Goal: Task Accomplishment & Management: Manage account settings

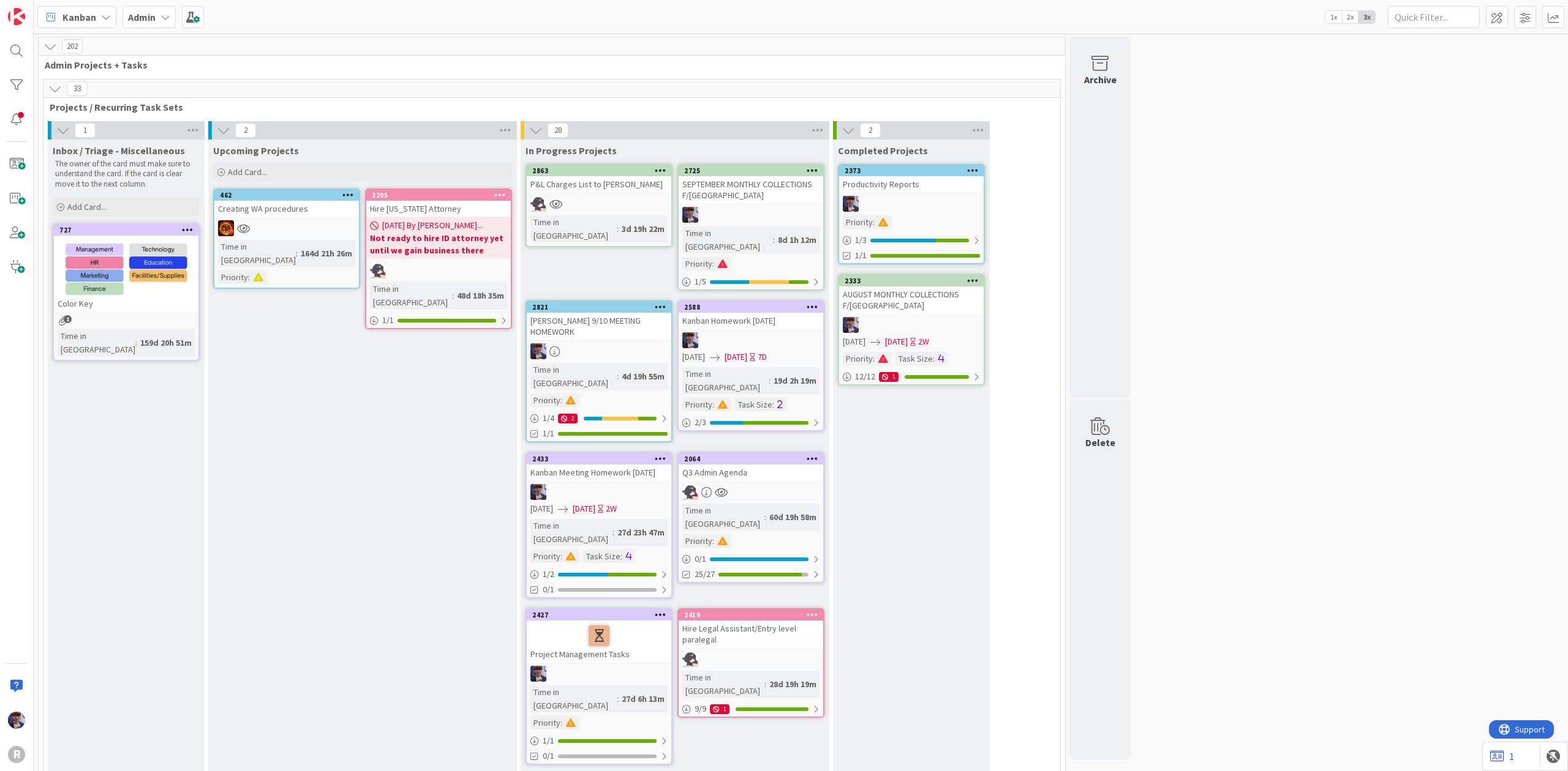
scroll to position [2122, 0]
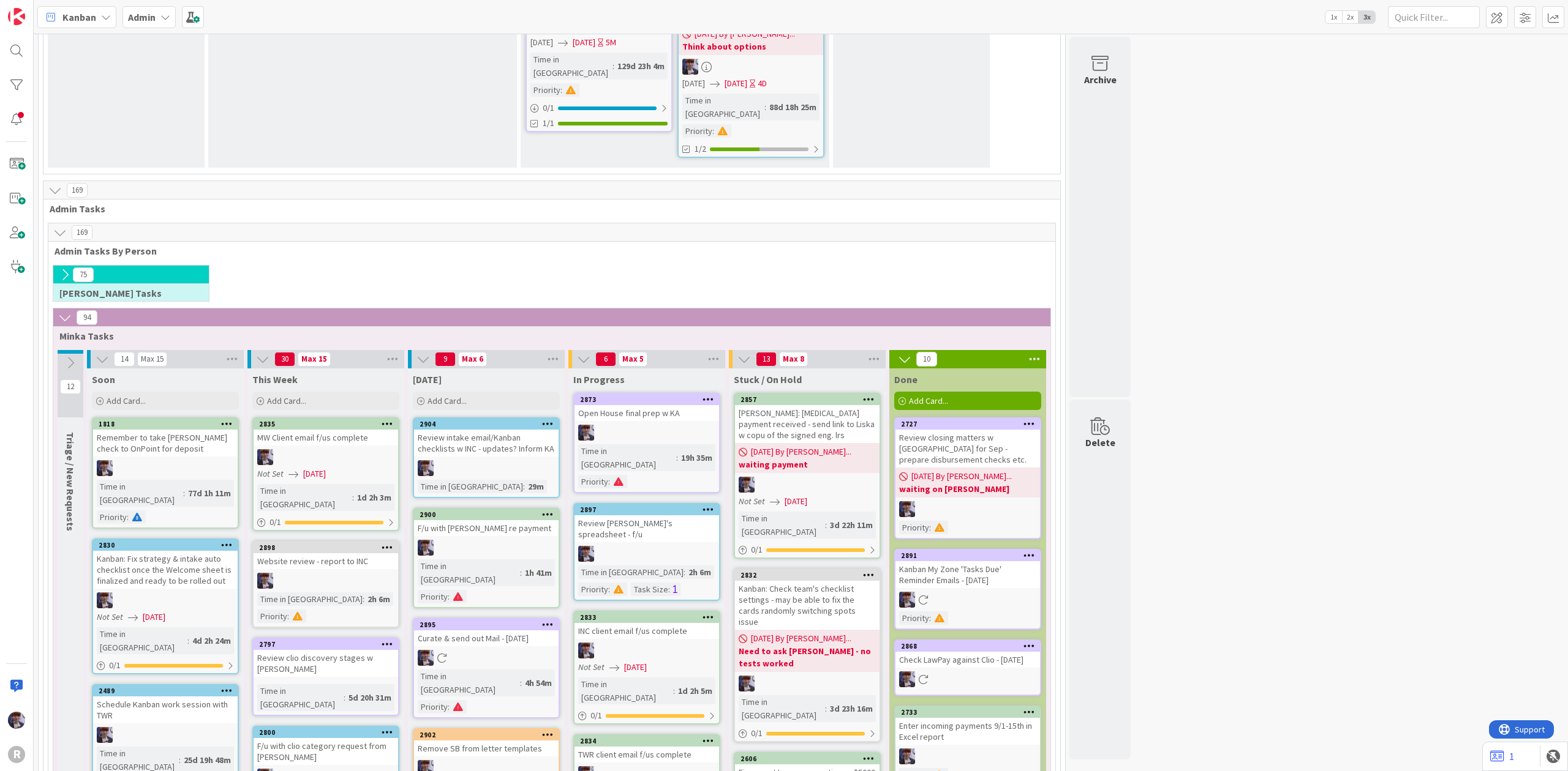
click at [167, 26] on div "Admin" at bounding box center [149, 16] width 54 height 22
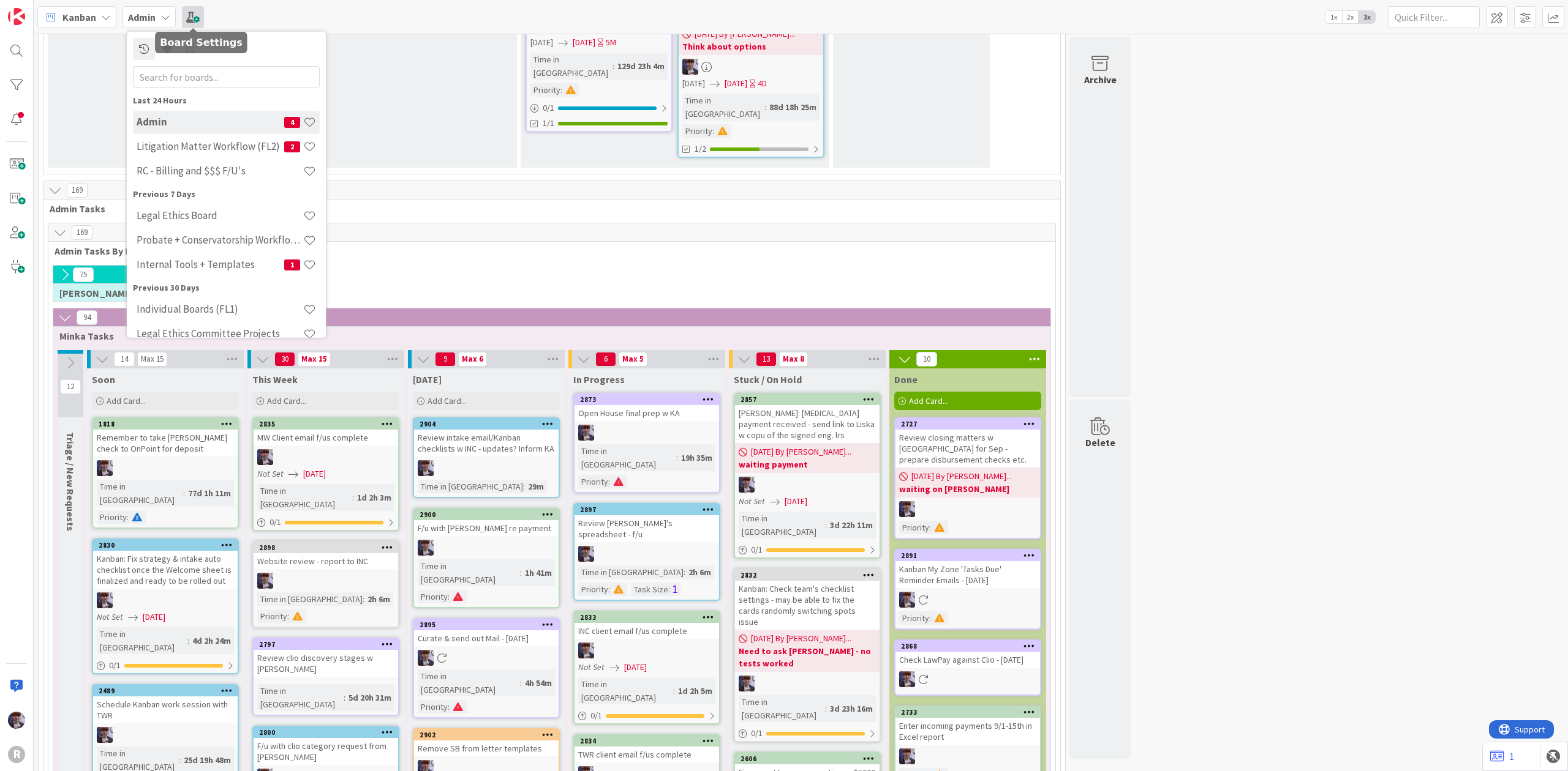
click at [186, 18] on span at bounding box center [193, 16] width 22 height 22
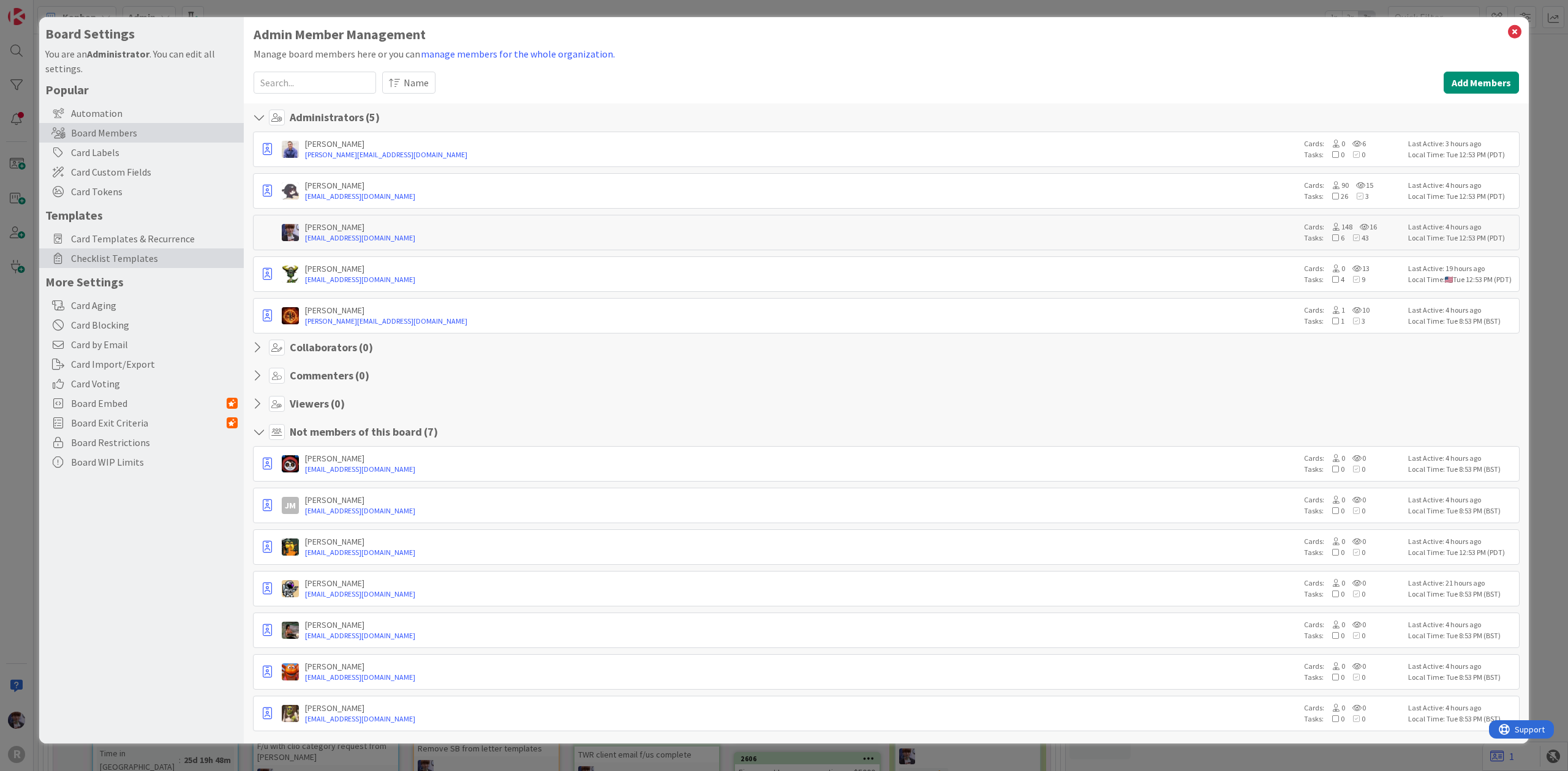
click at [133, 257] on span "Checklist Templates" at bounding box center [154, 258] width 166 height 15
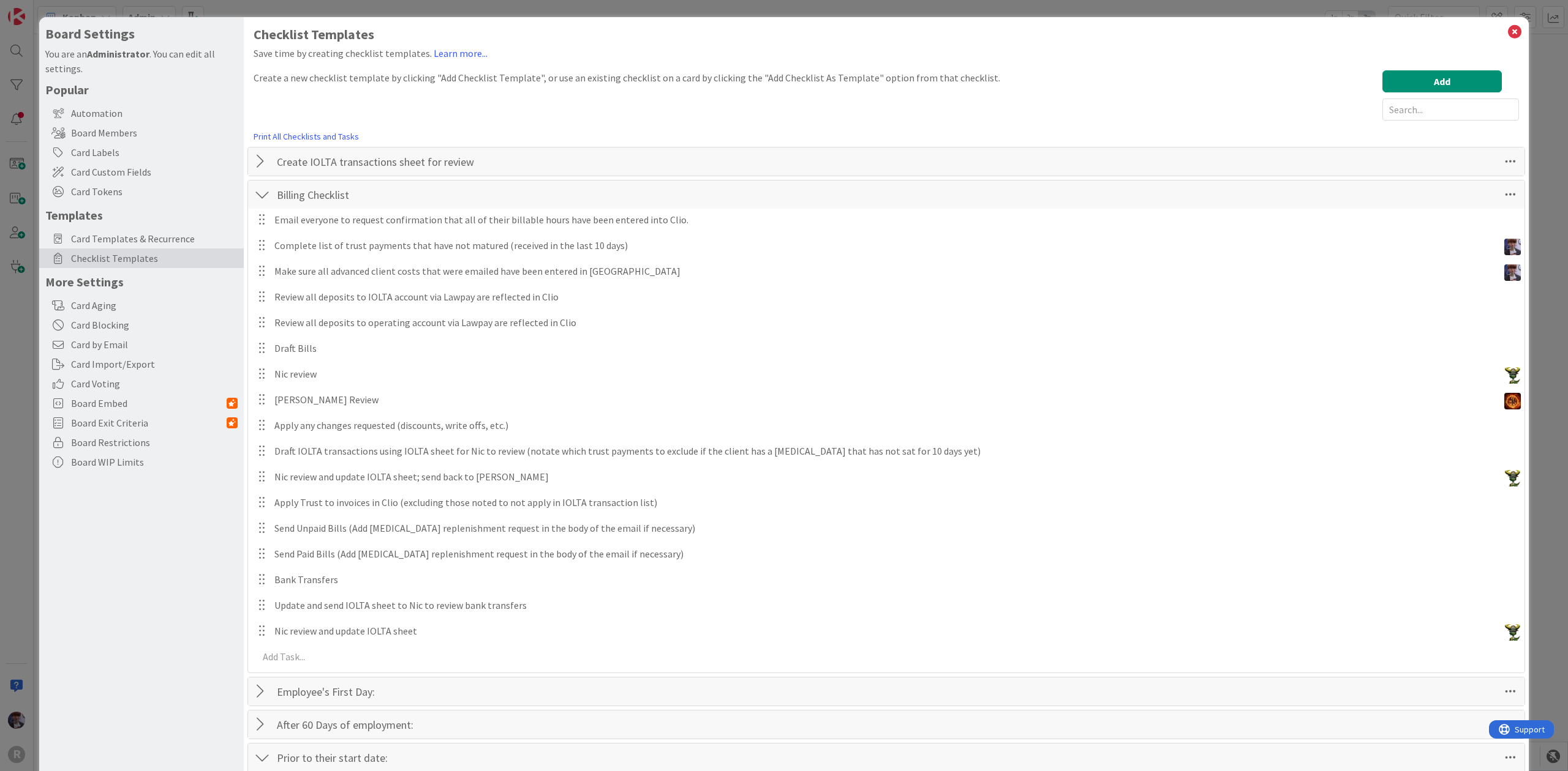
click at [261, 165] on div at bounding box center [262, 161] width 16 height 22
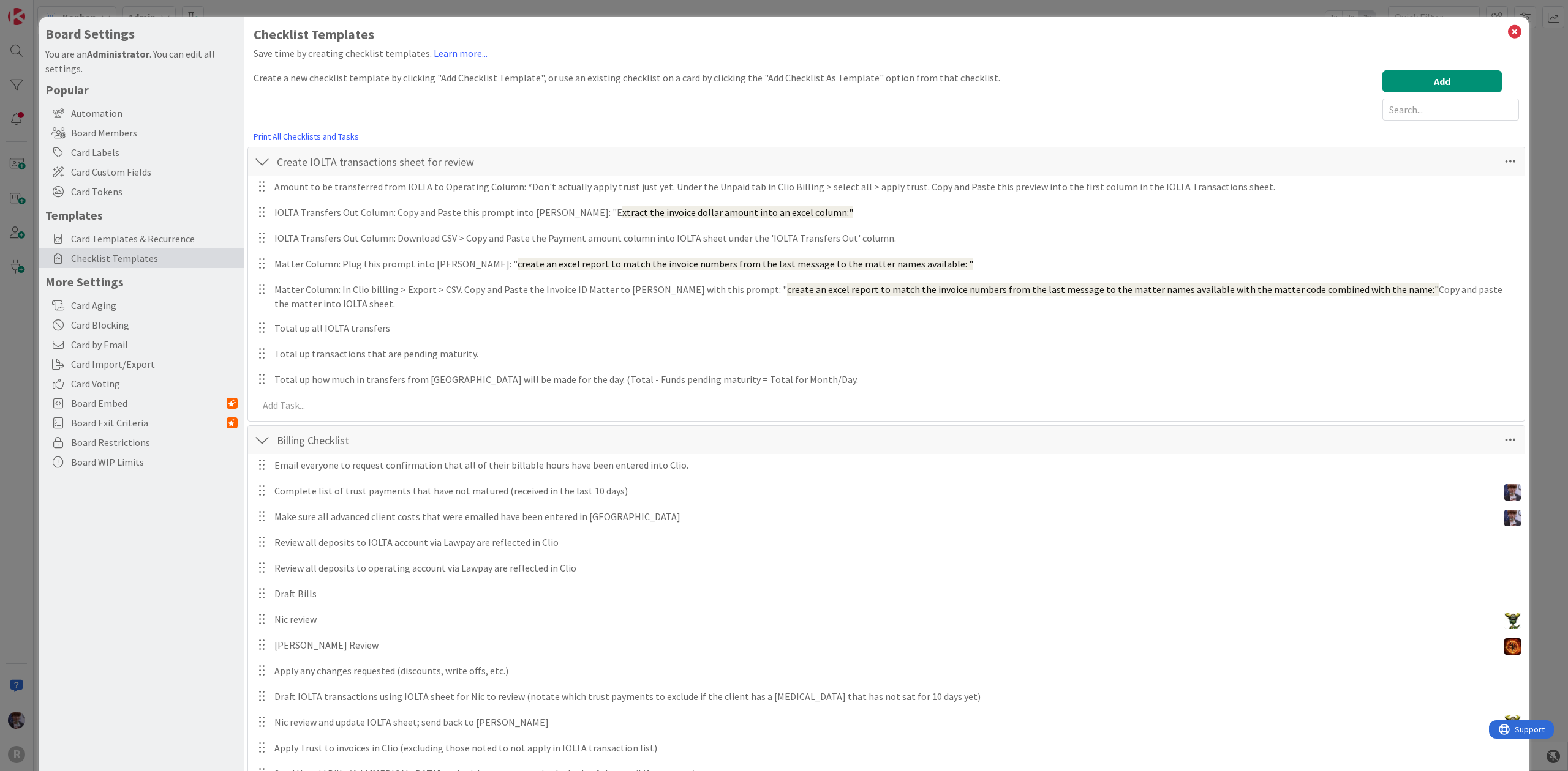
click at [17, 277] on div "Board Settings You are an Administrator . You can edit all settings. Popular Au…" at bounding box center [784, 385] width 1568 height 771
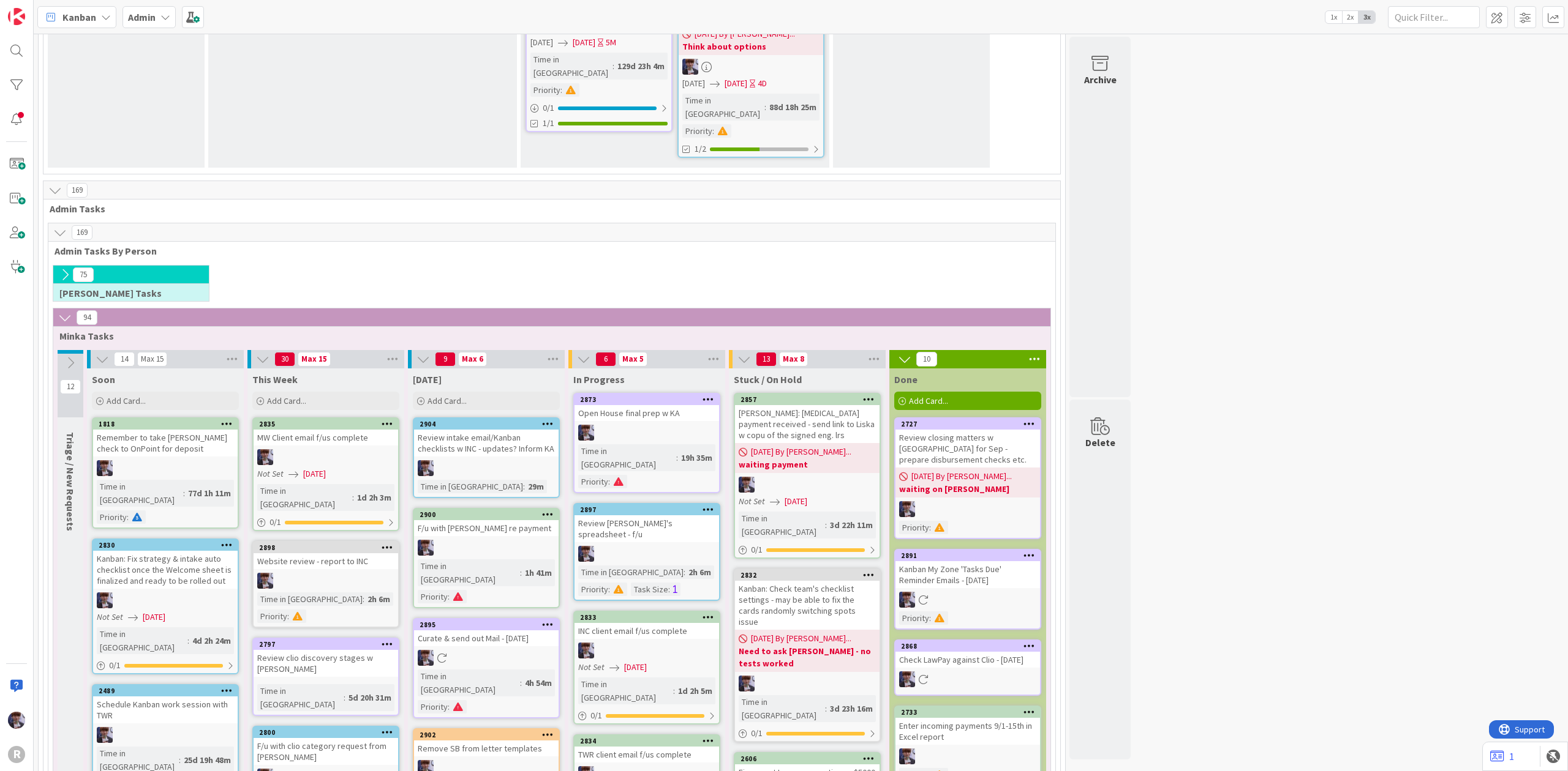
click at [148, 6] on div "Admin" at bounding box center [149, 16] width 54 height 22
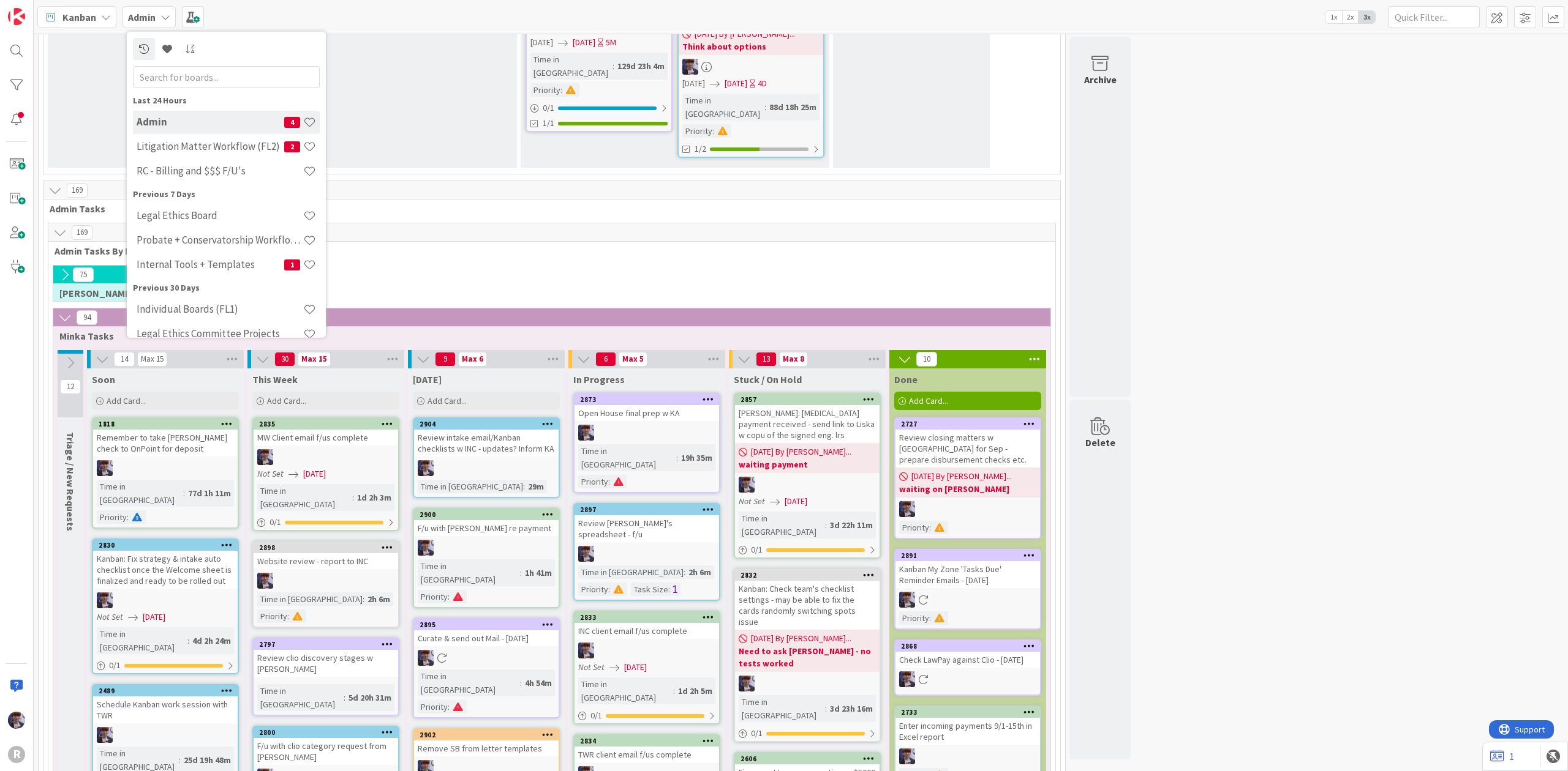
drag, startPoint x: 540, startPoint y: 67, endPoint x: 542, endPoint y: 140, distance: 73.0
click at [540, 265] on div "75 [PERSON_NAME] Tasks" at bounding box center [551, 286] width 1002 height 43
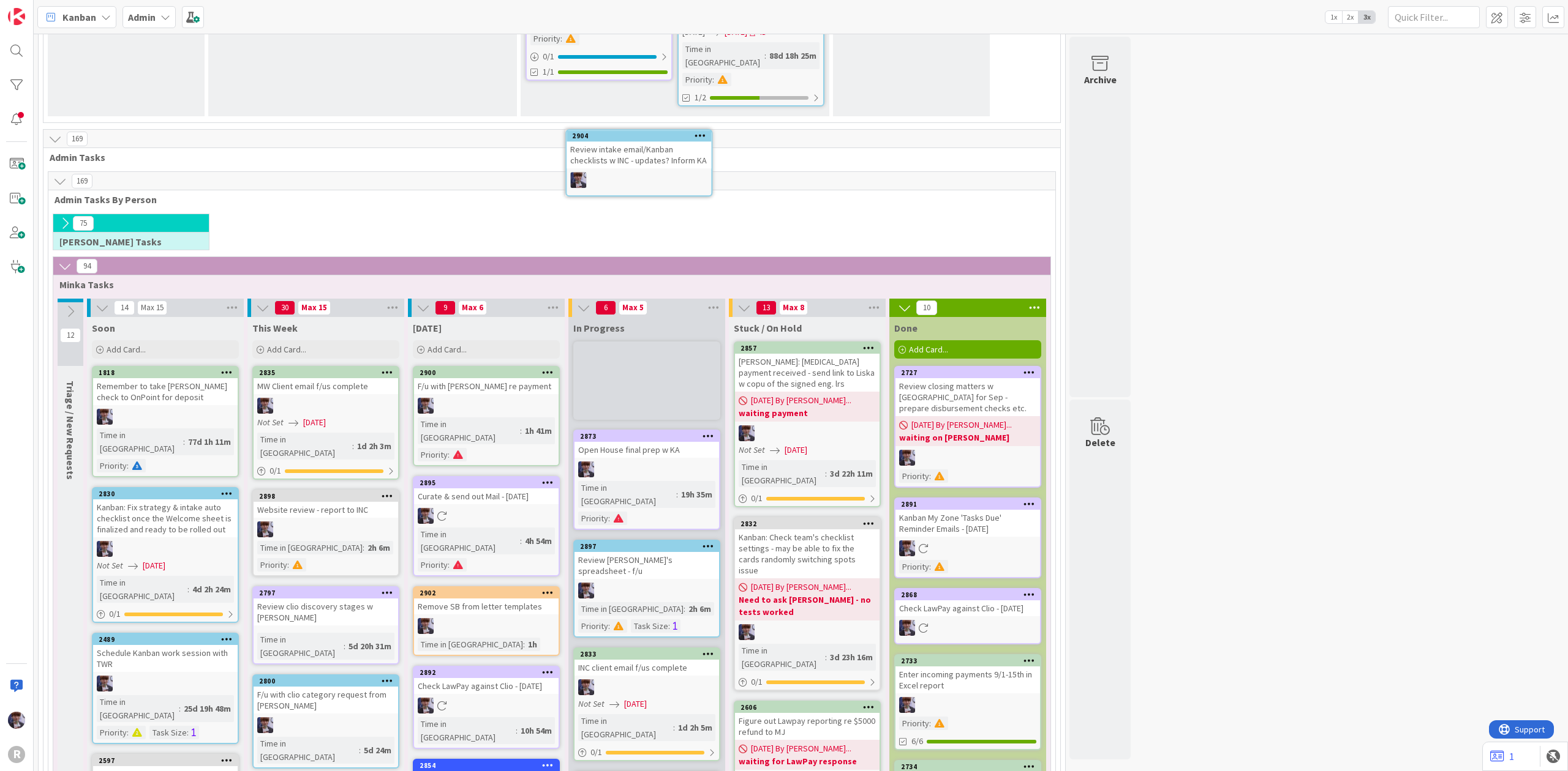
scroll to position [2166, 0]
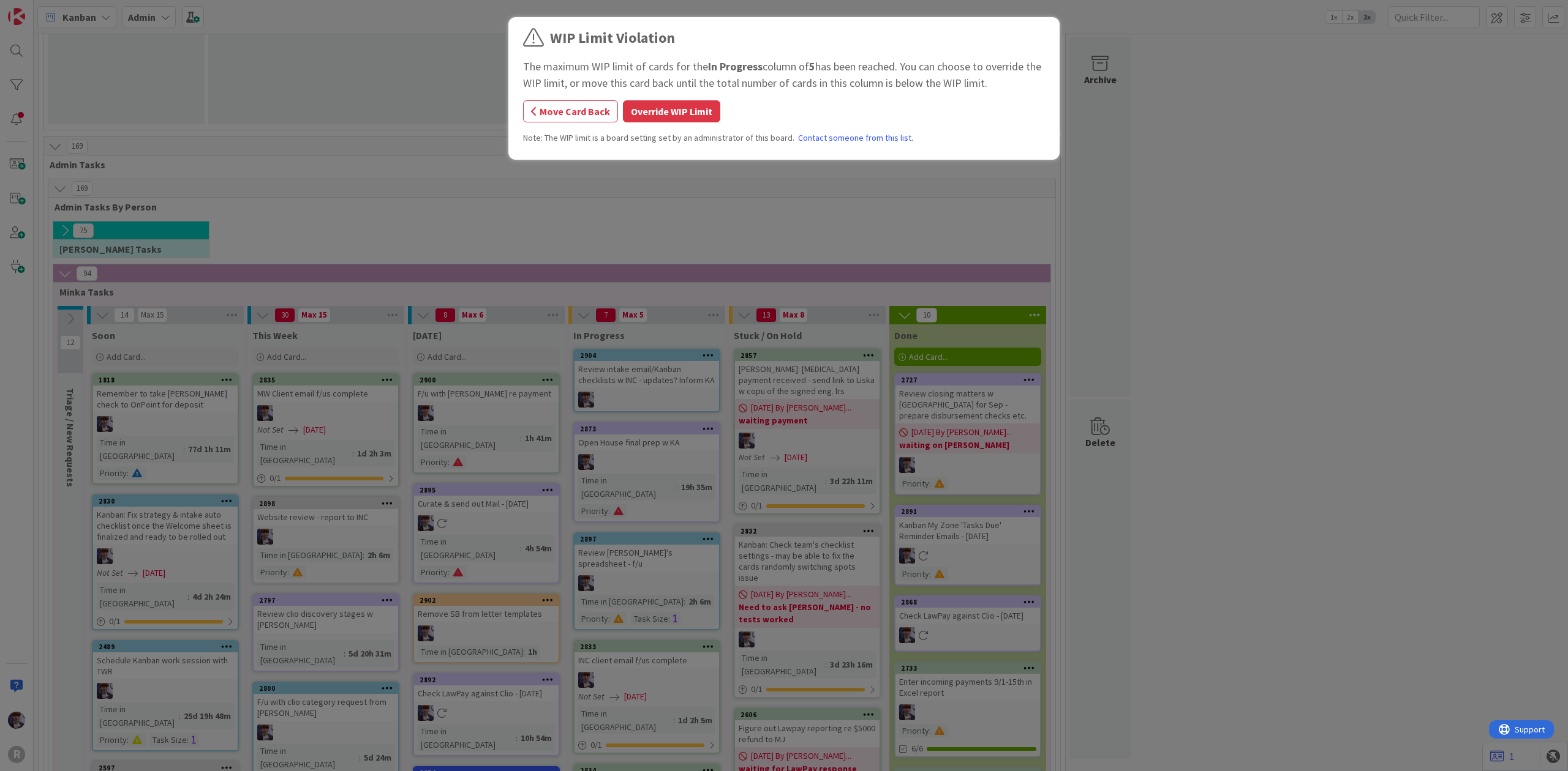
click at [664, 118] on button "Override WIP Limit" at bounding box center [672, 111] width 97 height 22
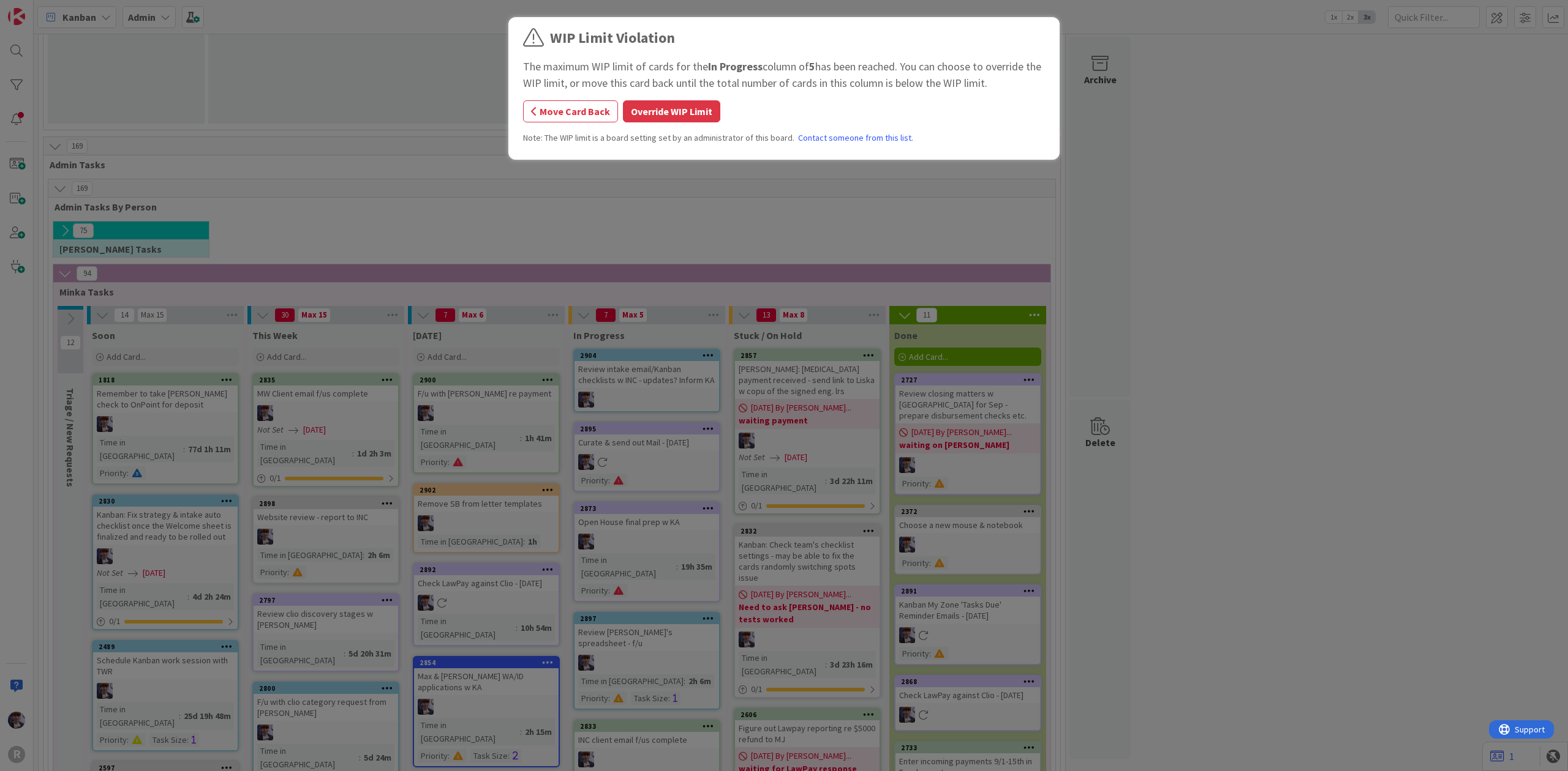
click at [635, 126] on div "WIP Limit Violation The maximum WIP limit of cards for the In Progress column o…" at bounding box center [784, 91] width 522 height 127
click at [642, 120] on button "Override WIP Limit" at bounding box center [672, 111] width 97 height 22
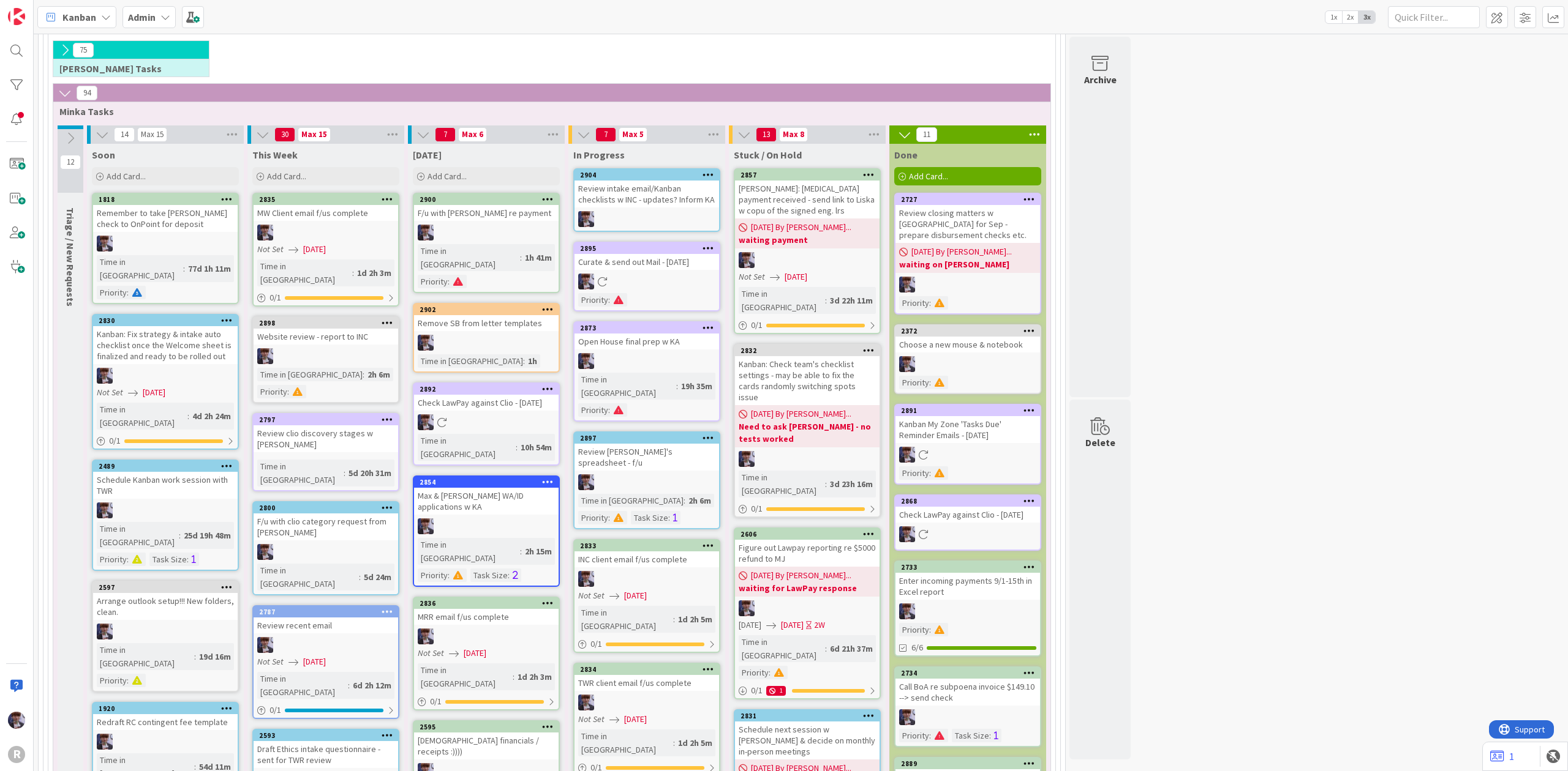
scroll to position [2084, 0]
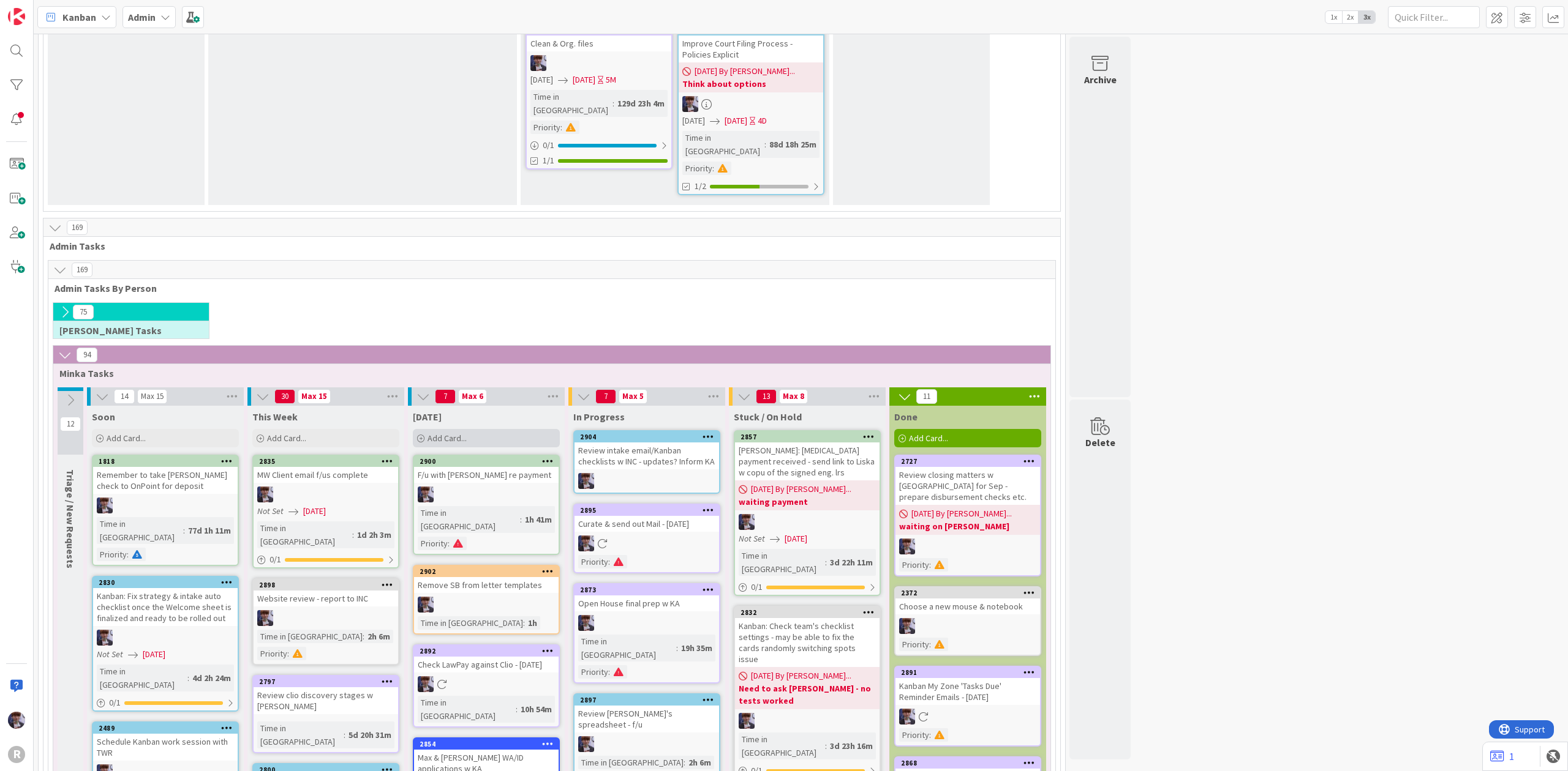
click at [476, 430] on div "Add Card..." at bounding box center [486, 439] width 147 height 18
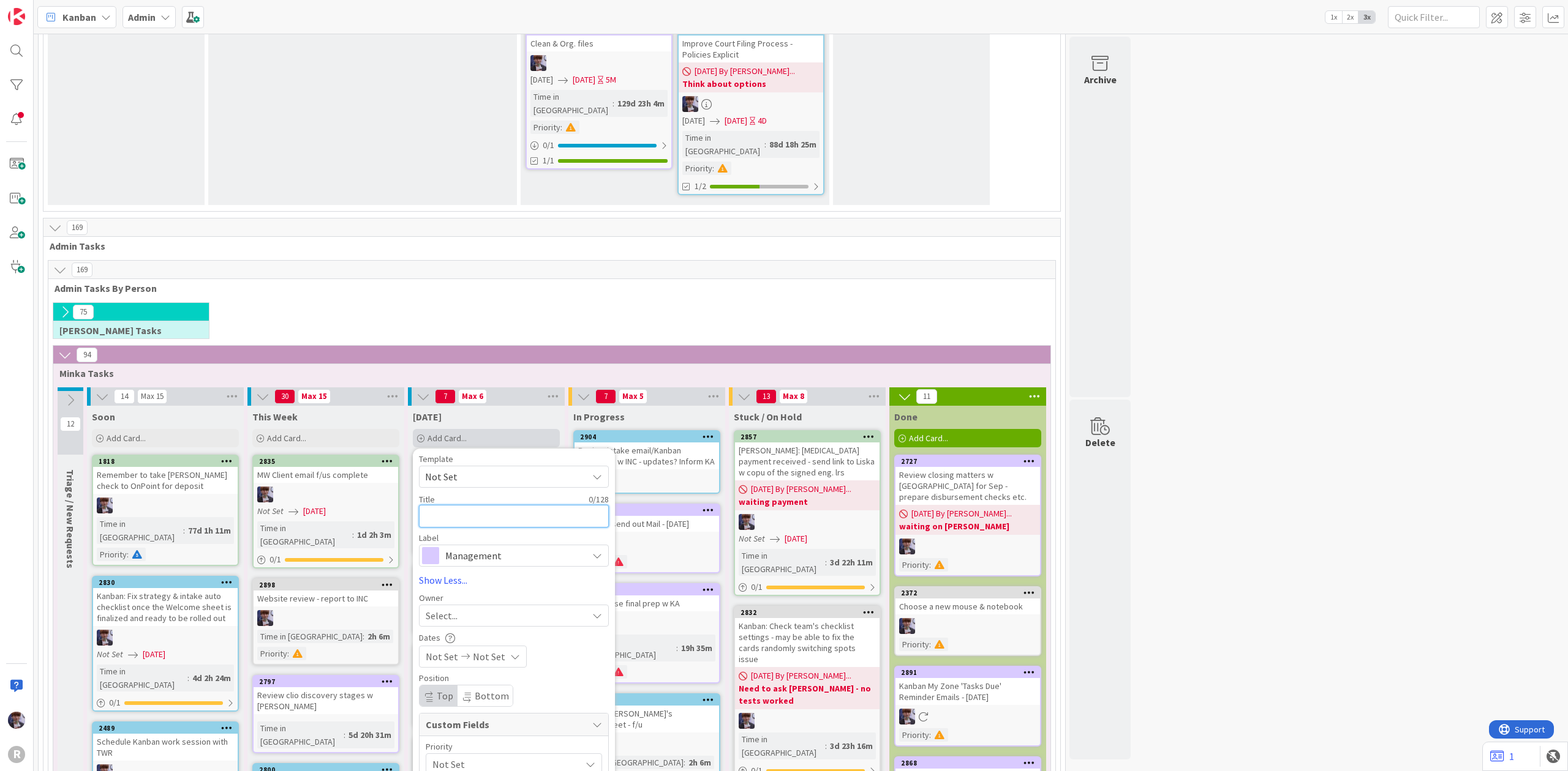
type textarea "K"
type textarea "x"
type textarea "Ke"
type textarea "x"
type textarea "Kel"
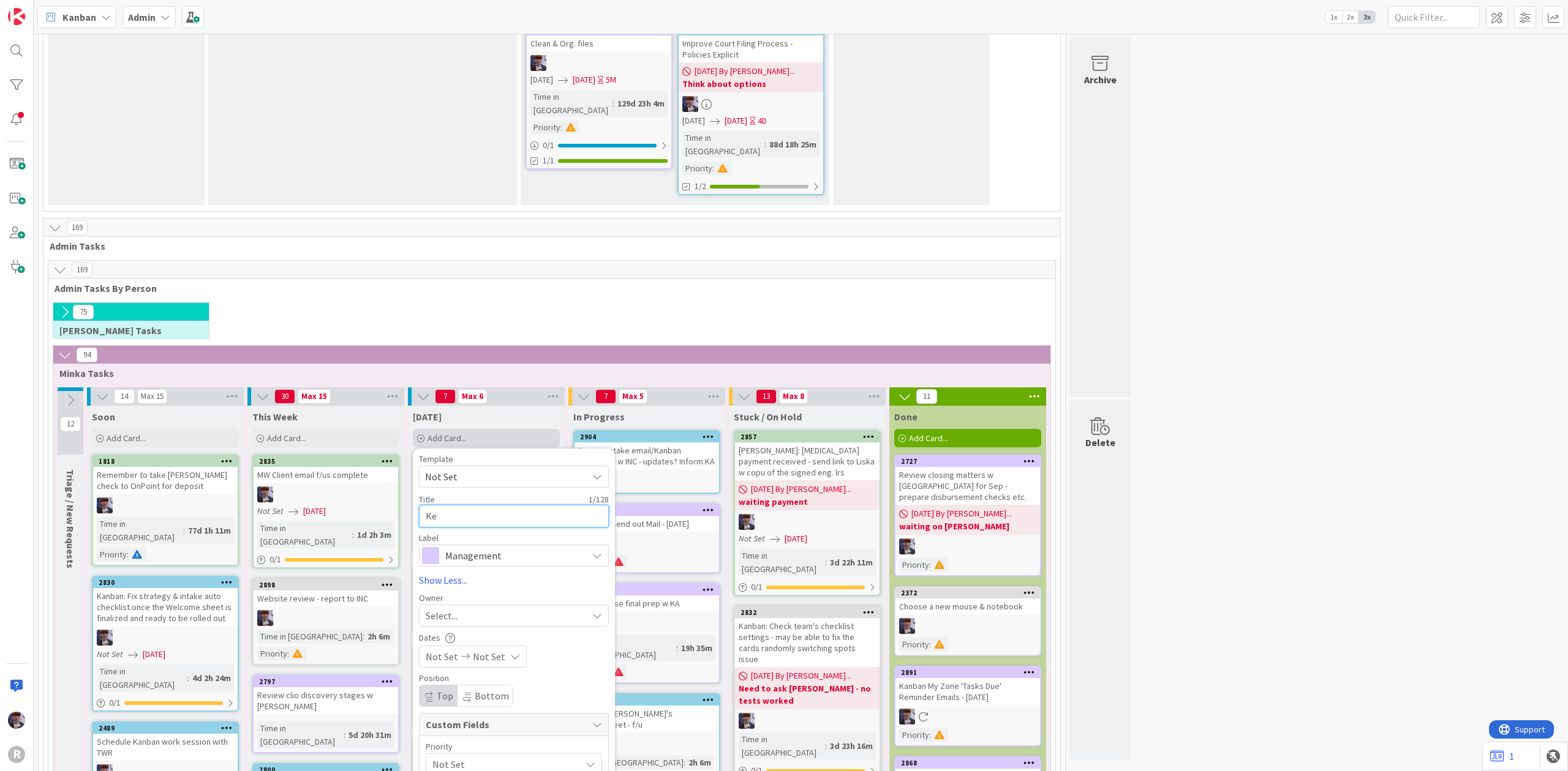
type textarea "x"
type textarea "[PERSON_NAME]"
type textarea "x"
type textarea "[PERSON_NAME]"
type textarea "x"
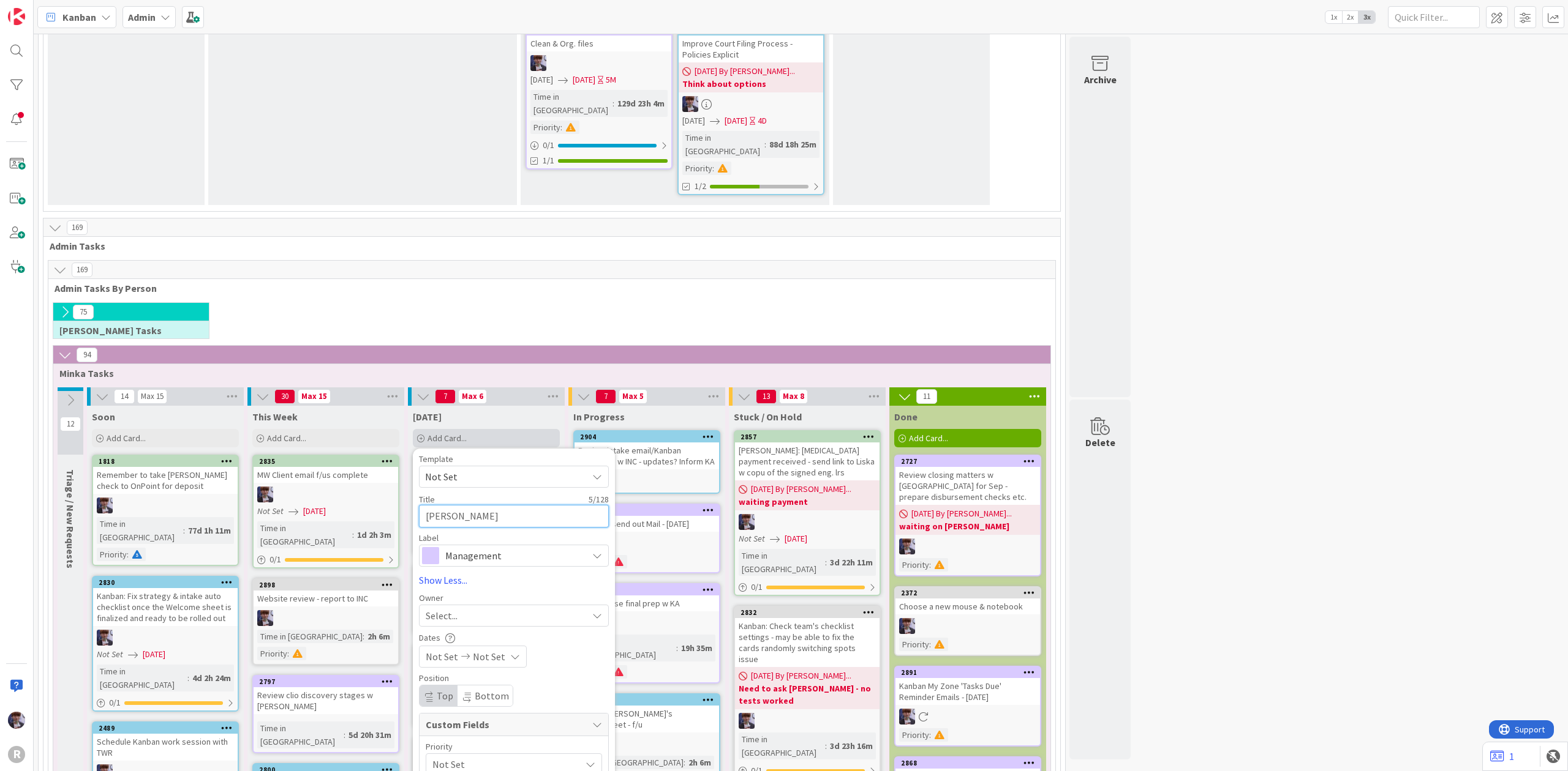
type textarea "[PERSON_NAME]'"
type textarea "x"
type textarea "[PERSON_NAME]"
type textarea "x"
type textarea "[PERSON_NAME]"
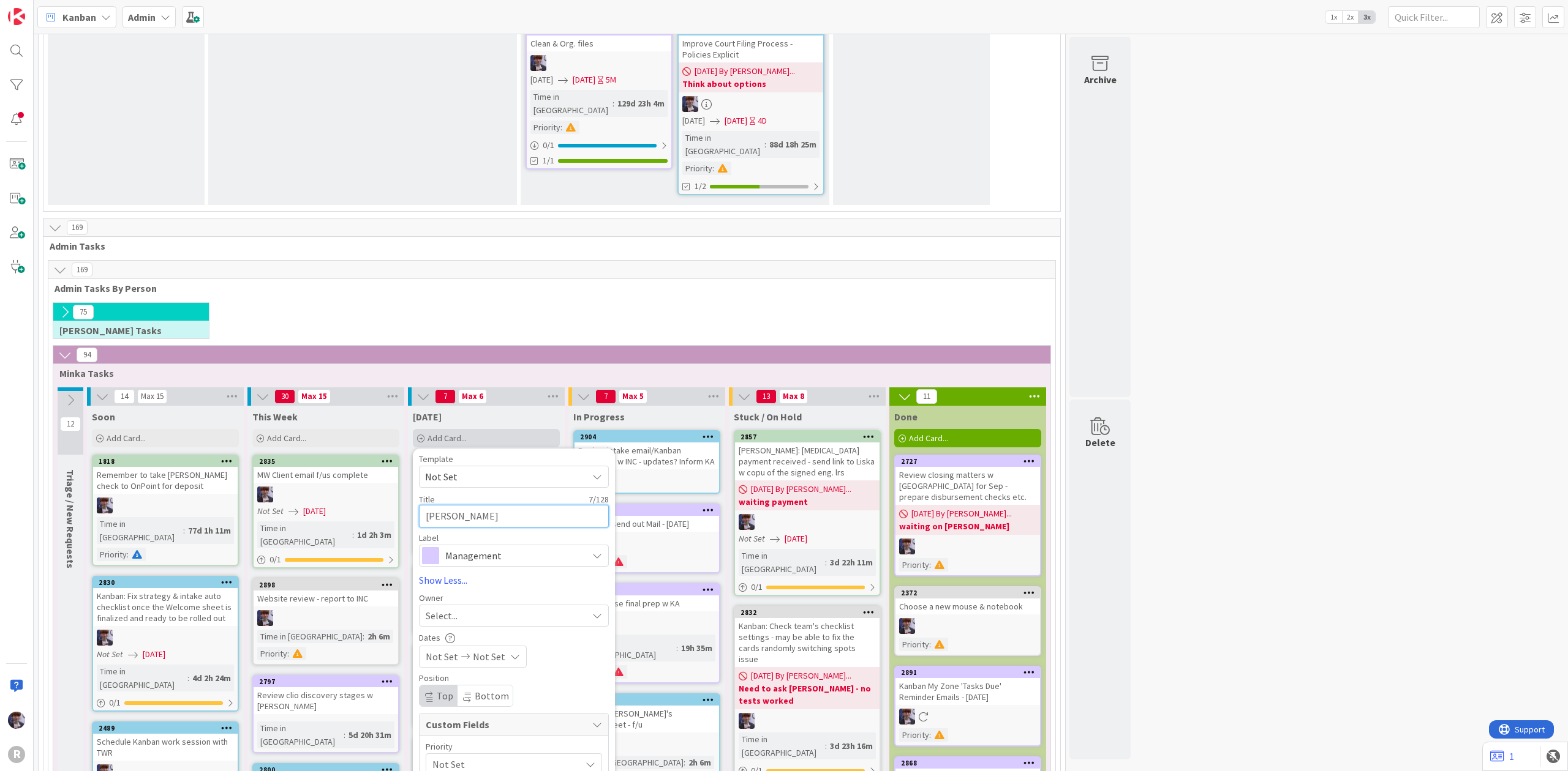
type textarea "x"
type textarea "[PERSON_NAME] c"
type textarea "x"
type textarea "[PERSON_NAME] ca"
type textarea "x"
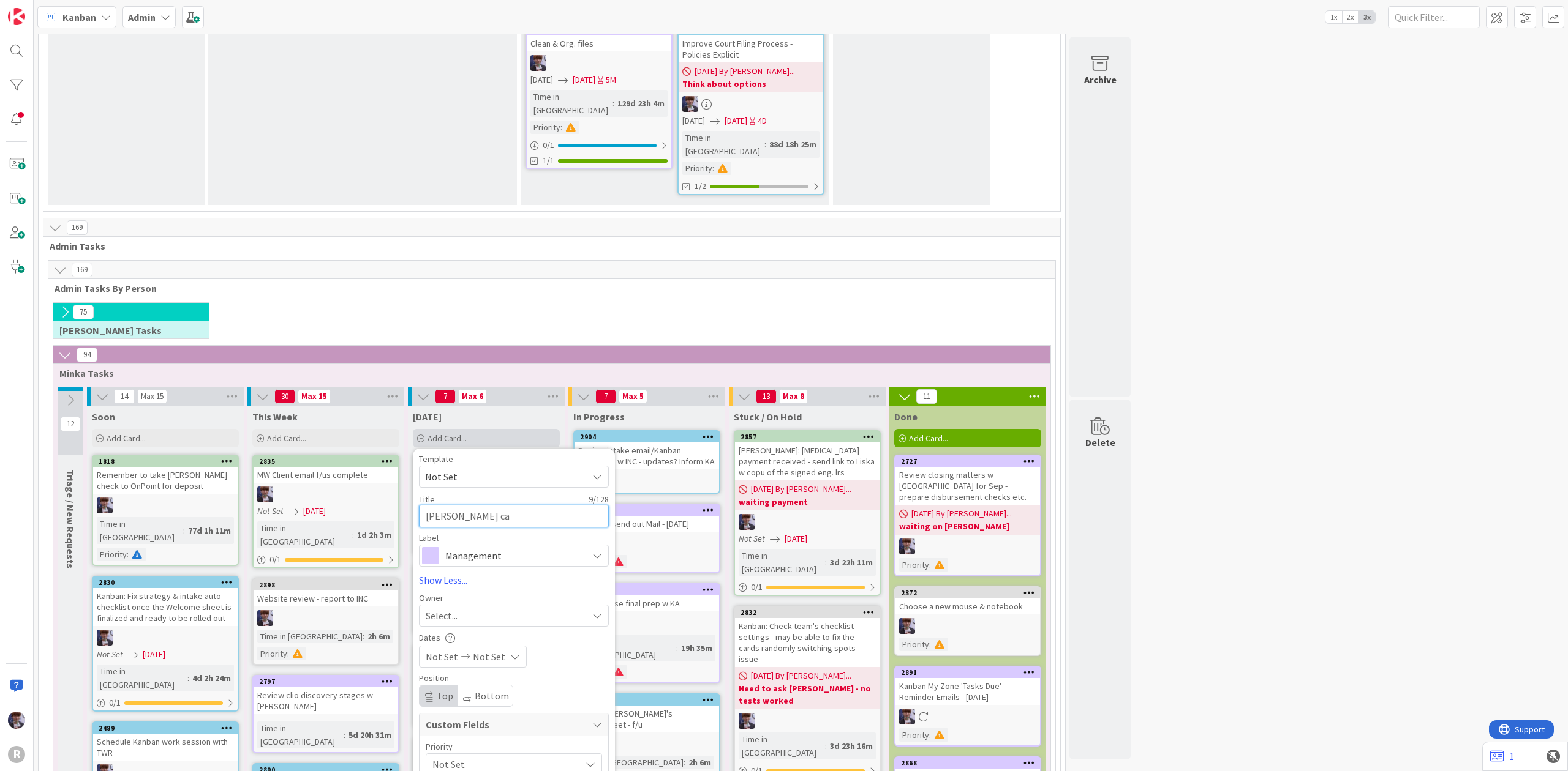
type textarea "[PERSON_NAME] cab"
type textarea "x"
type textarea "[PERSON_NAME] cabl"
type textarea "x"
type textarea "[PERSON_NAME] cable"
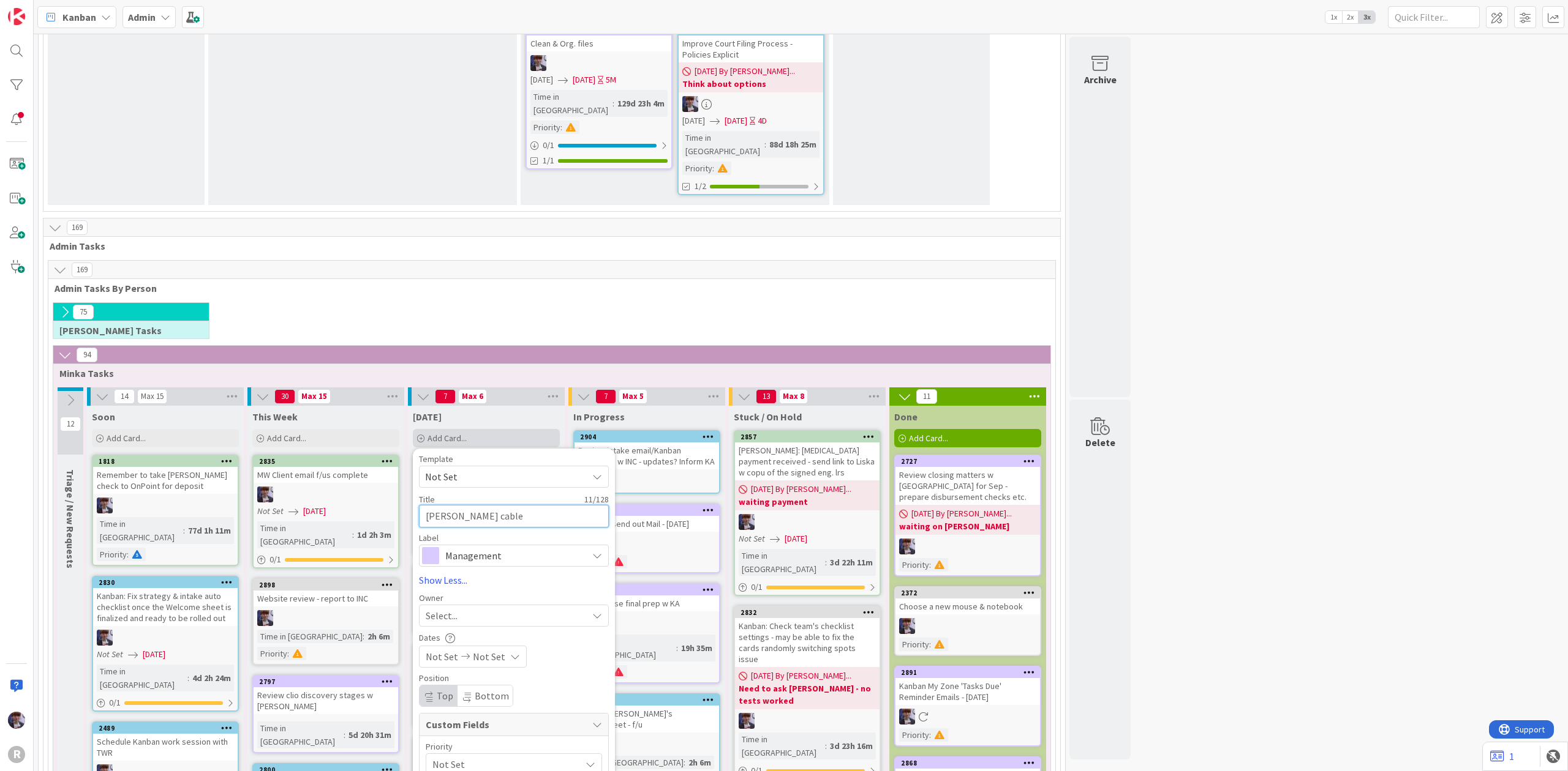
type textarea "x"
type textarea "[PERSON_NAME] cable"
type textarea "x"
type textarea "[PERSON_NAME] cable s"
type textarea "x"
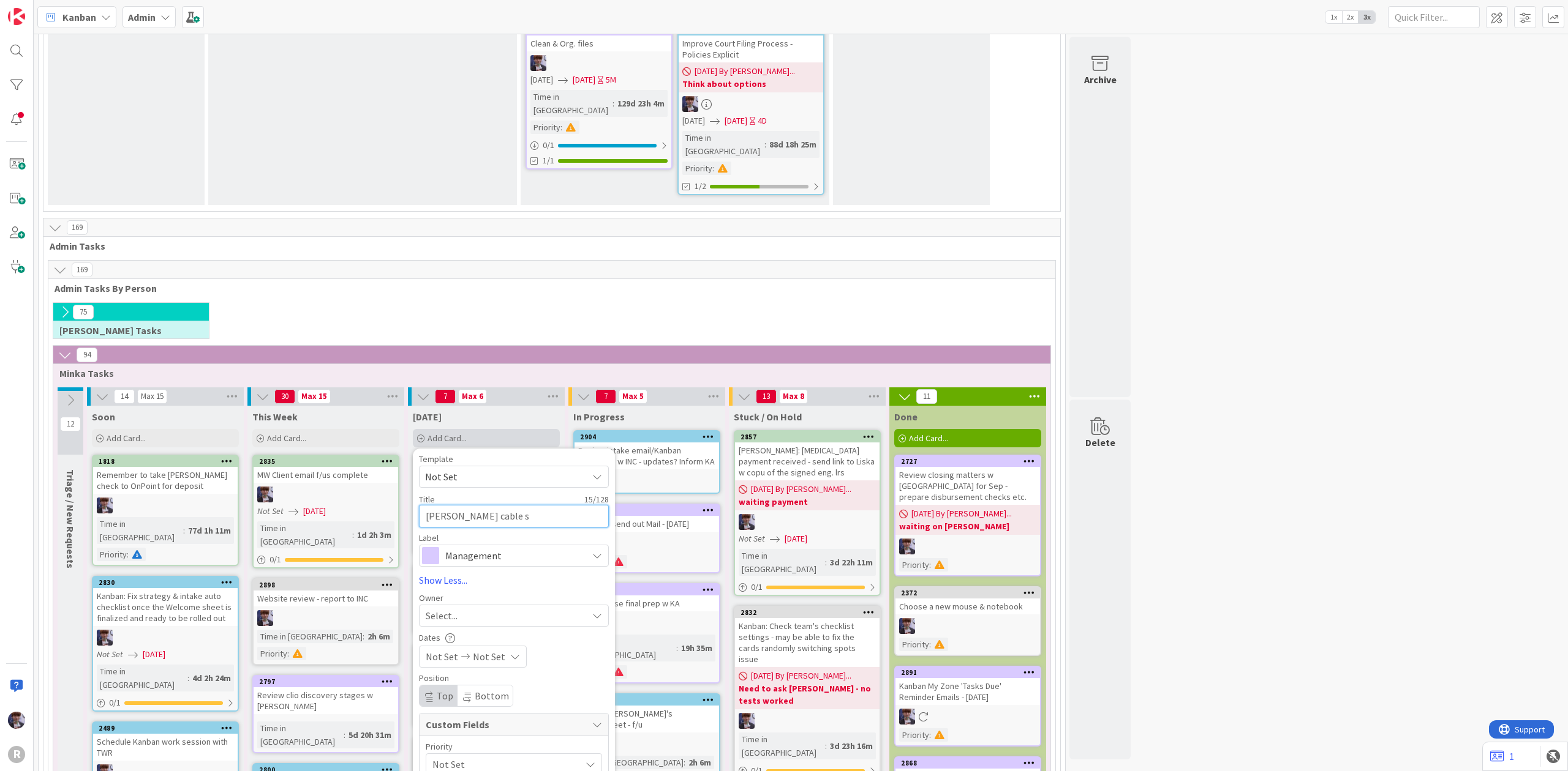
type textarea "[PERSON_NAME] cable se"
type textarea "x"
type textarea "[PERSON_NAME] cable set"
type textarea "x"
type textarea "[PERSON_NAME] cable set"
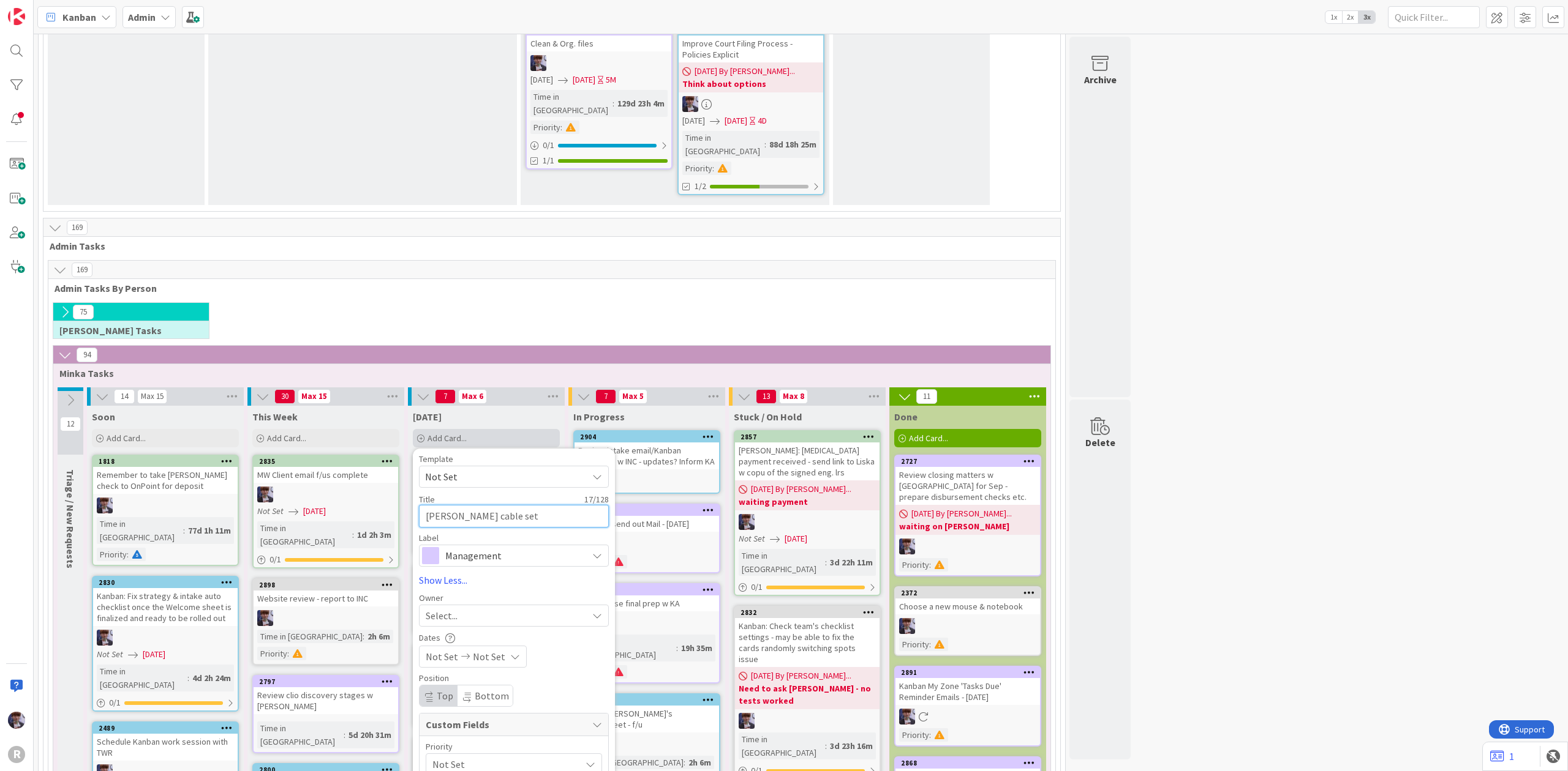
type textarea "x"
type textarea "[PERSON_NAME] cable set u"
type textarea "x"
type textarea "[PERSON_NAME] cable set up"
type textarea "x"
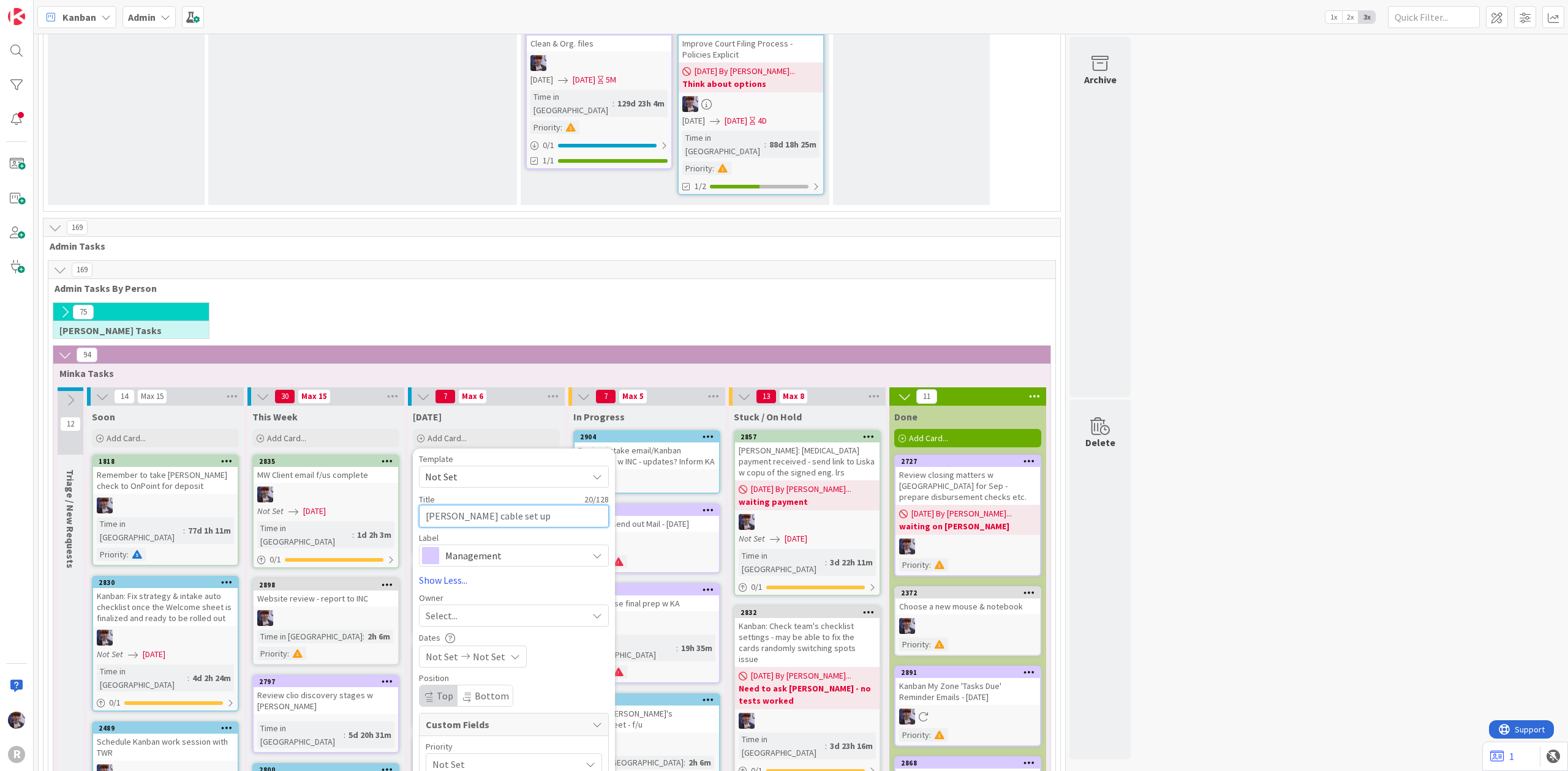
type textarea "[PERSON_NAME] cable set up"
click at [514, 547] on span "Management" at bounding box center [513, 555] width 136 height 17
click at [509, 708] on span "Facilities & Supplies" at bounding box center [540, 717] width 150 height 18
drag, startPoint x: 478, startPoint y: 404, endPoint x: 477, endPoint y: 414, distance: 10.0
click at [477, 609] on div "Select..." at bounding box center [506, 616] width 161 height 15
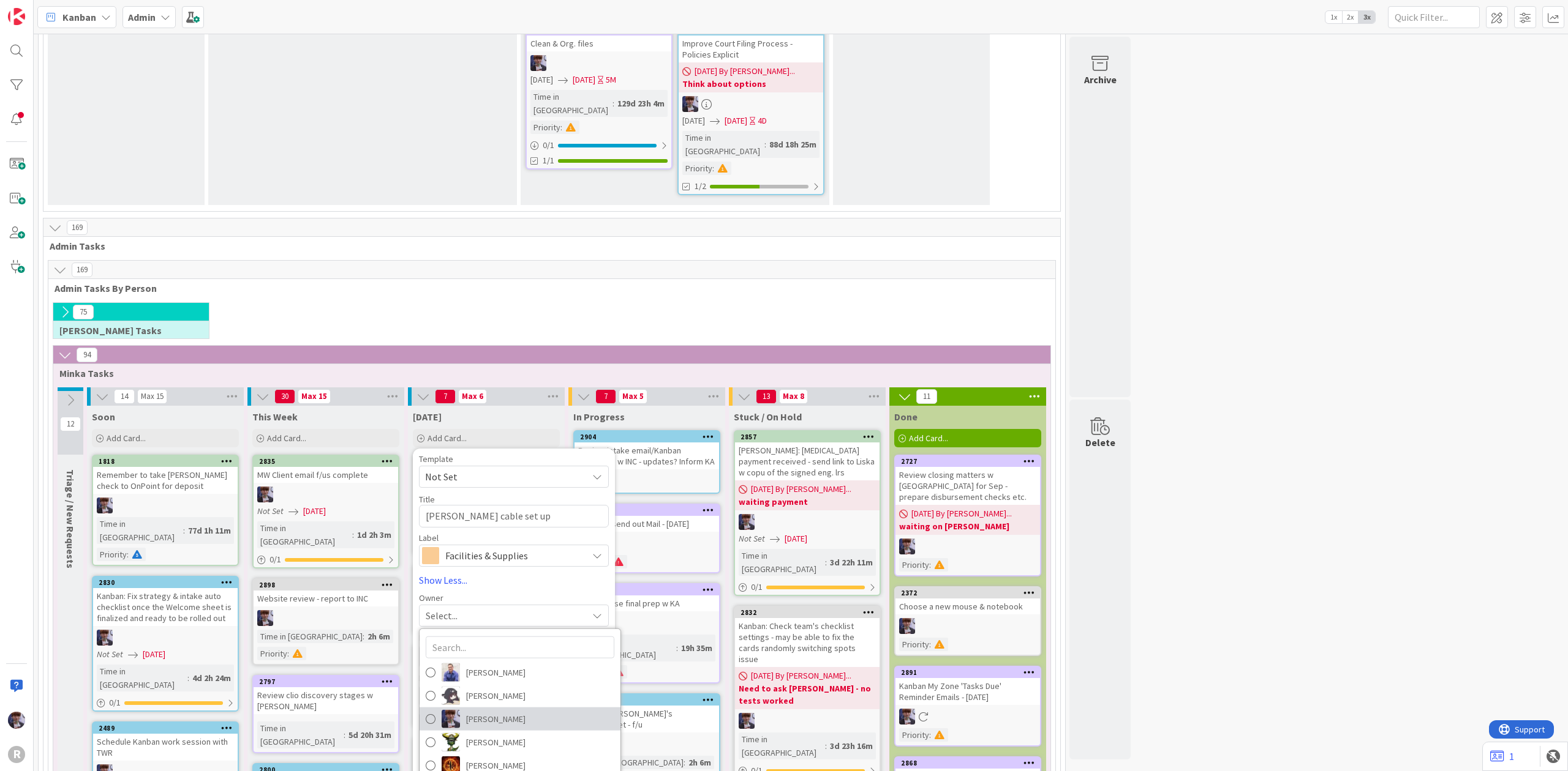
click at [497, 709] on span "[PERSON_NAME]" at bounding box center [496, 718] width 59 height 18
drag, startPoint x: 464, startPoint y: 642, endPoint x: 463, endPoint y: 635, distance: 7.1
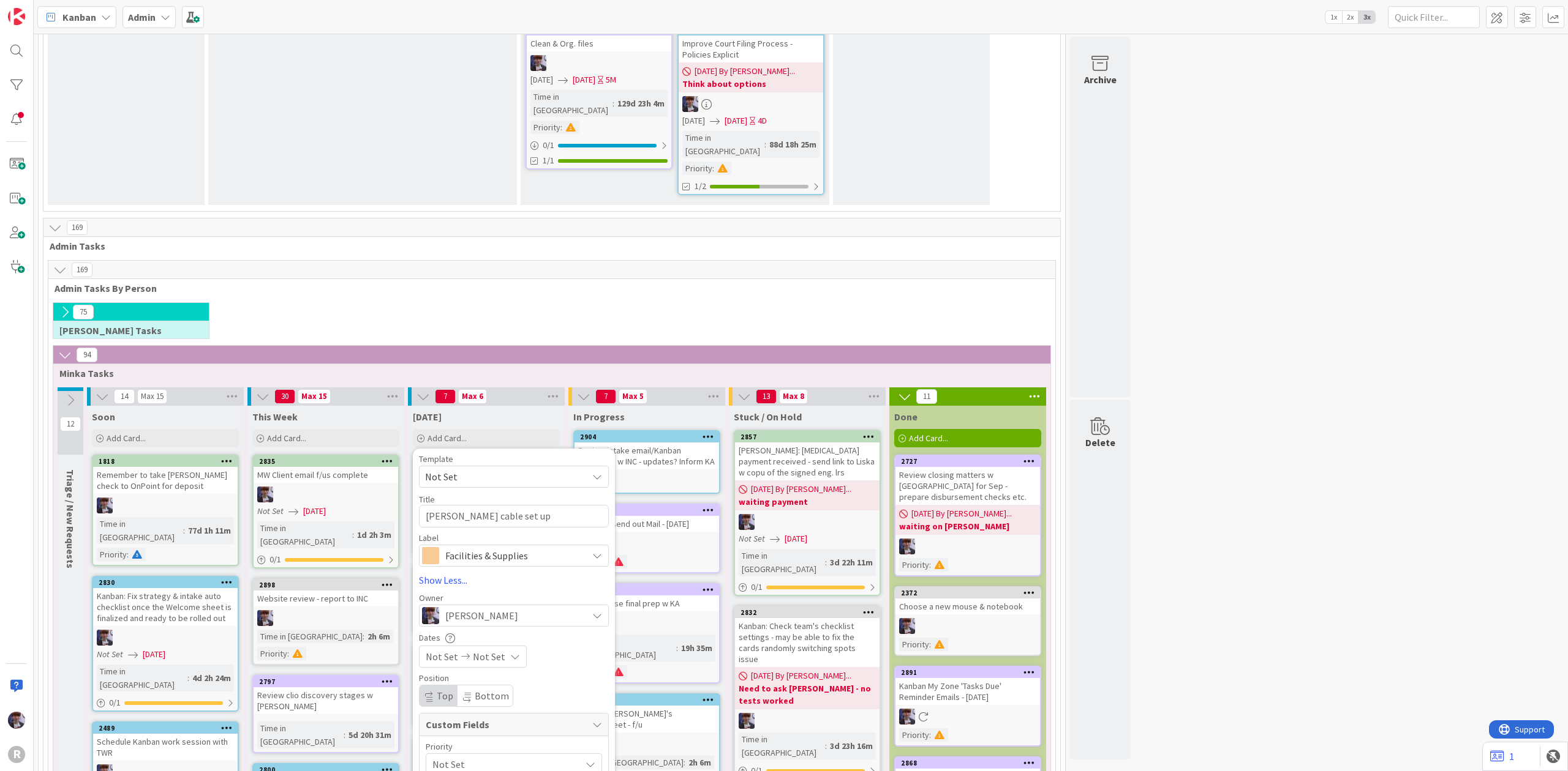
click at [467, 756] on span "Not Set" at bounding box center [503, 764] width 142 height 17
type textarea "x"
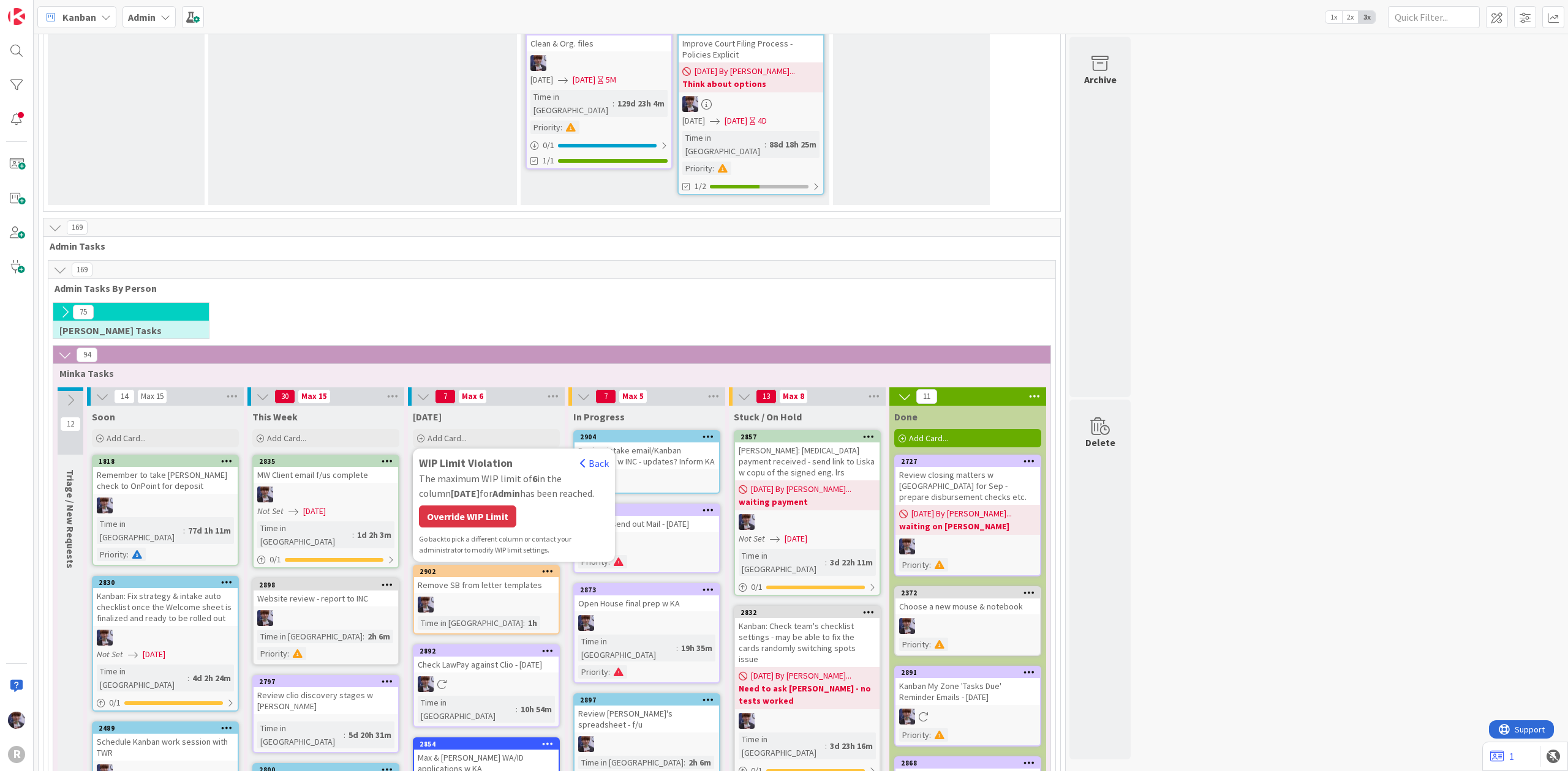
click at [493, 455] on div "WIP Limit Violation Back The maximum WIP limit of 6 in the column [DATE] for Ad…" at bounding box center [514, 505] width 190 height 101
click at [489, 506] on div "Override WIP Limit" at bounding box center [468, 517] width 97 height 22
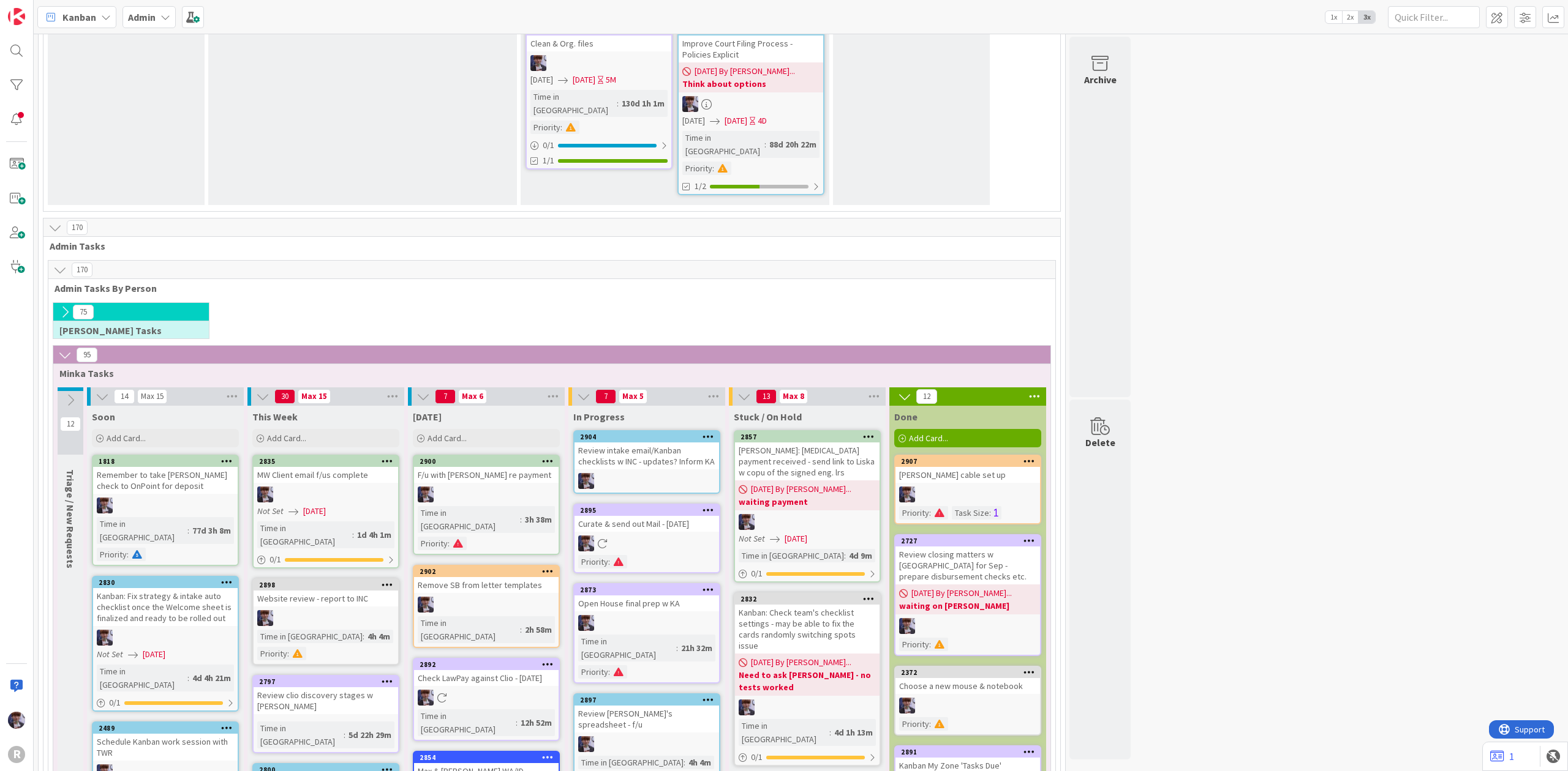
click at [1035, 457] on icon at bounding box center [1029, 461] width 12 height 8
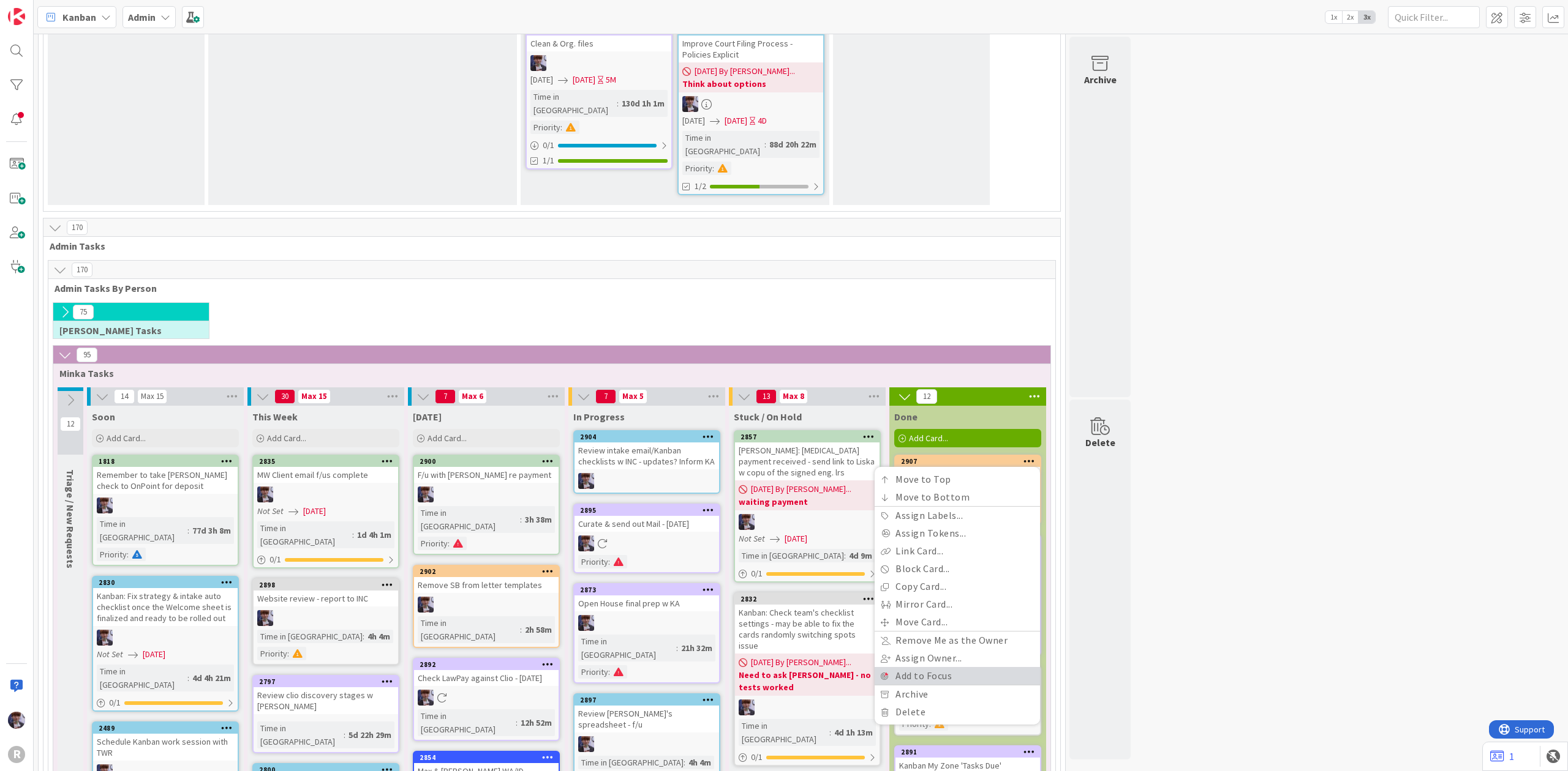
click at [973, 667] on link "Add to Focus" at bounding box center [956, 676] width 165 height 18
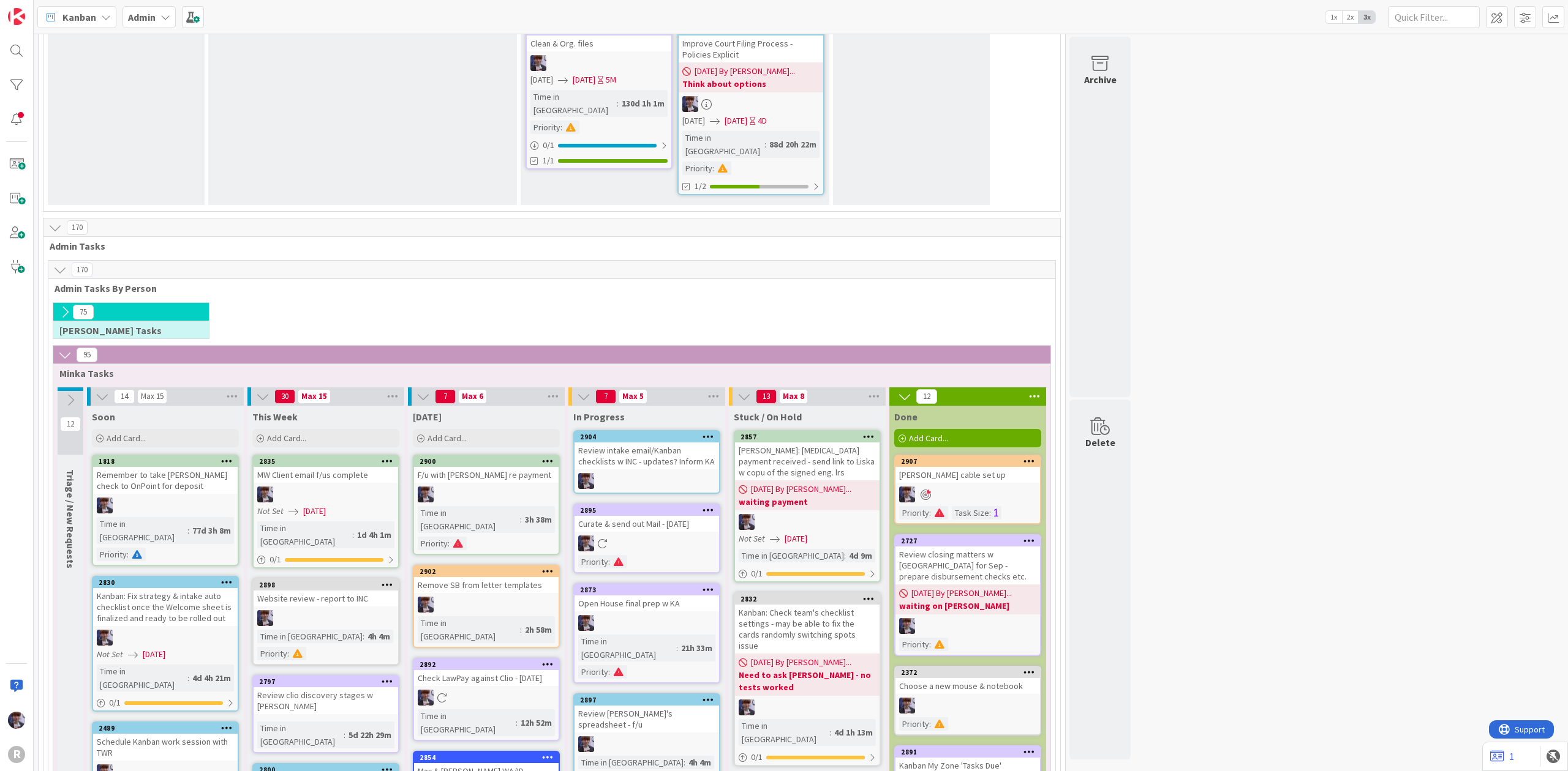
click at [817, 303] on div "75 [PERSON_NAME] Tasks" at bounding box center [551, 324] width 1002 height 43
click at [191, 11] on span at bounding box center [193, 16] width 22 height 22
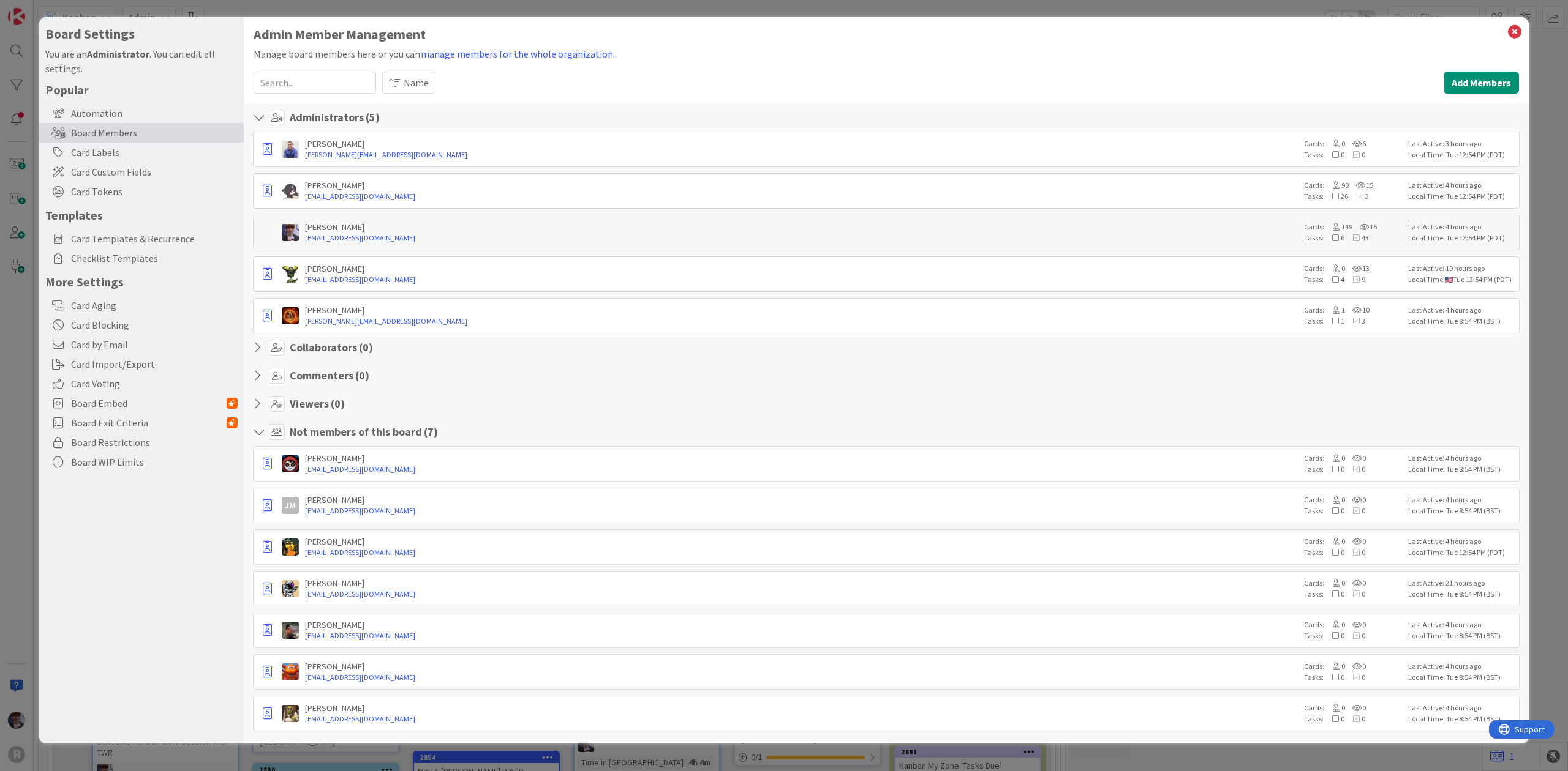
click at [26, 327] on div "Board Settings You are an Administrator . You can edit all settings. Popular Au…" at bounding box center [784, 385] width 1568 height 771
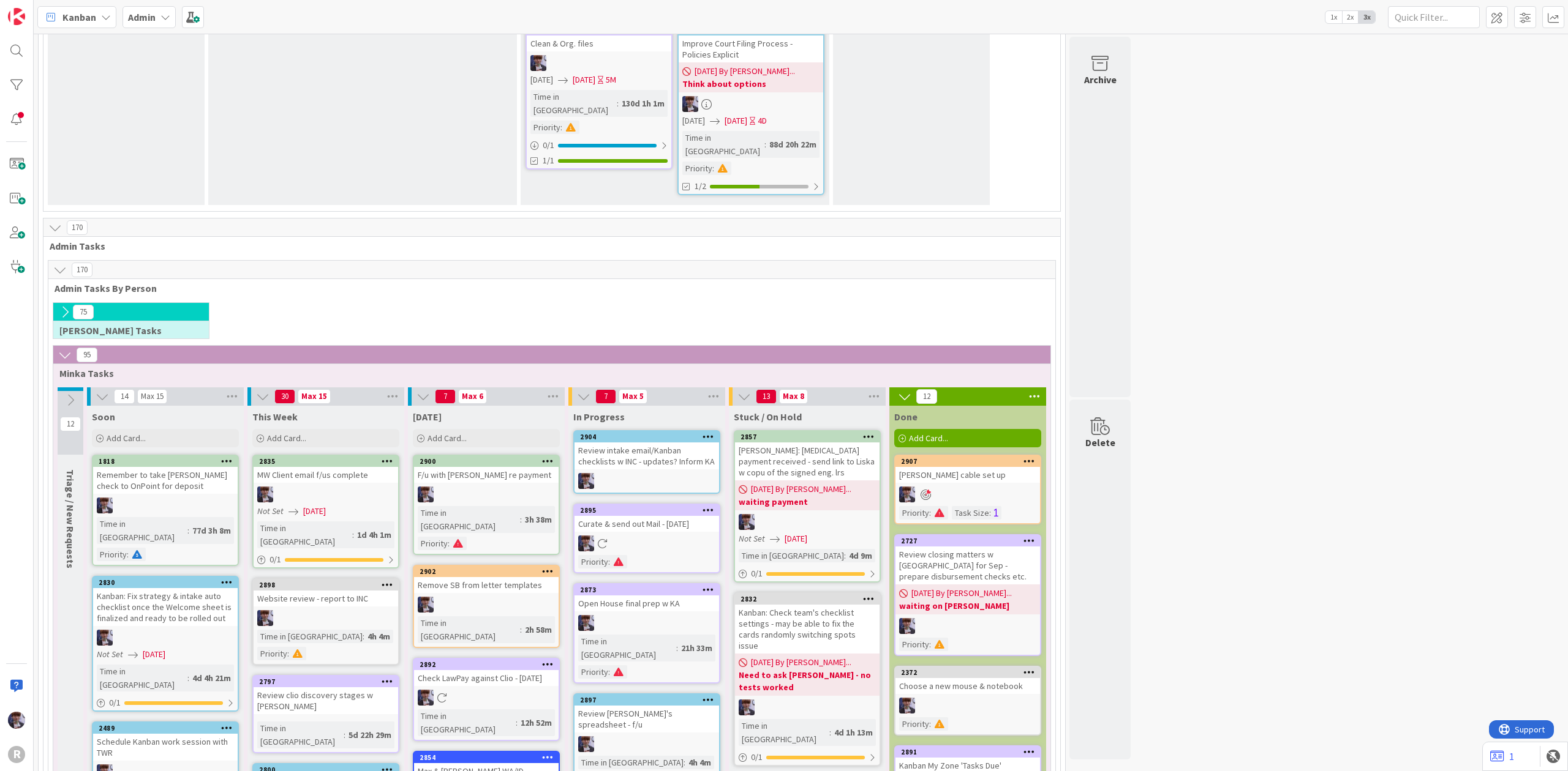
click at [130, 17] on b "Admin" at bounding box center [142, 16] width 27 height 12
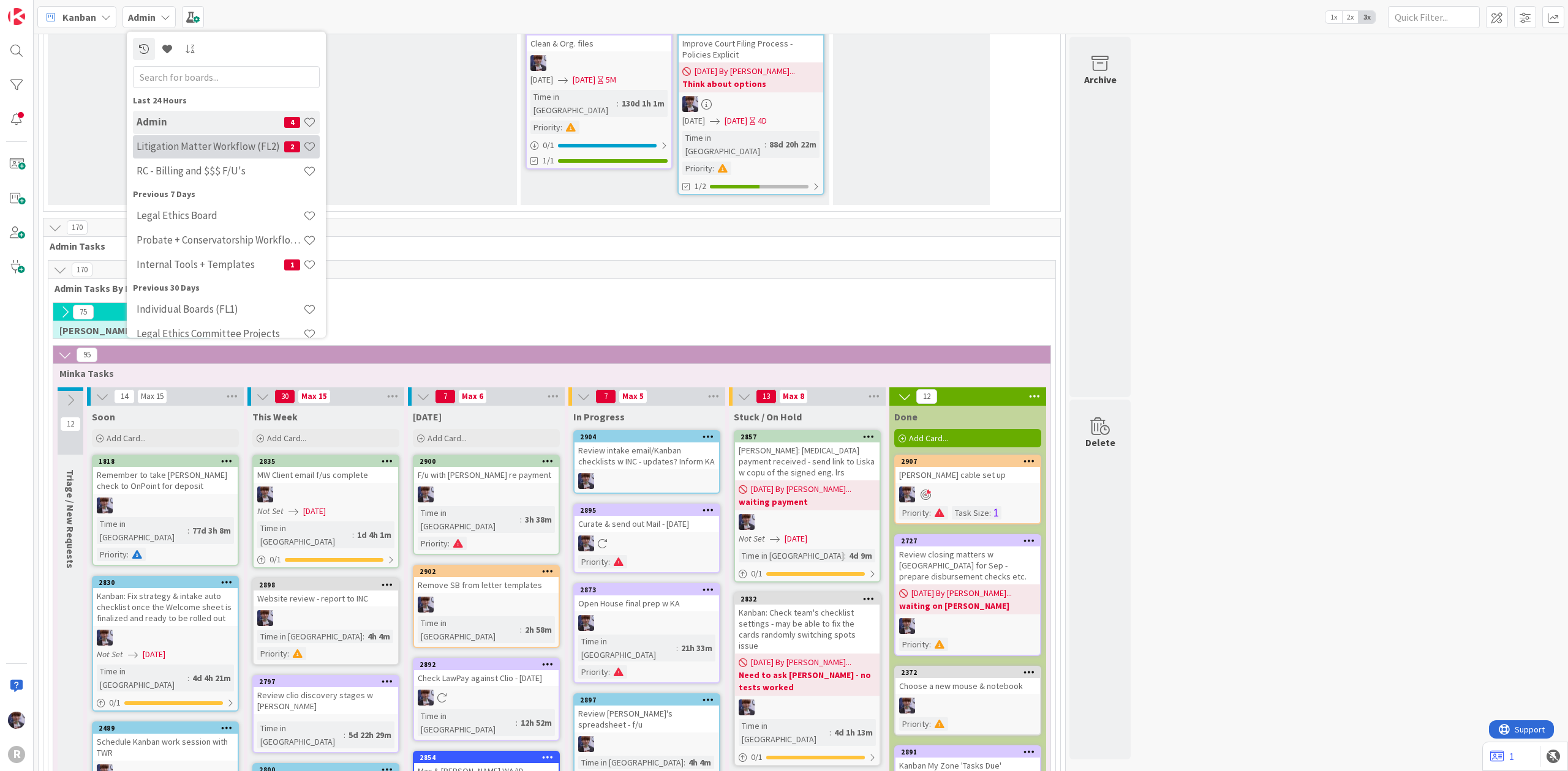
click at [195, 143] on h4 "Litigation Matter Workflow (FL2)" at bounding box center [210, 146] width 147 height 12
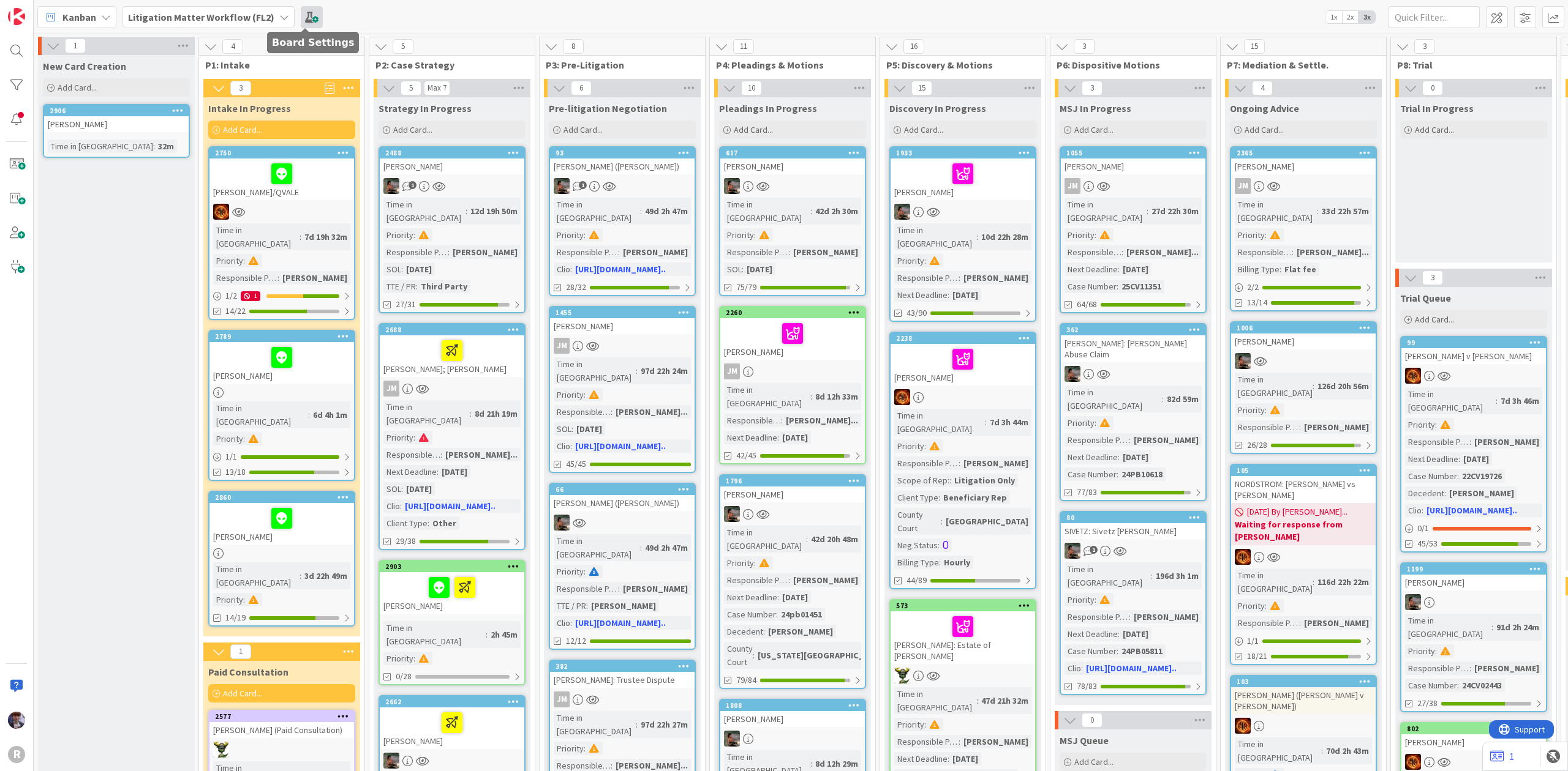
click at [305, 18] on span at bounding box center [311, 16] width 22 height 22
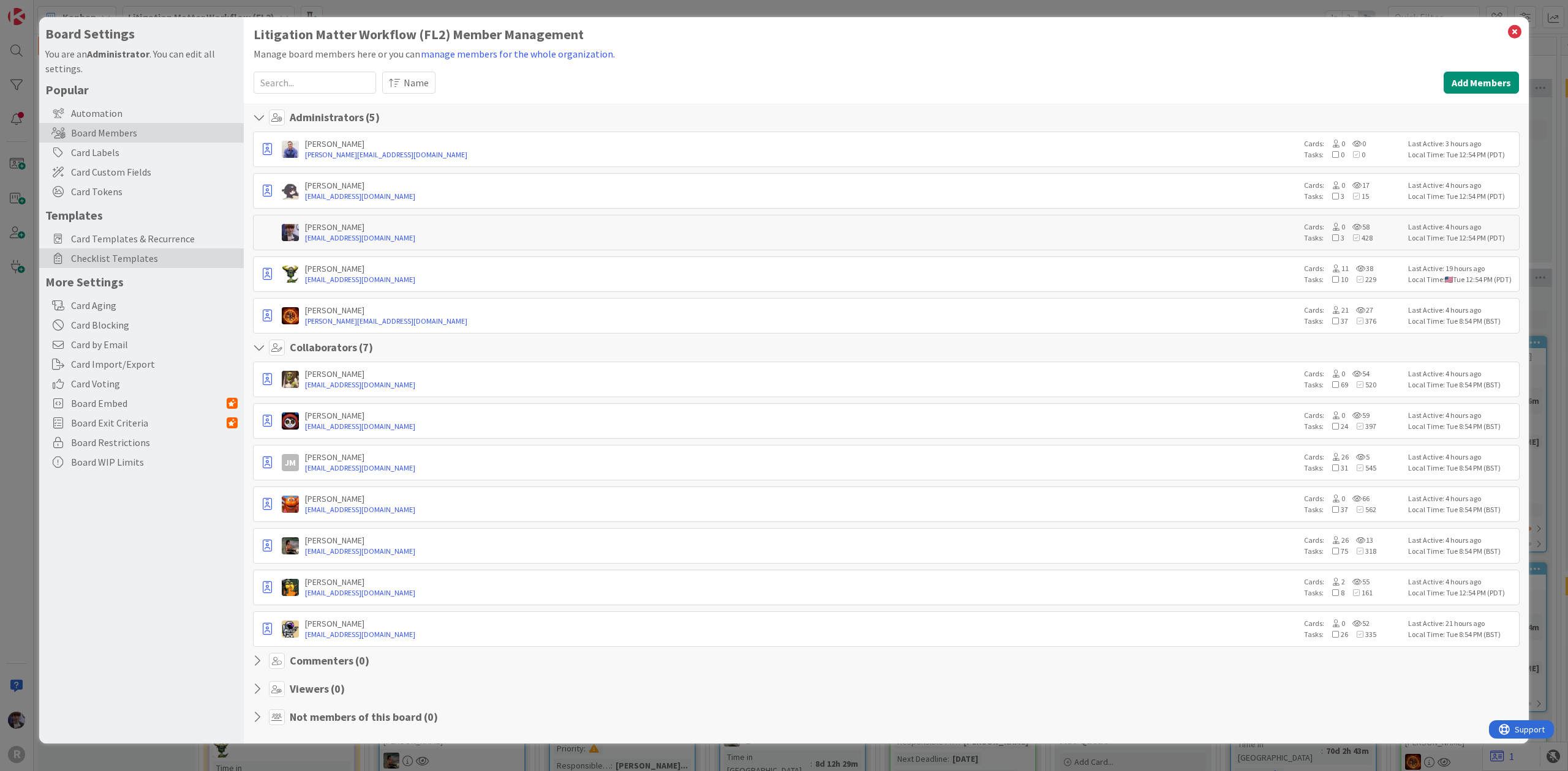
click at [123, 262] on span "Checklist Templates" at bounding box center [154, 258] width 166 height 15
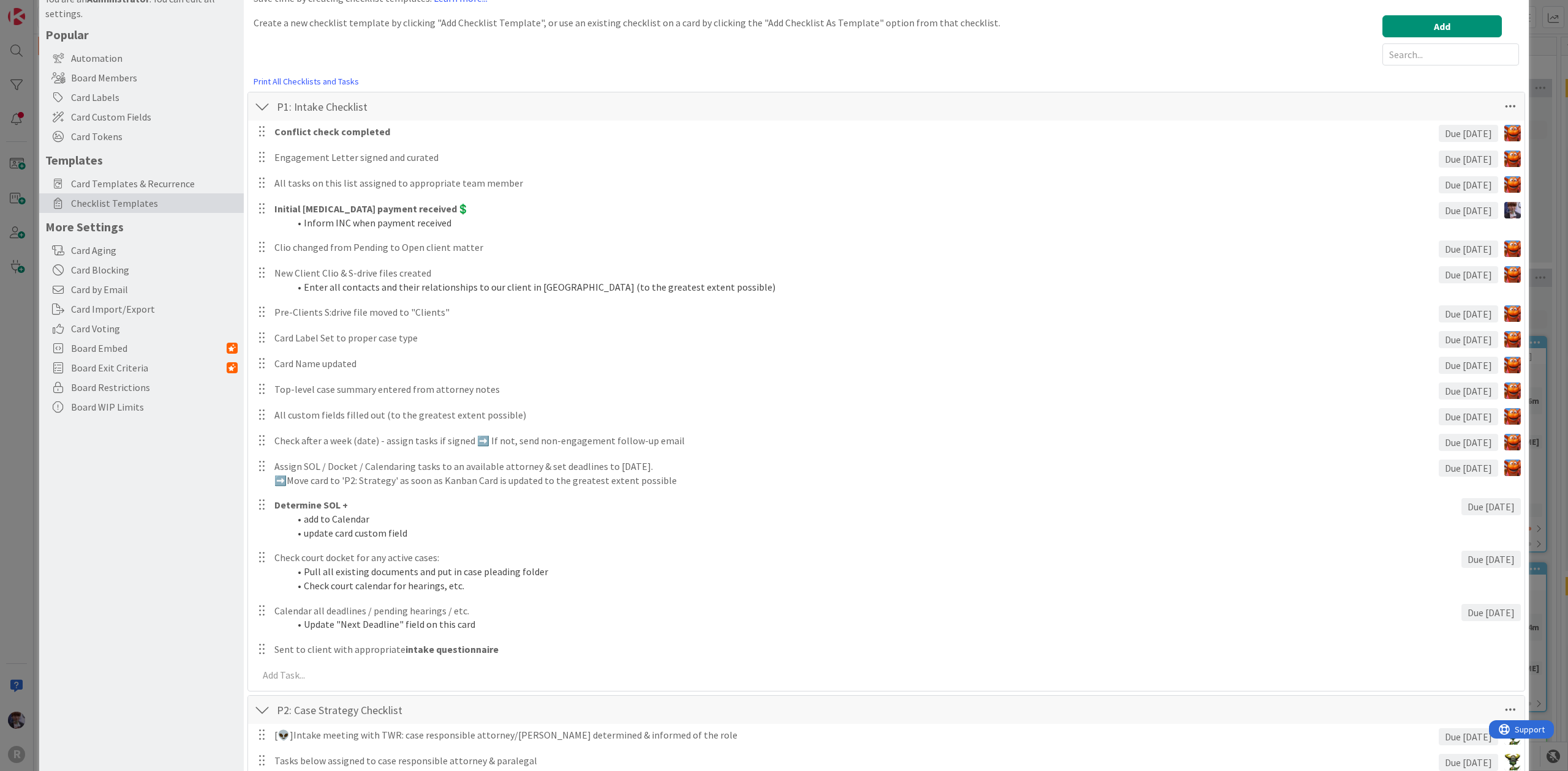
scroll to position [163, 0]
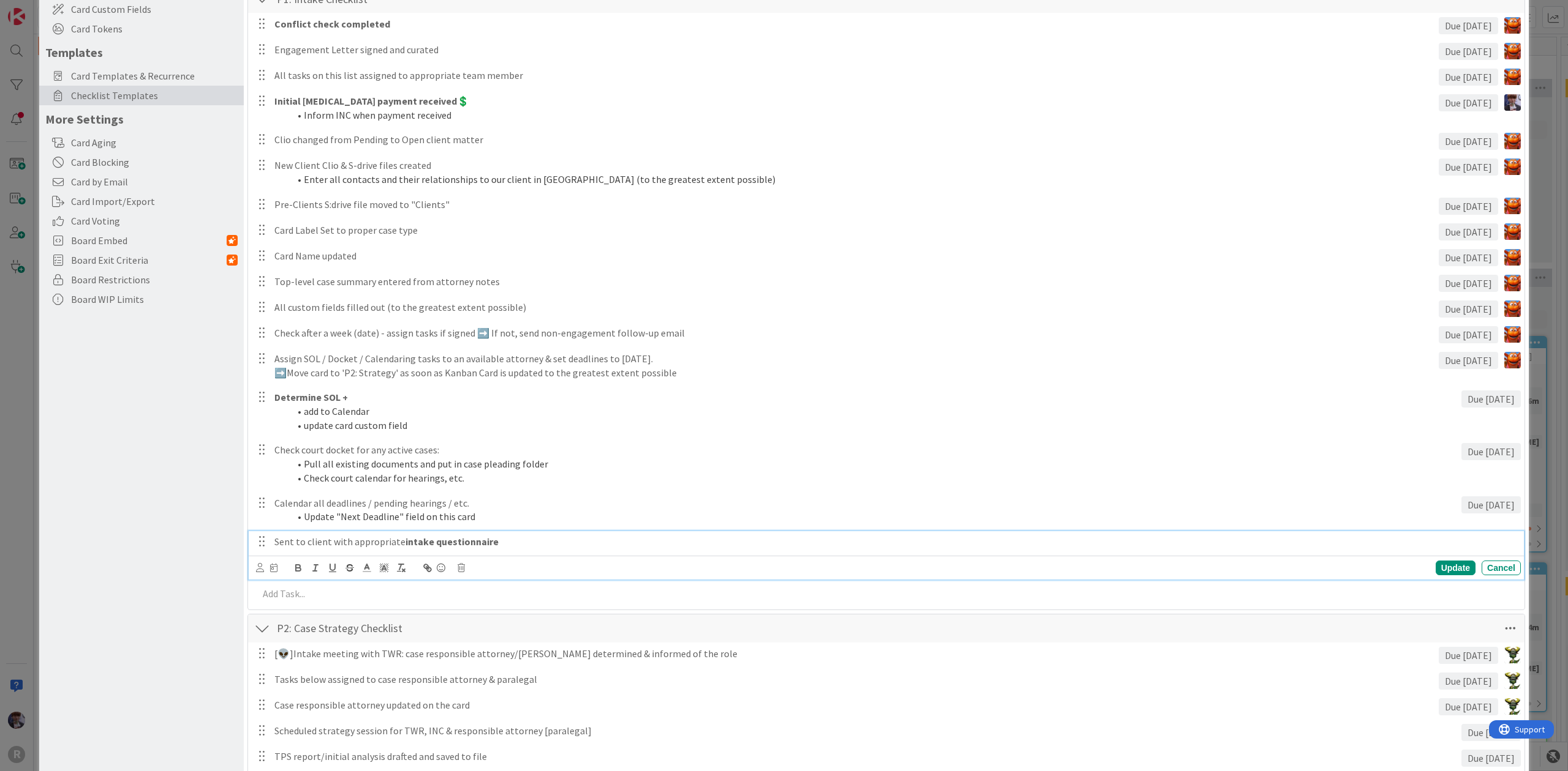
drag, startPoint x: 517, startPoint y: 534, endPoint x: 251, endPoint y: 562, distance: 267.5
click at [251, 562] on div "Sent to client with appropriate intake questionnaire Update Cancel" at bounding box center [886, 555] width 1275 height 49
copy p "Sent to client with appropriate intake questionnaire"
click at [203, 441] on div "Board Settings You are an Administrator . You can edit all settings. Popular Au…" at bounding box center [142, 752] width 205 height 1795
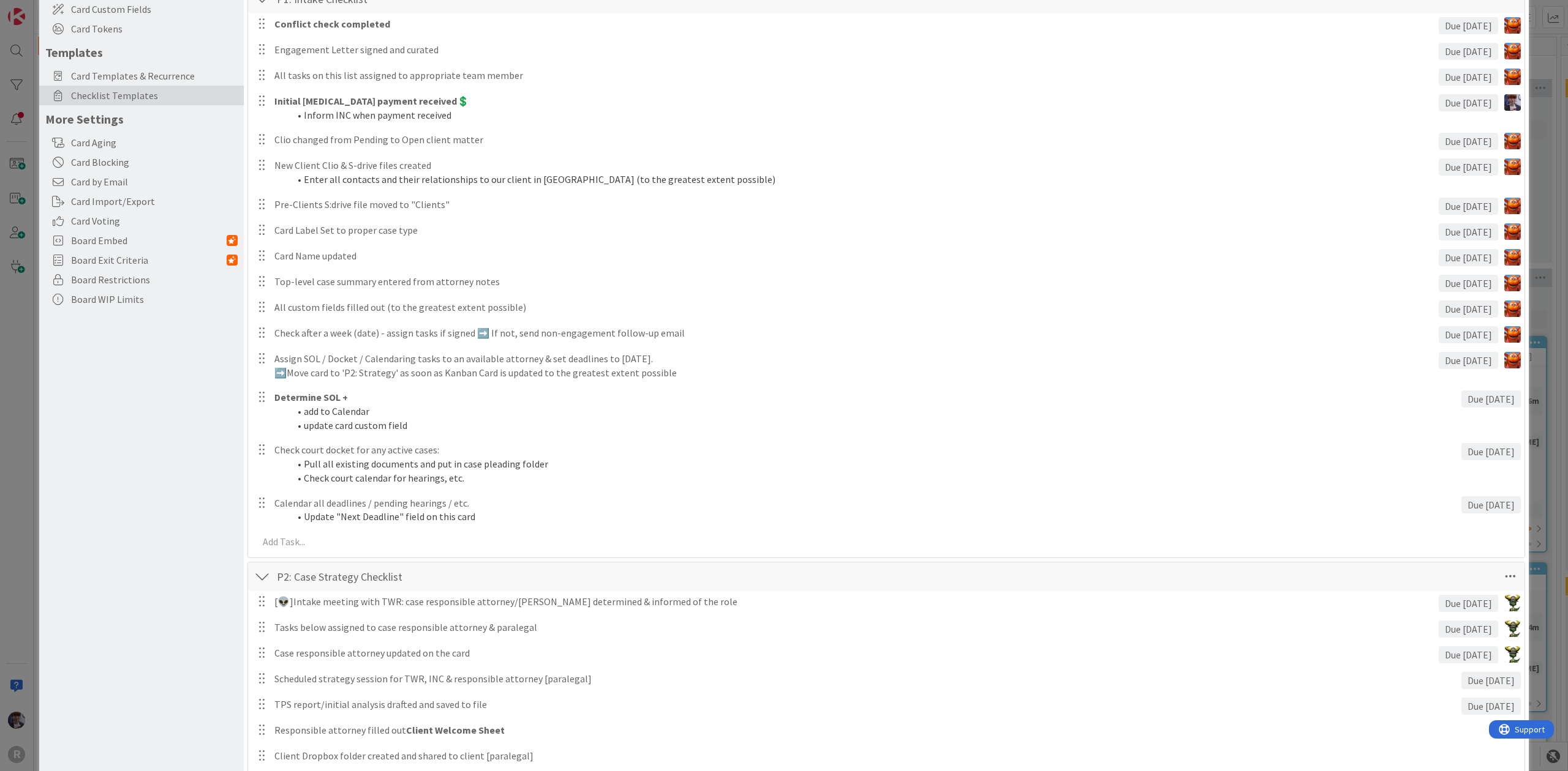
scroll to position [81, 0]
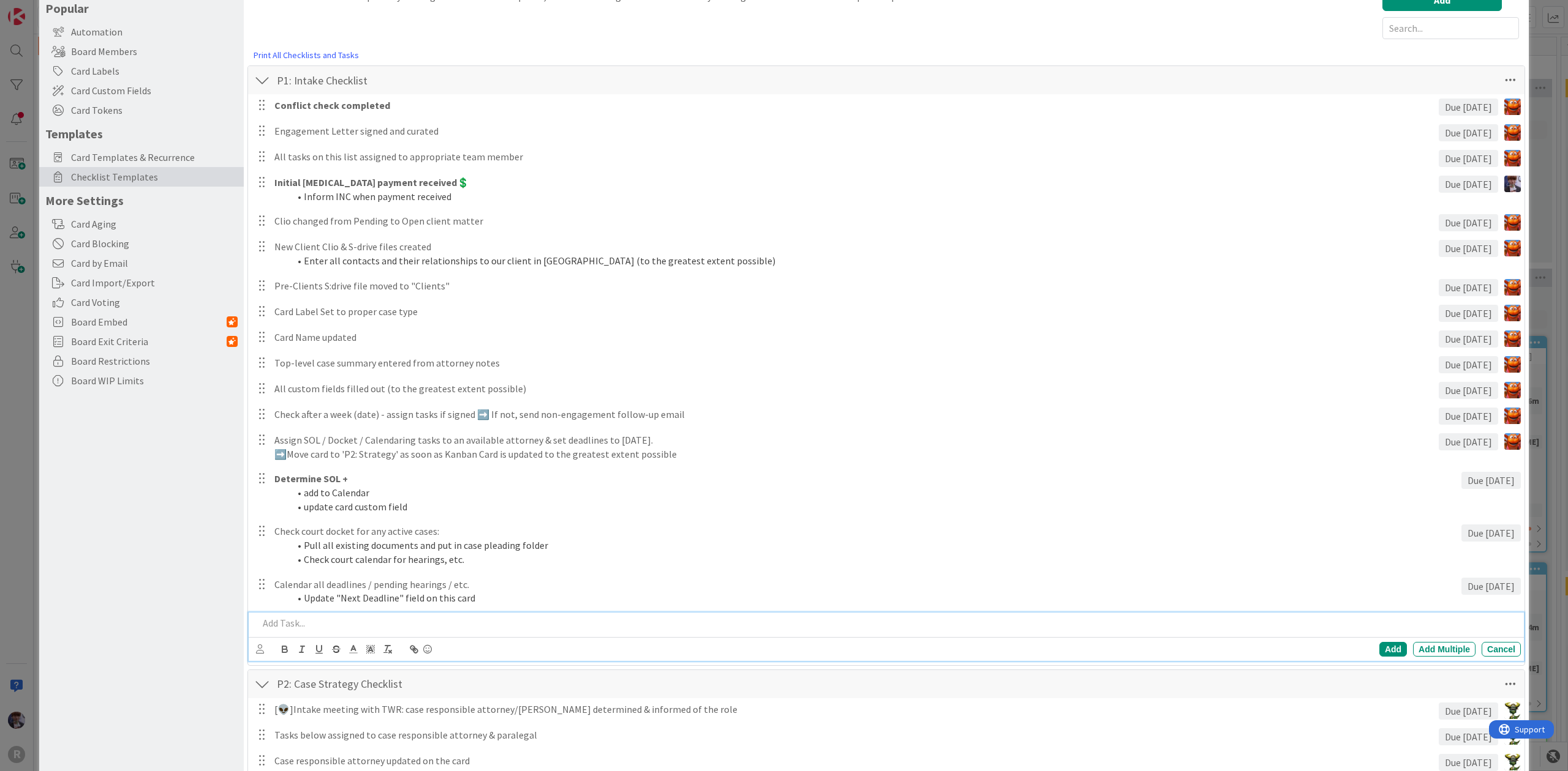
click at [351, 632] on div at bounding box center [886, 624] width 1267 height 21
paste div
click at [258, 625] on p "Sent to client with appropriate intake questionnaire" at bounding box center [886, 623] width 1257 height 14
click at [539, 620] on p "Drobox Link Sent to client with appropriate intake questionnaire" at bounding box center [886, 623] width 1257 height 14
click at [258, 654] on div at bounding box center [260, 649] width 8 height 13
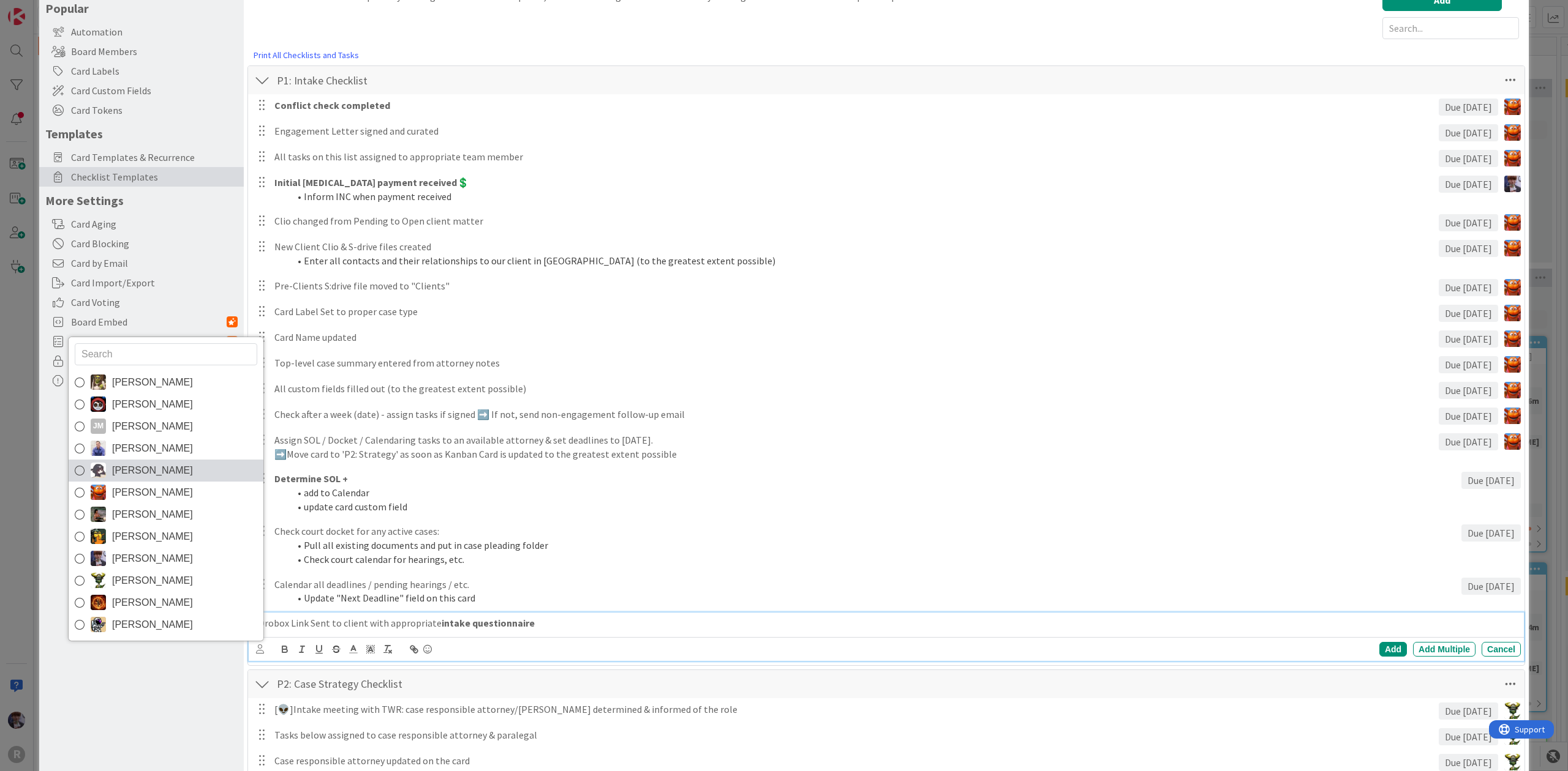
click at [167, 479] on span "[PERSON_NAME]" at bounding box center [152, 471] width 81 height 18
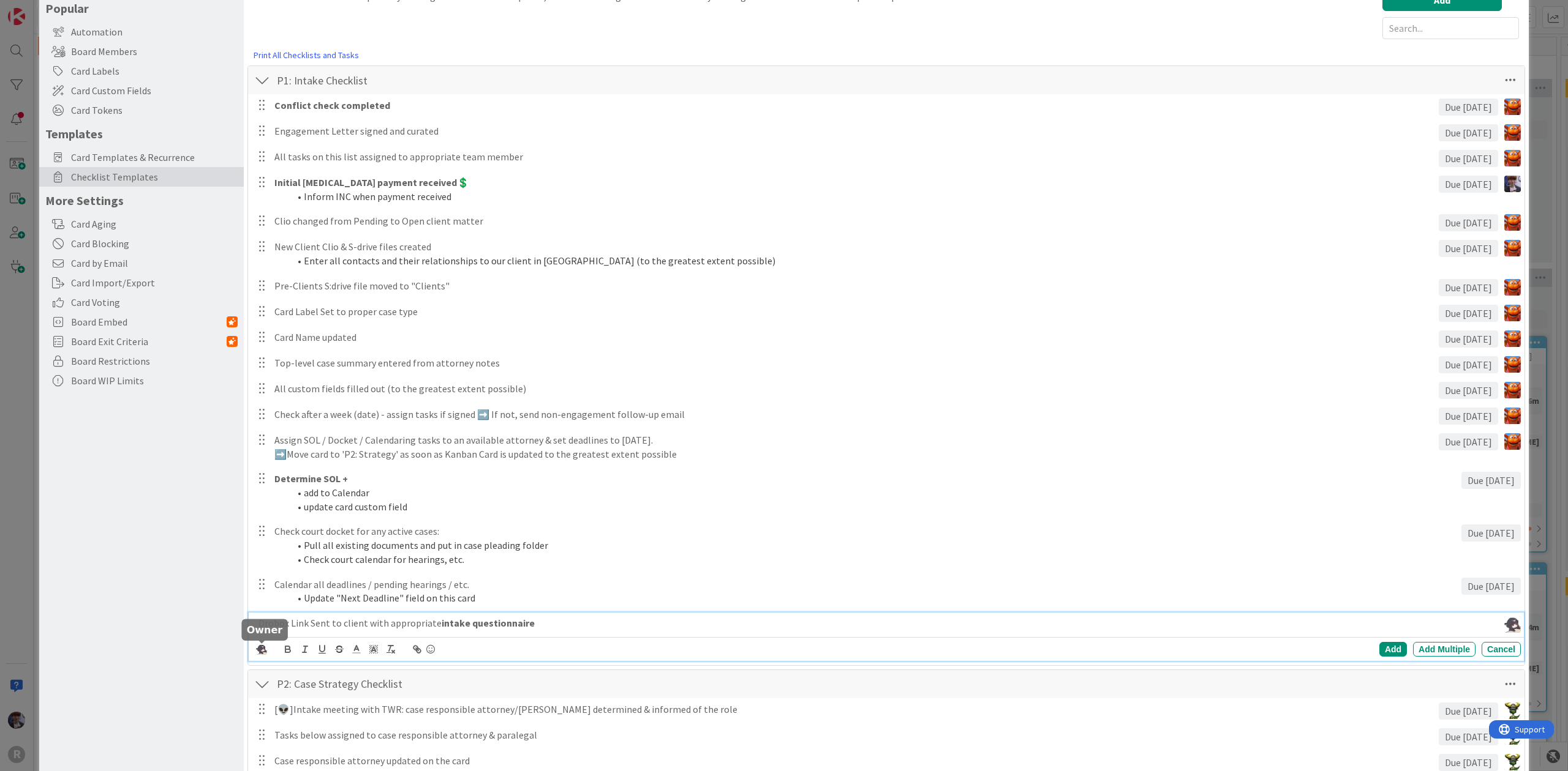
click at [260, 652] on img at bounding box center [261, 649] width 11 height 11
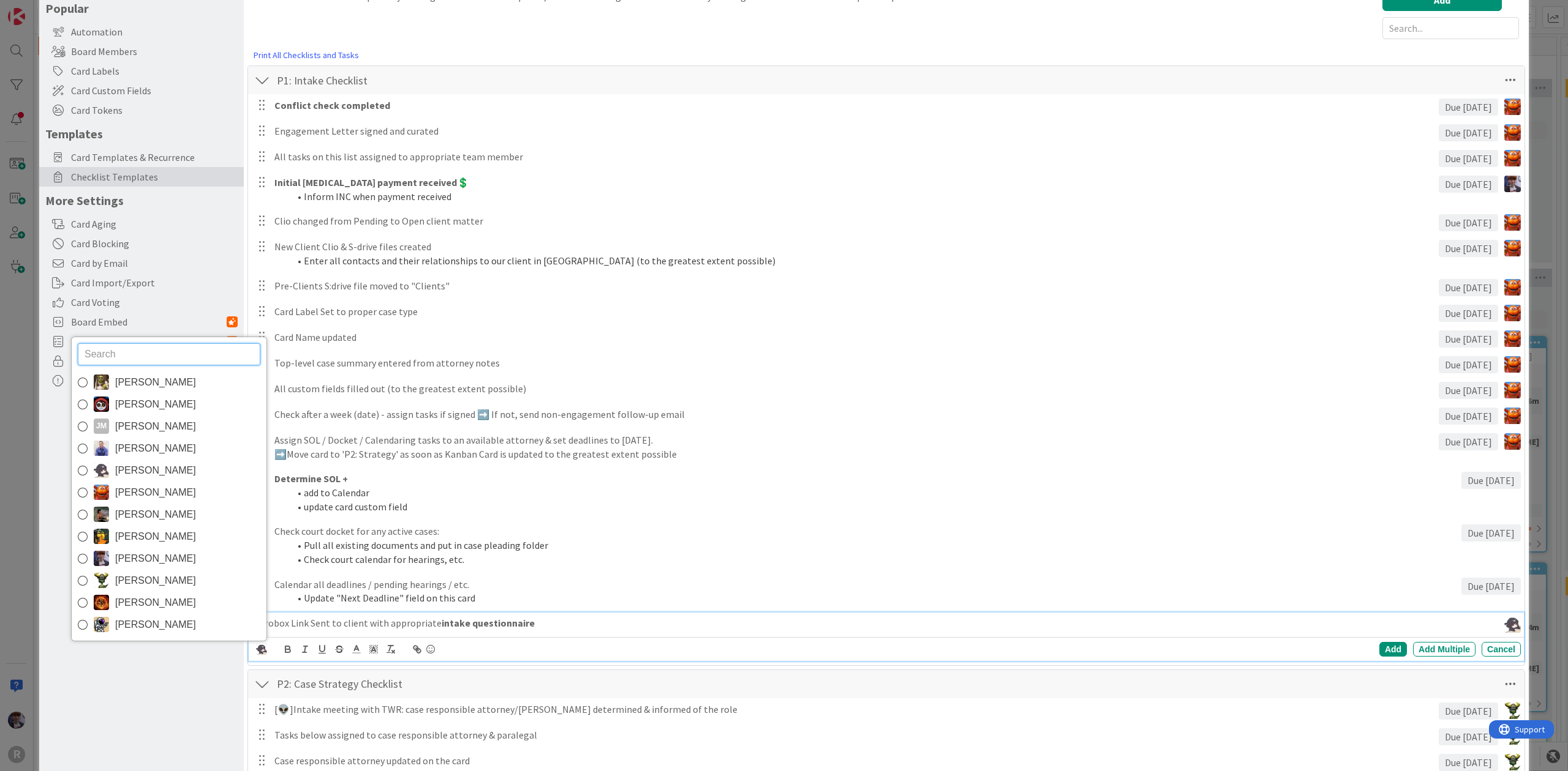
click at [196, 499] on link "[PERSON_NAME]" at bounding box center [169, 493] width 195 height 22
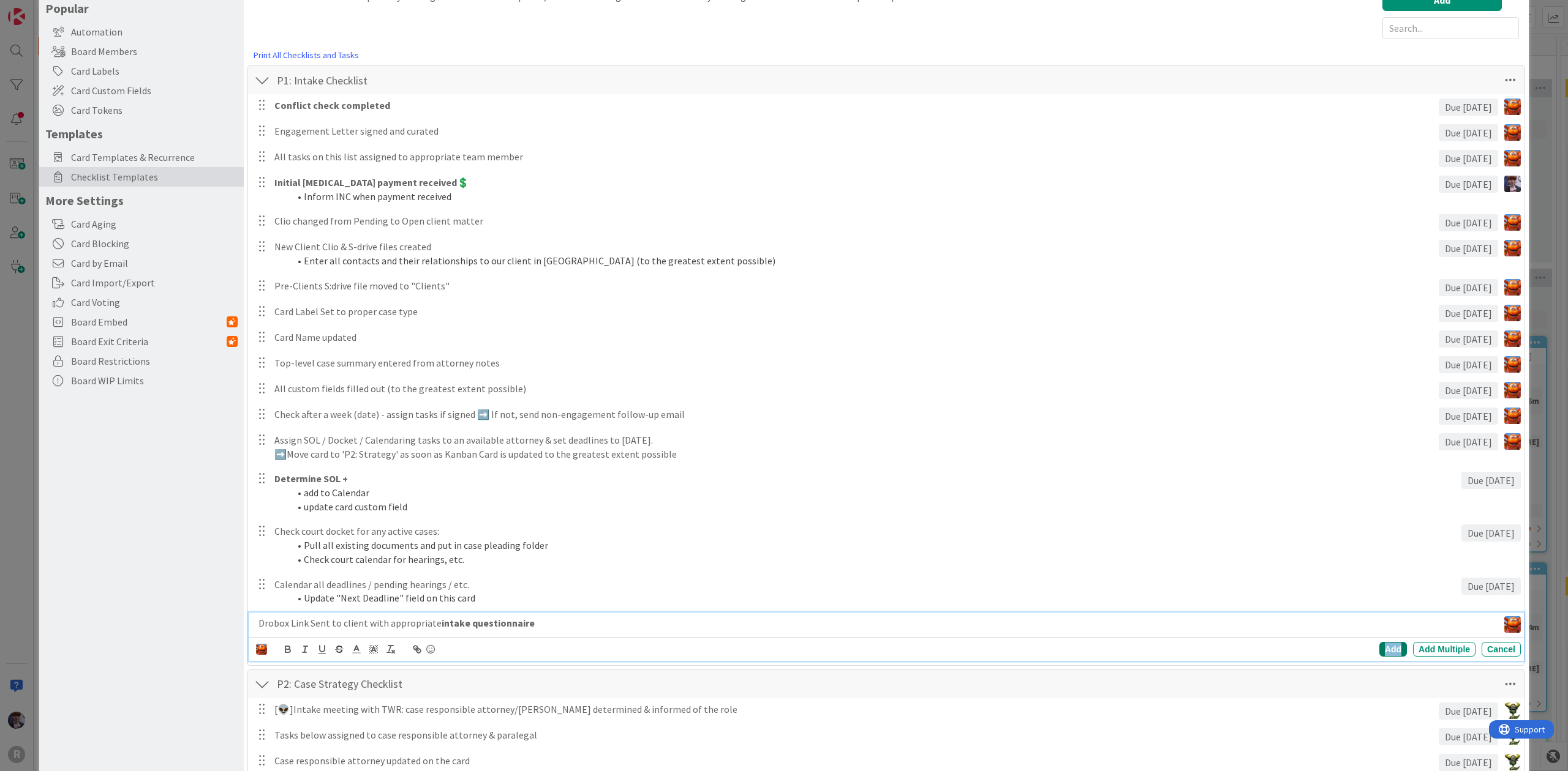
click at [1382, 649] on div "Add" at bounding box center [1393, 649] width 27 height 15
click at [331, 623] on p "Drobox Link Sent to client with appropriate intake questionnaire" at bounding box center [883, 623] width 1219 height 14
click at [273, 650] on icon at bounding box center [277, 649] width 7 height 8
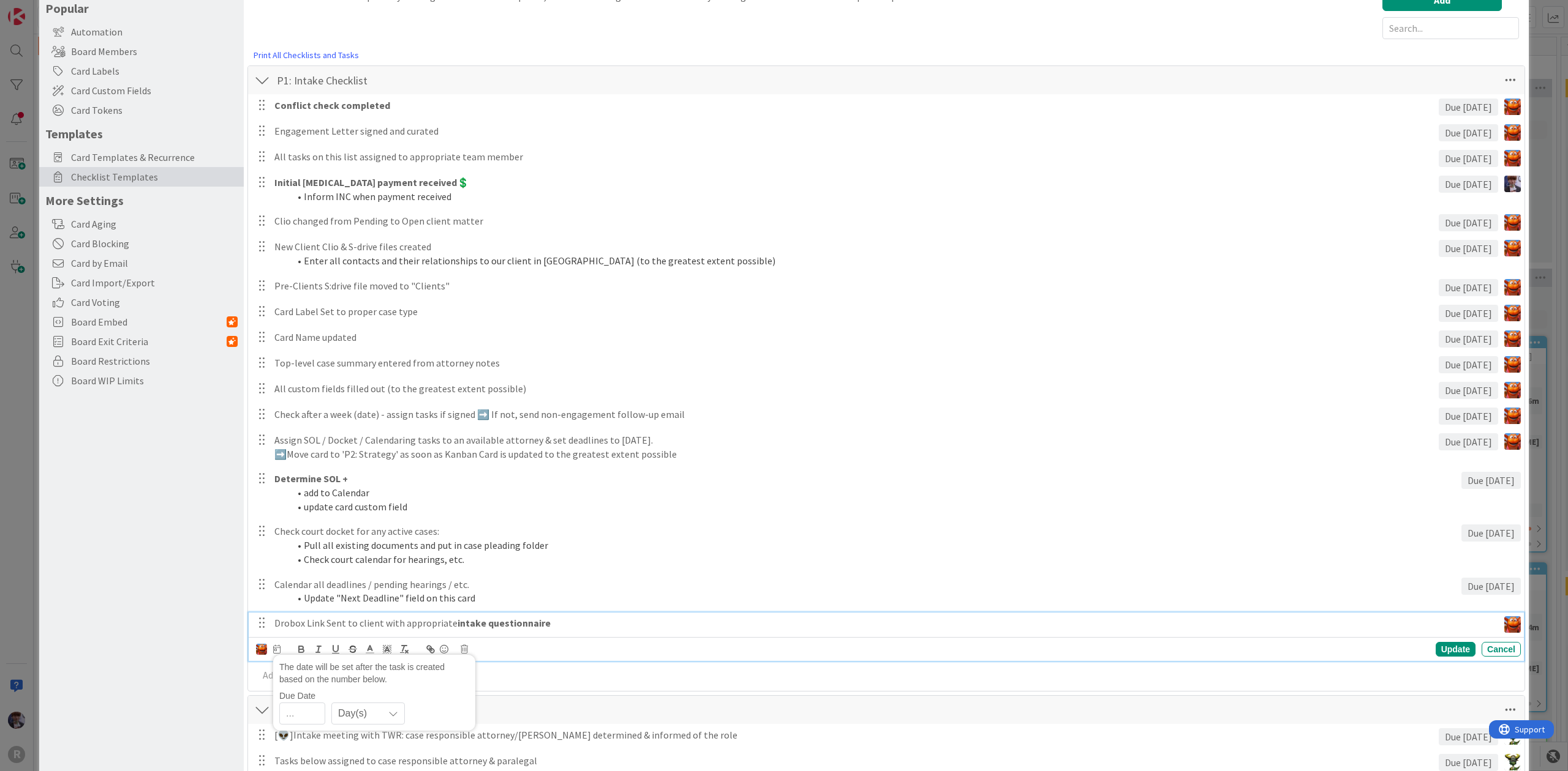
click at [324, 715] on div "Day(s)" at bounding box center [374, 713] width 190 height 22
drag, startPoint x: 324, startPoint y: 715, endPoint x: 309, endPoint y: 718, distance: 15.3
click at [324, 714] on input "number" at bounding box center [302, 713] width 46 height 22
type input "1"
type input "0"
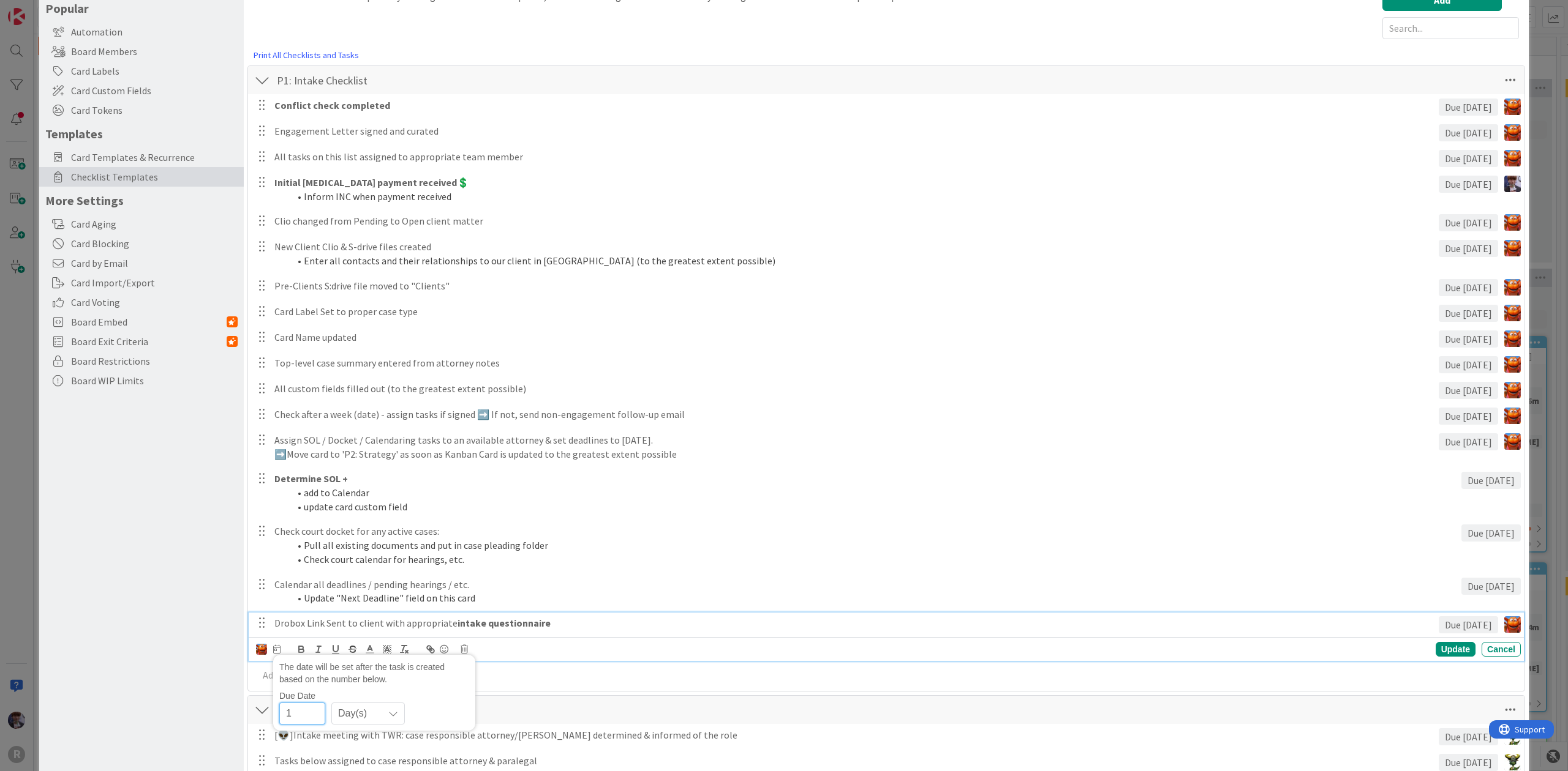
type input "1"
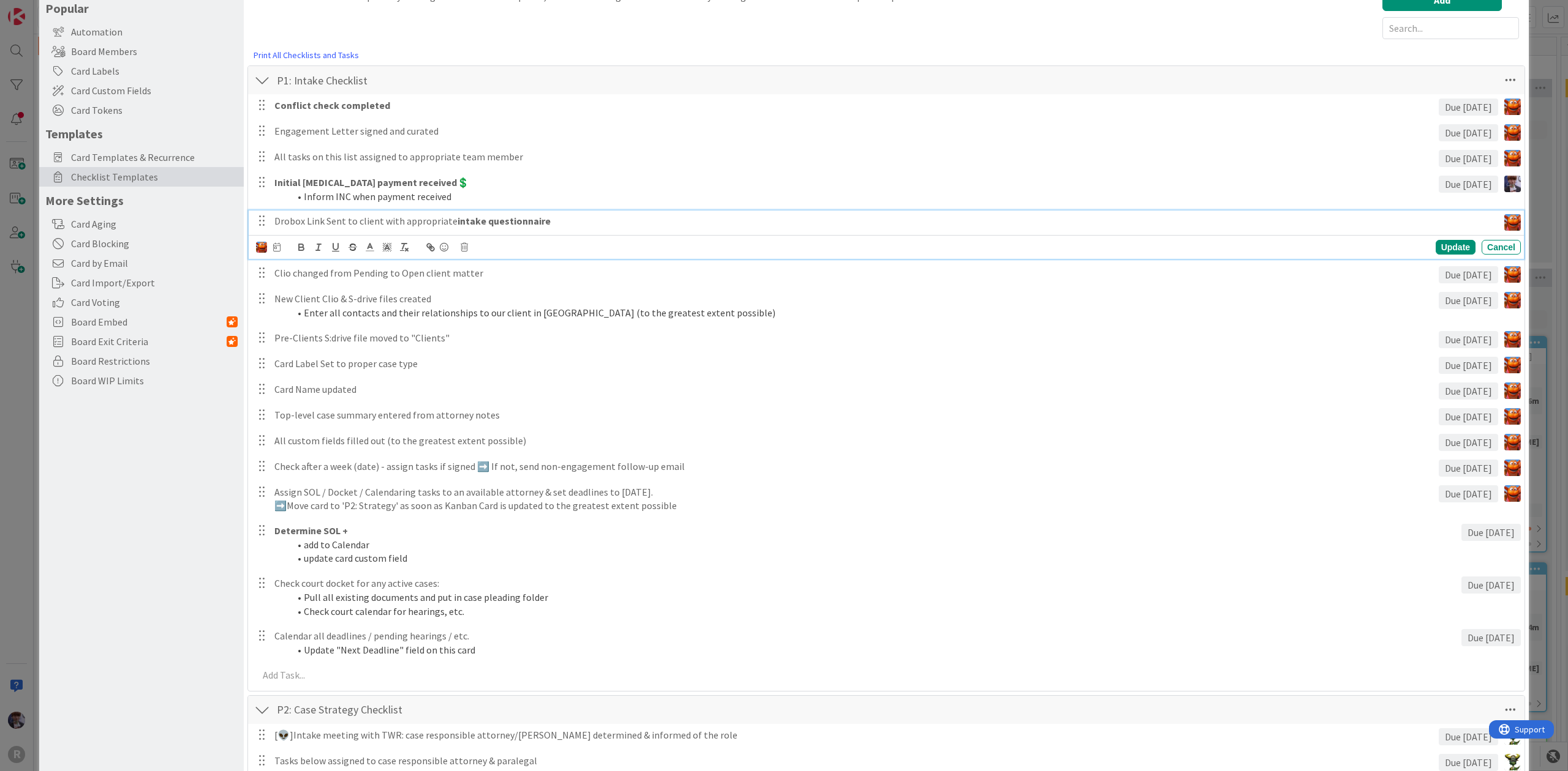
click at [527, 230] on div "Drobox Link Sent to client with appropriate intake questionnaire" at bounding box center [883, 221] width 1229 height 21
click at [274, 252] on icon at bounding box center [277, 247] width 7 height 8
click at [365, 306] on span "Day(s)" at bounding box center [358, 311] width 40 height 17
click at [365, 360] on span "Week(s)" at bounding box center [441, 364] width 173 height 18
click at [361, 319] on span "Week(s)" at bounding box center [358, 311] width 40 height 17
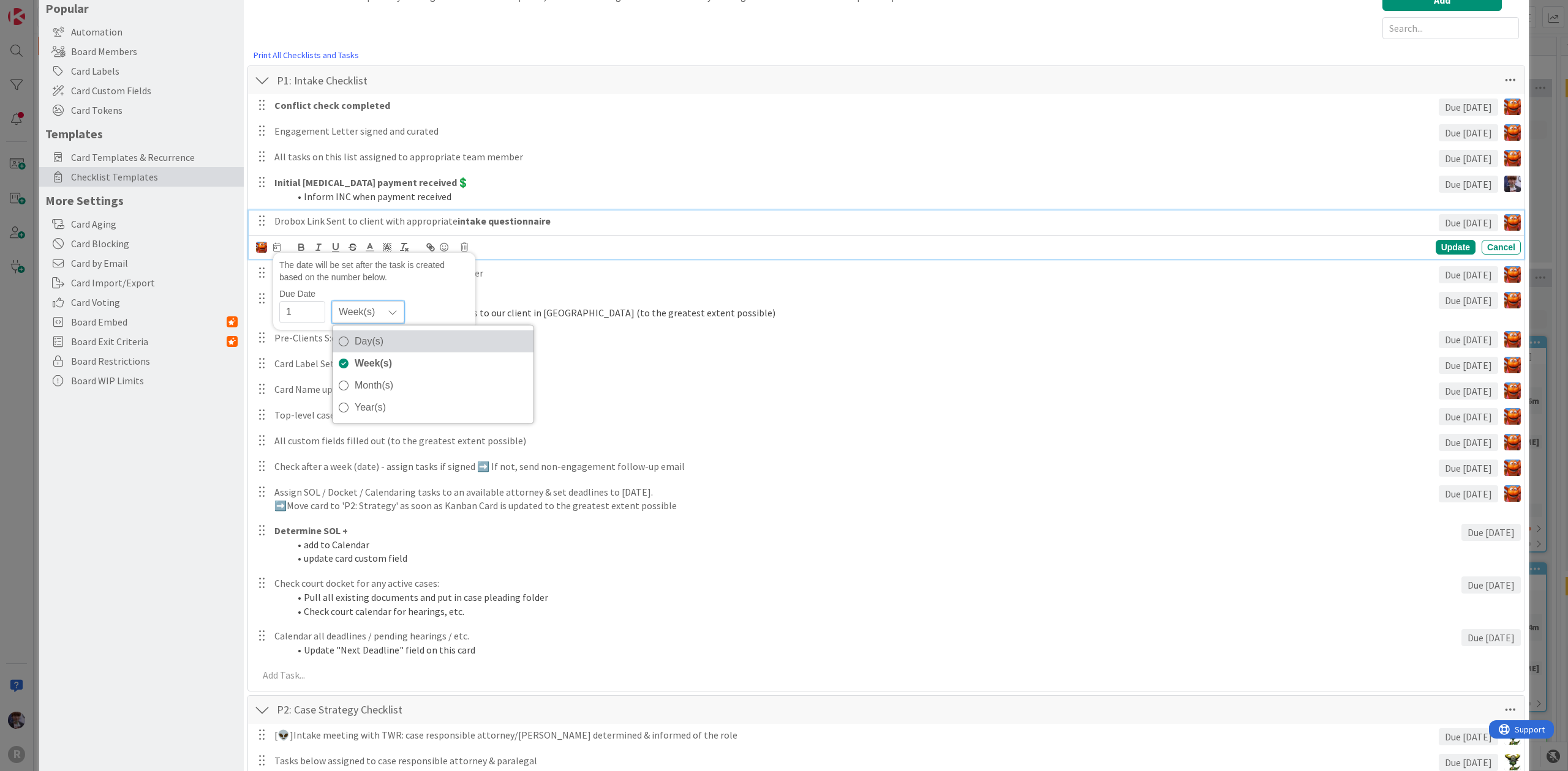
click at [366, 336] on span "Day(s)" at bounding box center [441, 341] width 173 height 18
click at [1444, 253] on div "Update" at bounding box center [1455, 248] width 40 height 15
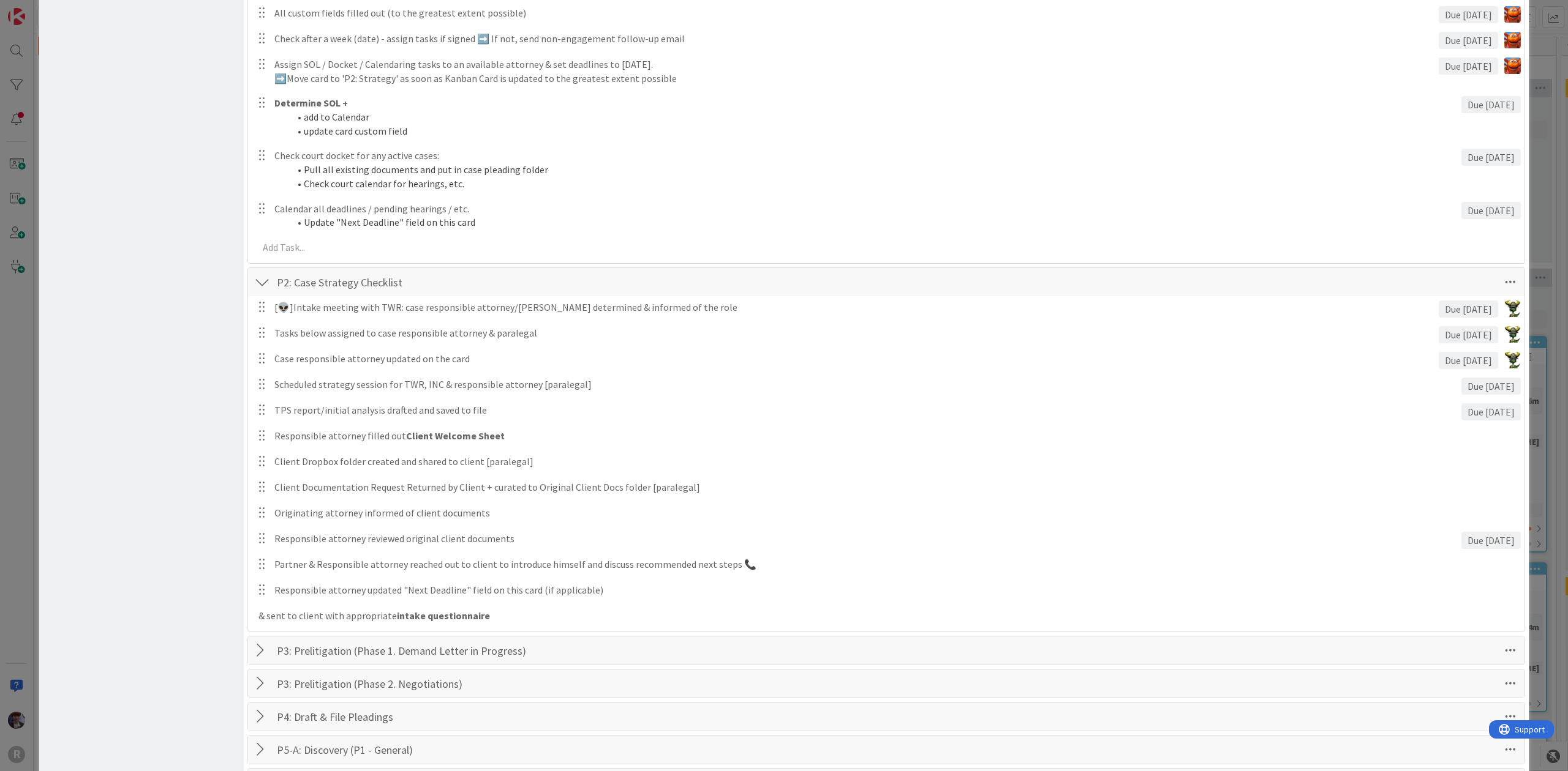
scroll to position [571, 0]
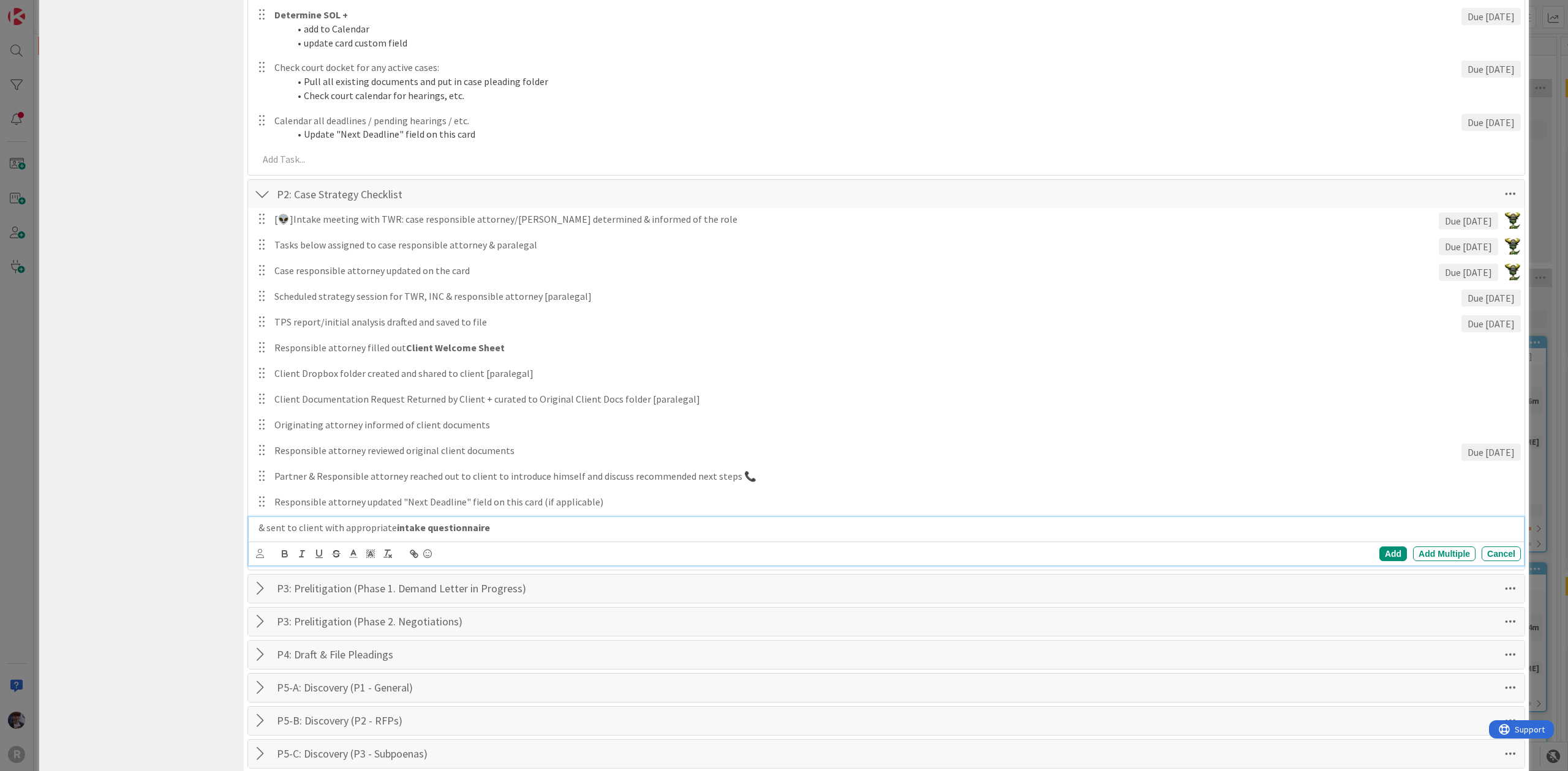
drag, startPoint x: 533, startPoint y: 530, endPoint x: 59, endPoint y: 550, distance: 474.4
click at [59, 550] on div "Board Settings You are an Administrator . You can edit all settings. Popular Au…" at bounding box center [784, 344] width 1489 height 1795
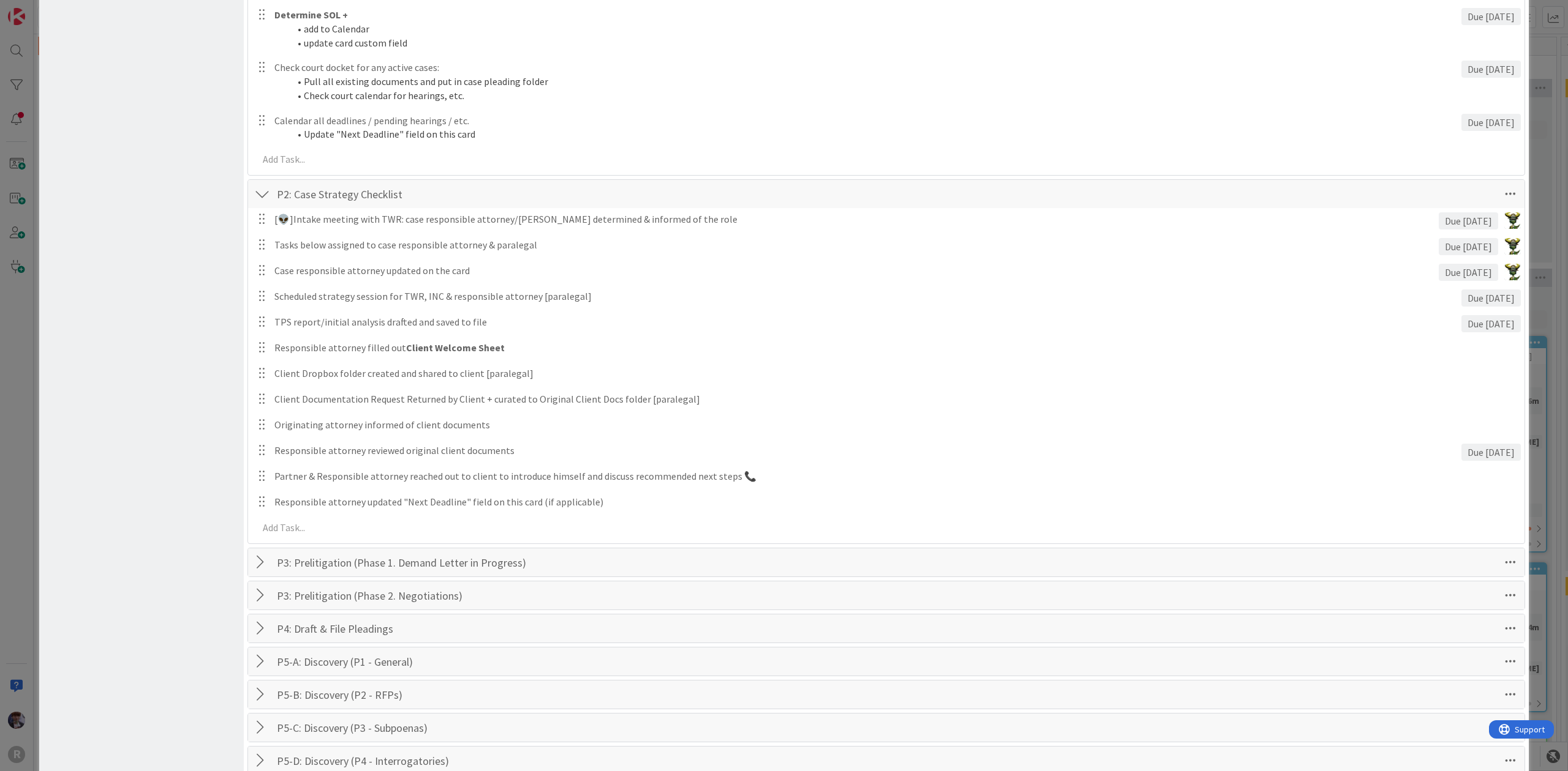
click at [128, 517] on div "Board Settings You are an Administrator . You can edit all settings. Popular Au…" at bounding box center [142, 331] width 205 height 1769
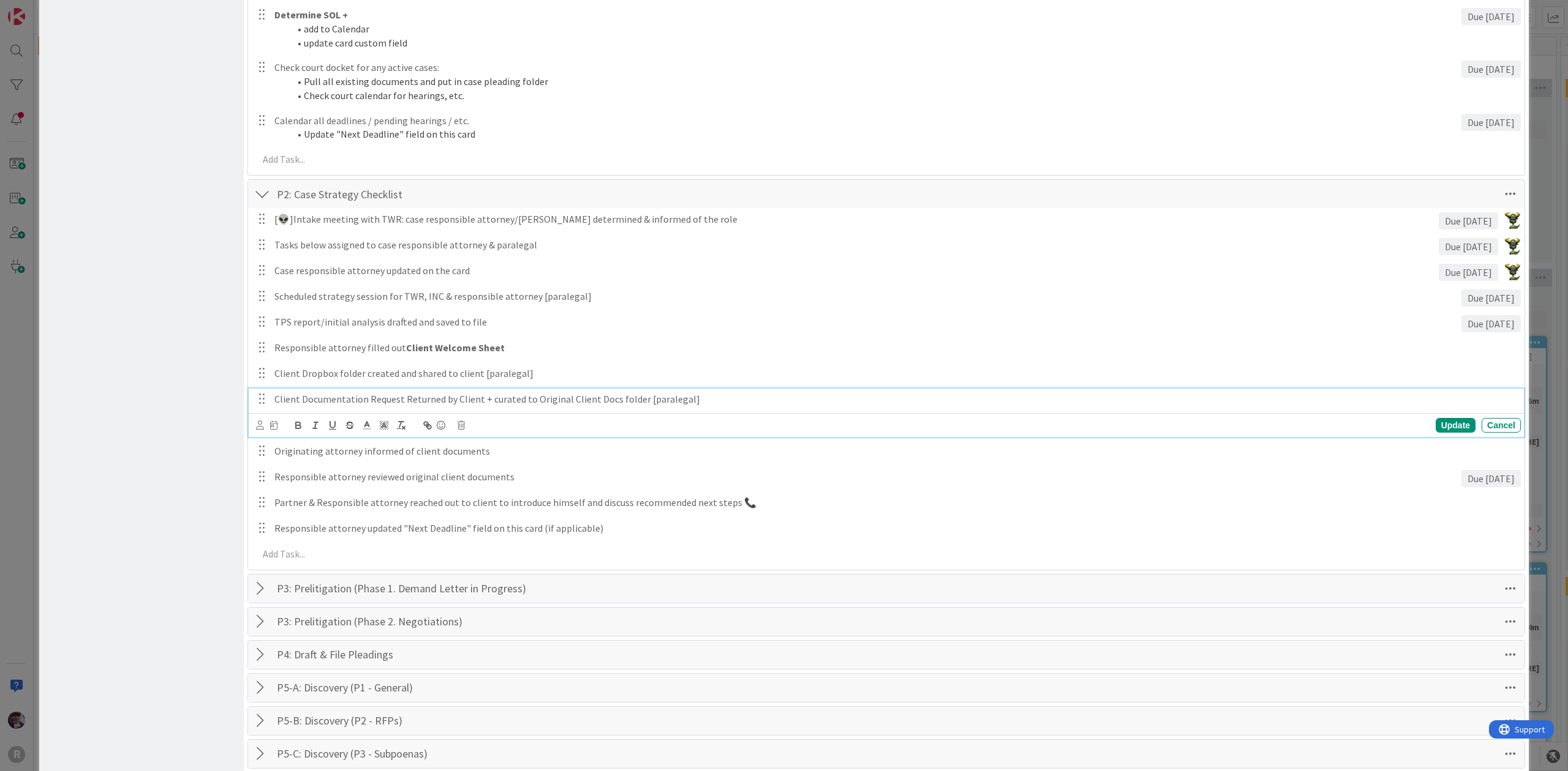
click at [378, 397] on p "Client Documentation Request Returned by Client + curated to Original Client Do…" at bounding box center [895, 399] width 1241 height 14
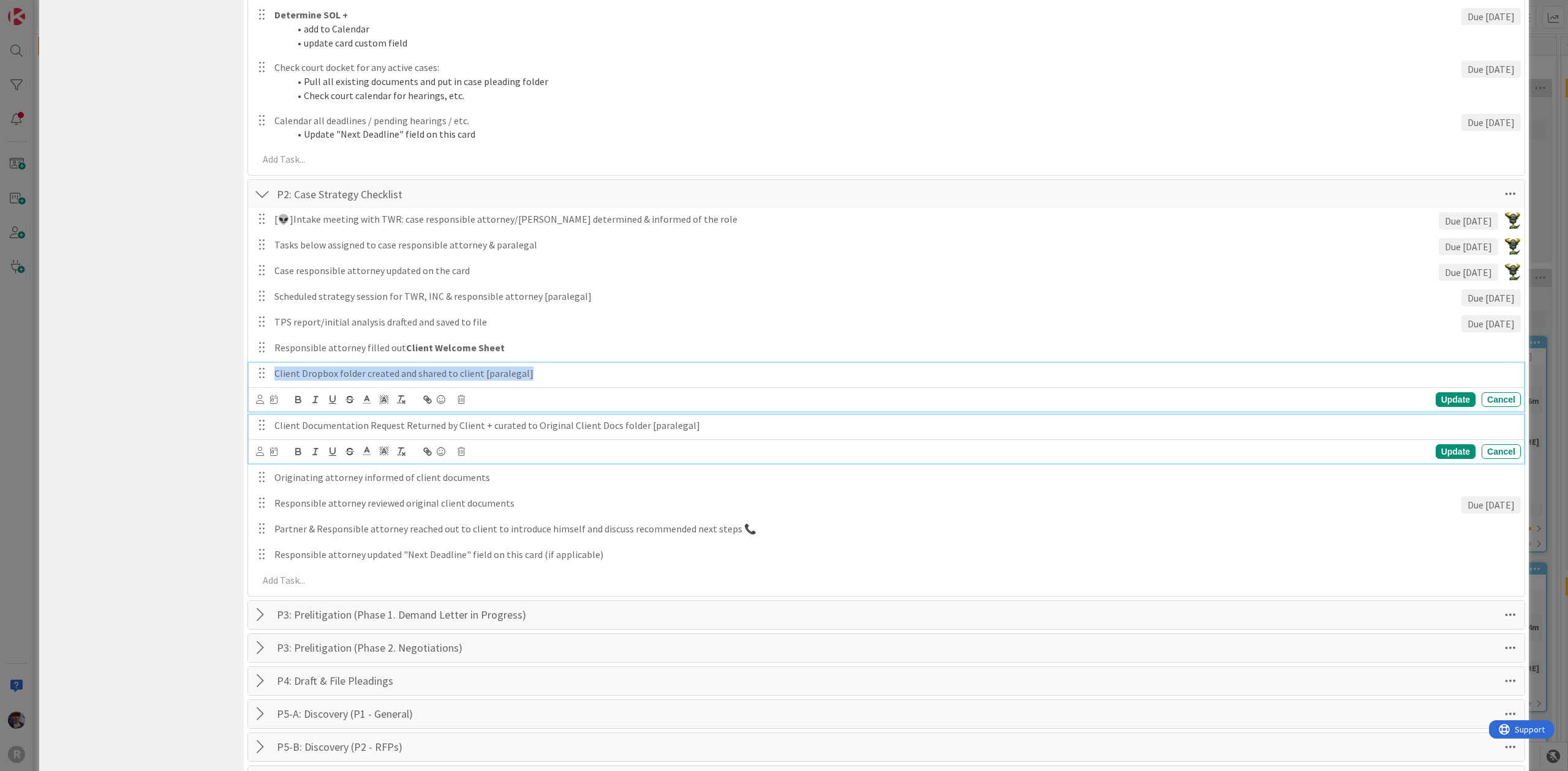
drag, startPoint x: 556, startPoint y: 370, endPoint x: 204, endPoint y: 395, distance: 352.9
click at [204, 395] on div "Board Settings You are an Administrator . You can edit all settings. Popular Au…" at bounding box center [784, 357] width 1489 height 1822
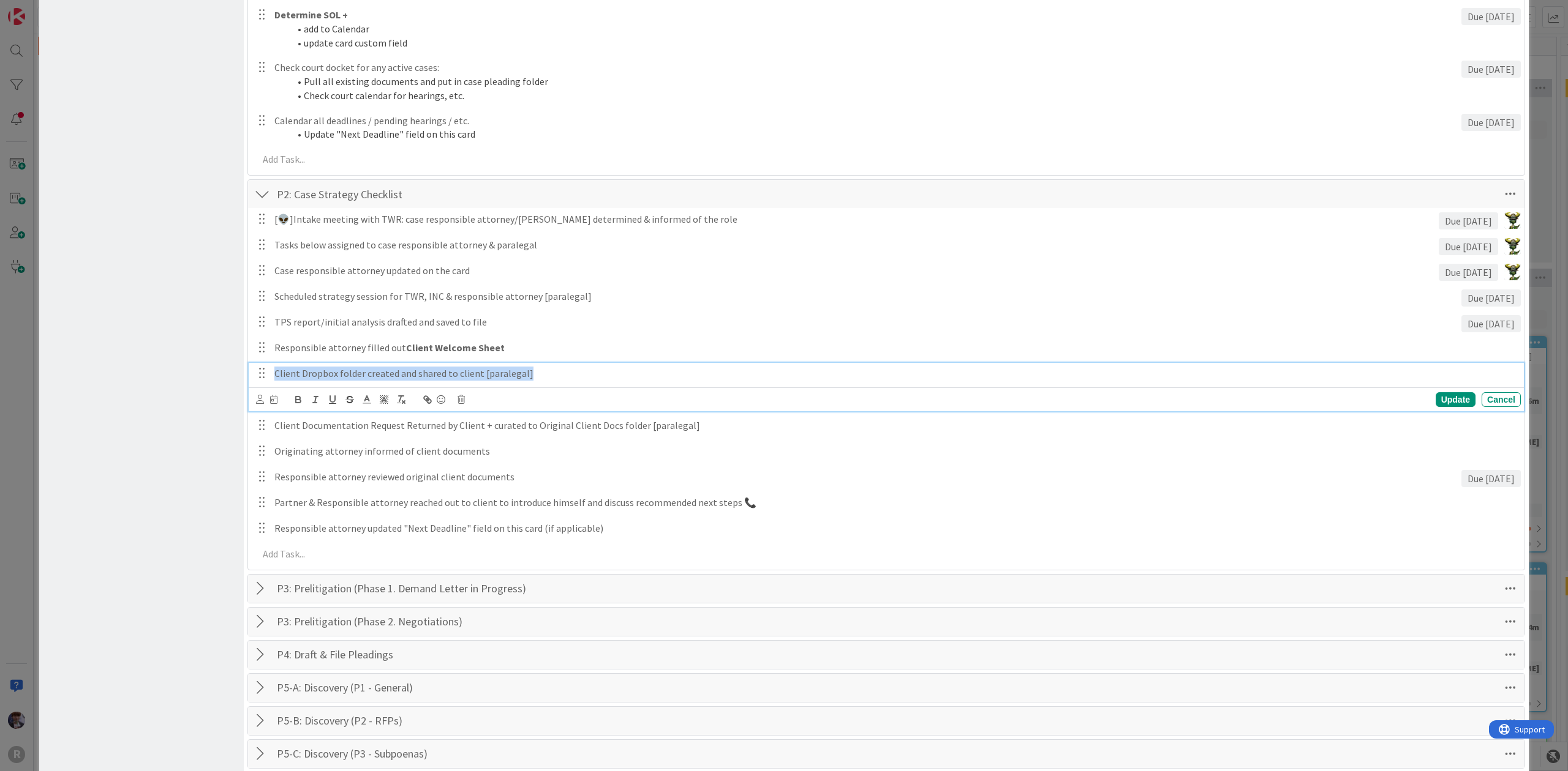
copy p "Client Dropbox folder created and shared to client [paralegal]"
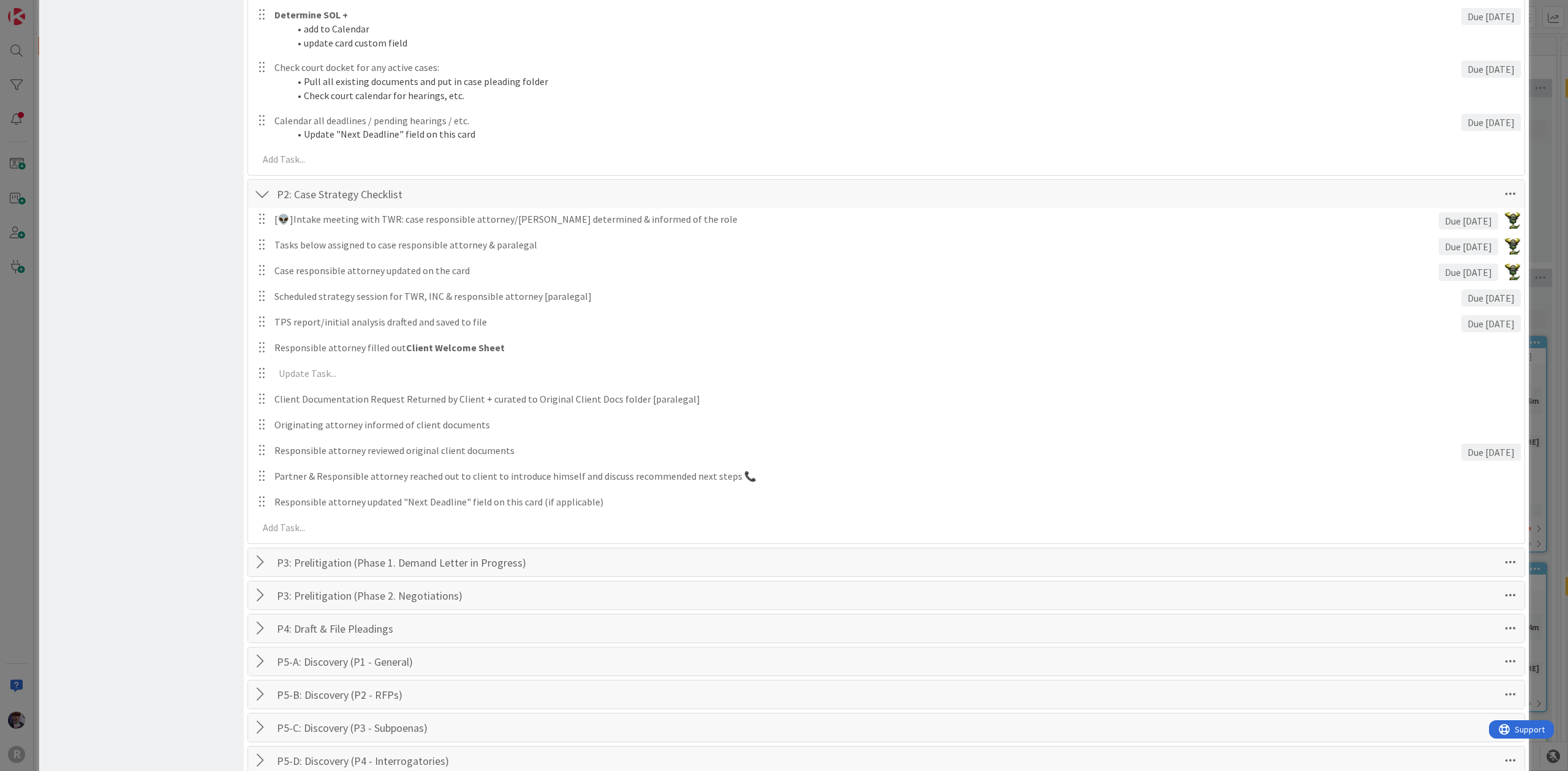
click at [1446, 396] on div "[👽]Intake meeting with TWR: case responsible attorney/paralegal determined & in…" at bounding box center [886, 376] width 1264 height 336
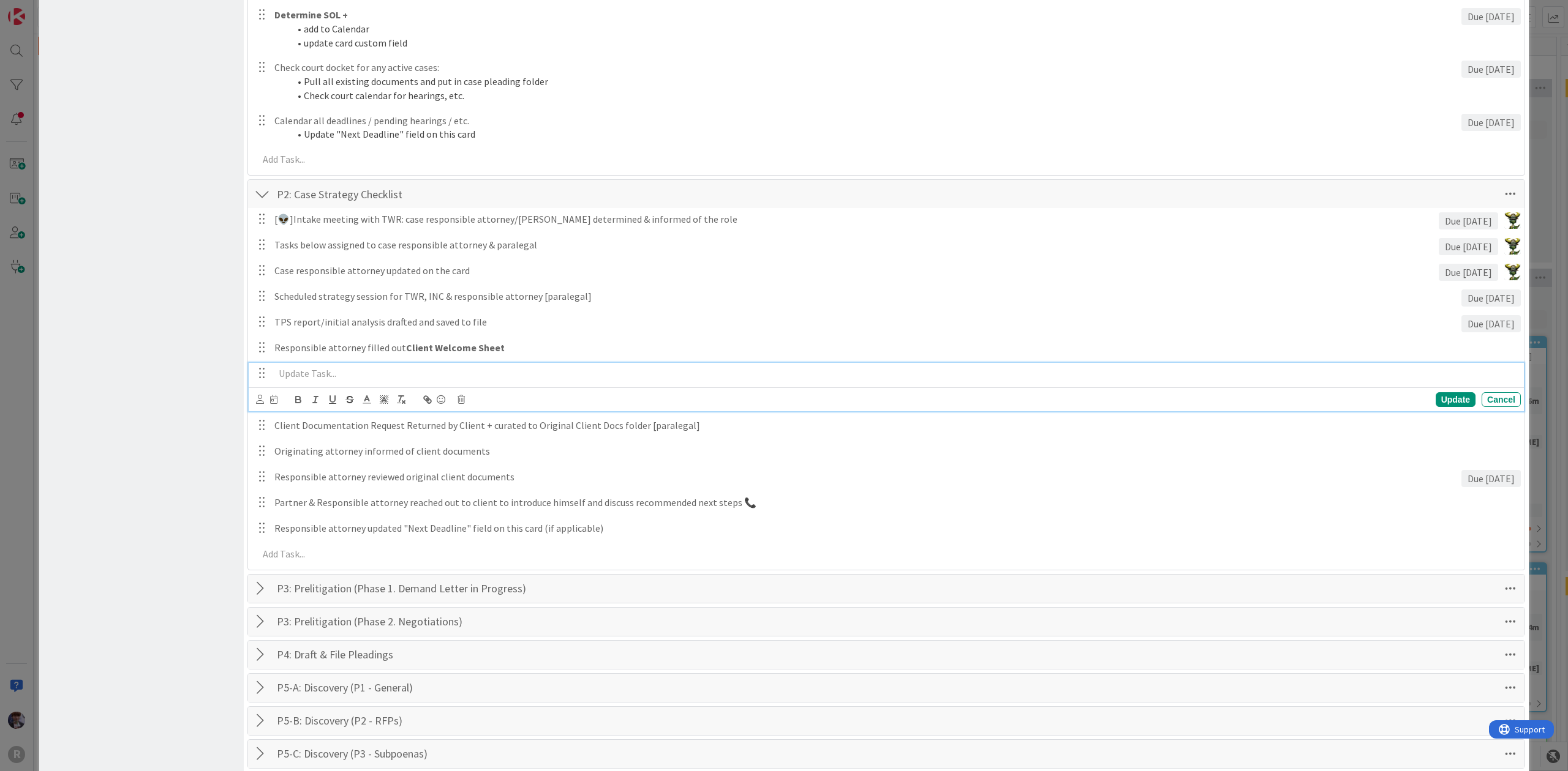
click at [348, 369] on p at bounding box center [895, 374] width 1241 height 14
click at [461, 401] on icon at bounding box center [461, 400] width 7 height 8
click at [490, 452] on div "Delete" at bounding box center [492, 452] width 45 height 22
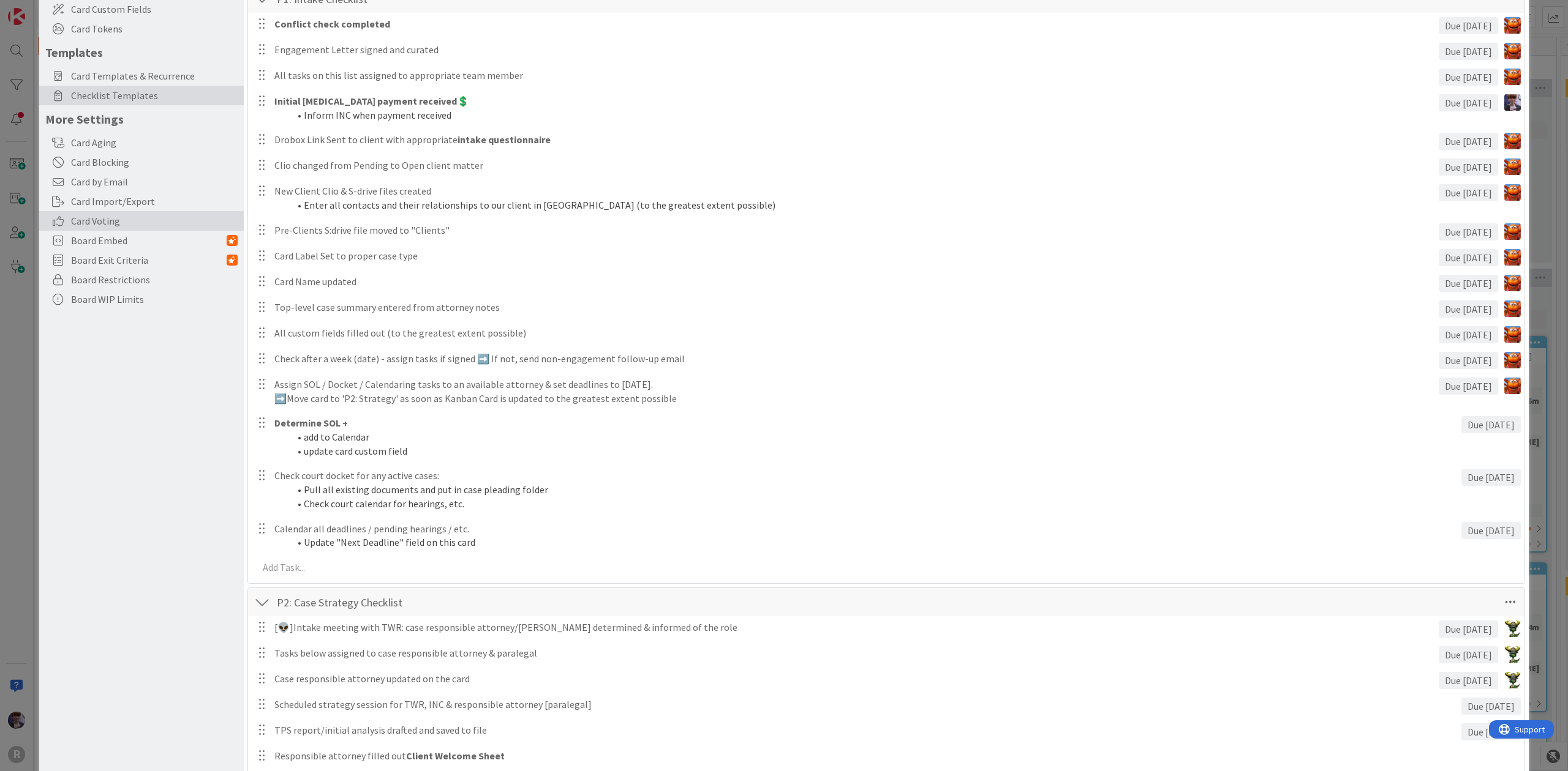
scroll to position [0, 0]
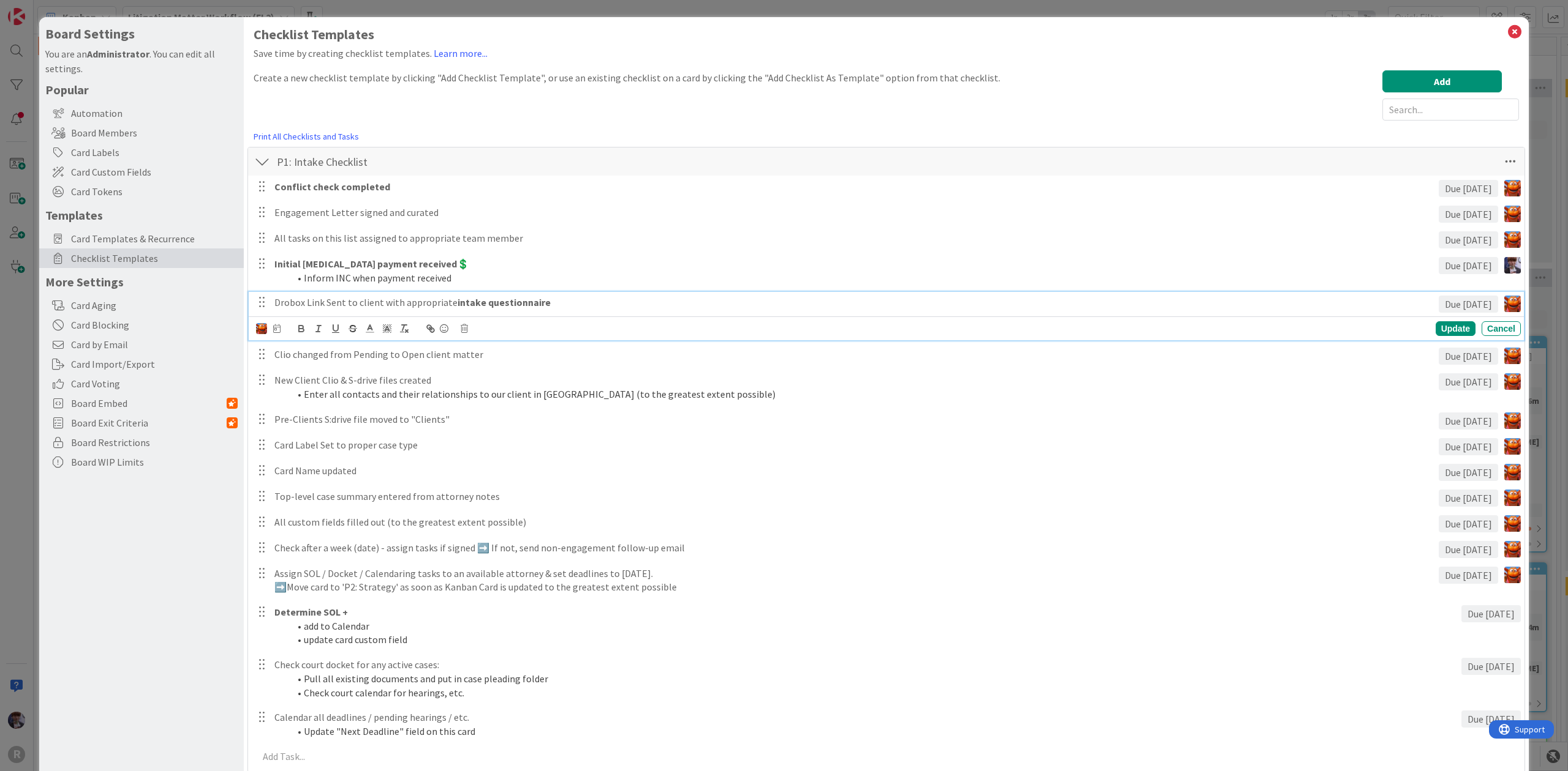
click at [559, 305] on p "Drobox Link Sent to client with appropriate intake questionnaire" at bounding box center [854, 302] width 1159 height 14
drag, startPoint x: 747, startPoint y: 304, endPoint x: 544, endPoint y: 302, distance: 203.0
click at [544, 302] on p "Drobox Link Sent to client with appropriate intake questionnaire Client Dropbox…" at bounding box center [854, 302] width 1159 height 14
click at [329, 304] on p "Drobox Link Sent to client with appropriate intake questionnaire" at bounding box center [854, 302] width 1159 height 14
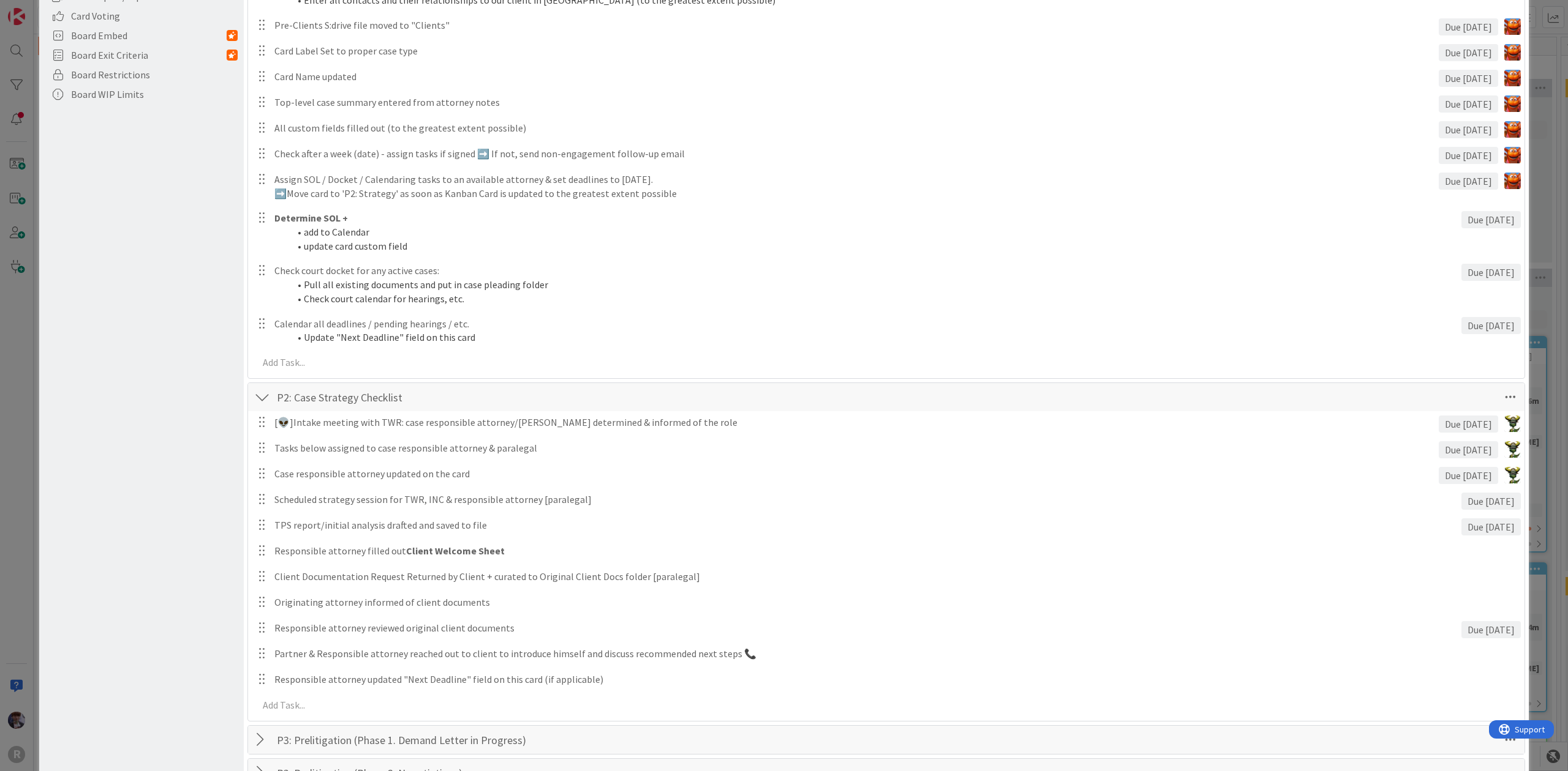
scroll to position [408, 0]
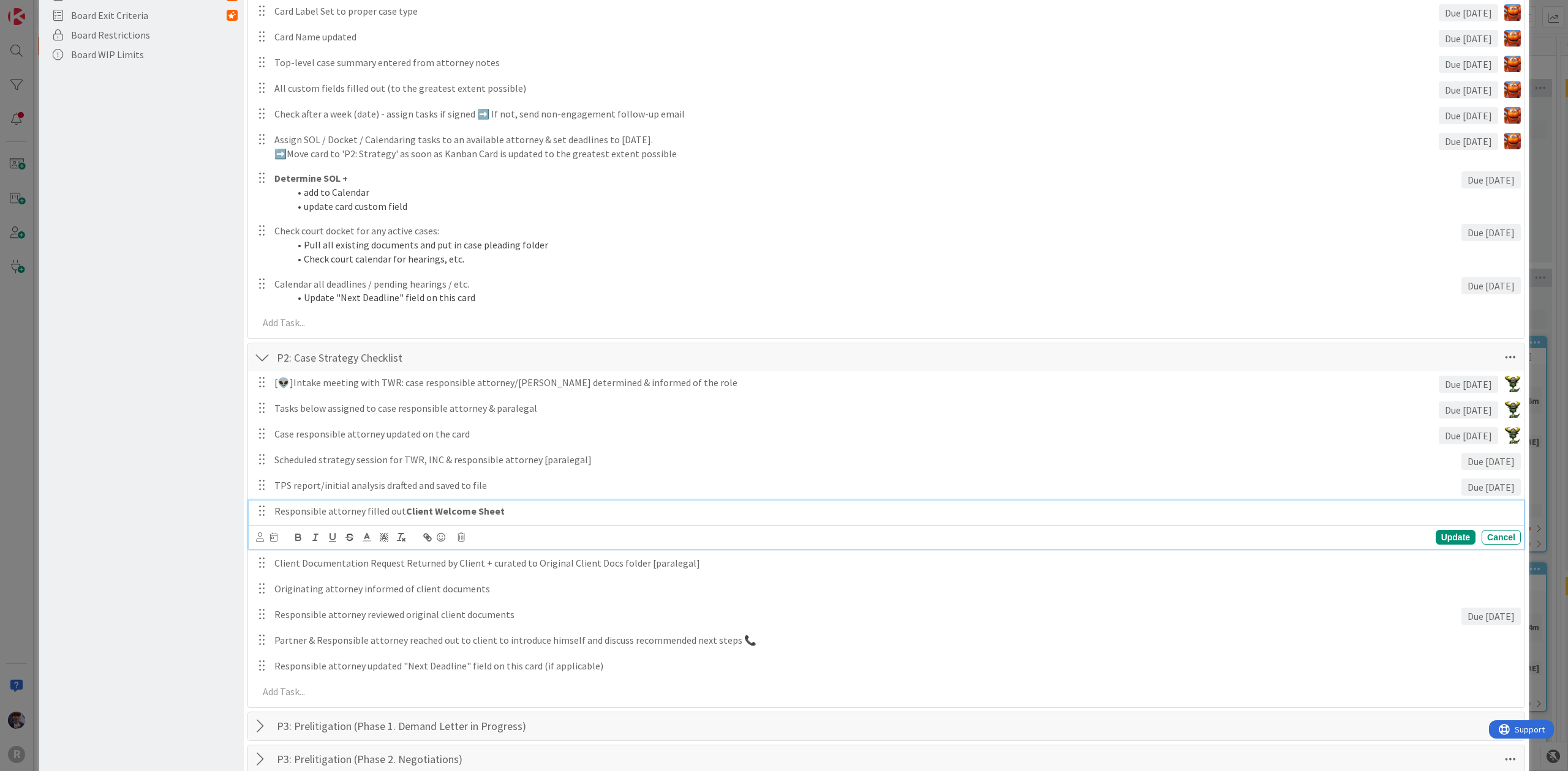
click at [324, 510] on p "Responsible attorney filled out Client Welcome Sheet" at bounding box center [895, 511] width 1241 height 14
drag, startPoint x: 508, startPoint y: 519, endPoint x: 449, endPoint y: 520, distance: 59.0
click at [449, 520] on div "Responsible attorney filled out Client Welcome Sheet" at bounding box center [895, 512] width 1251 height 21
click at [178, 569] on div "Board Settings You are an Administrator . You can edit all settings. Popular Au…" at bounding box center [142, 494] width 205 height 1770
click at [447, 510] on strong "Client Welcome Sheet" at bounding box center [455, 511] width 99 height 12
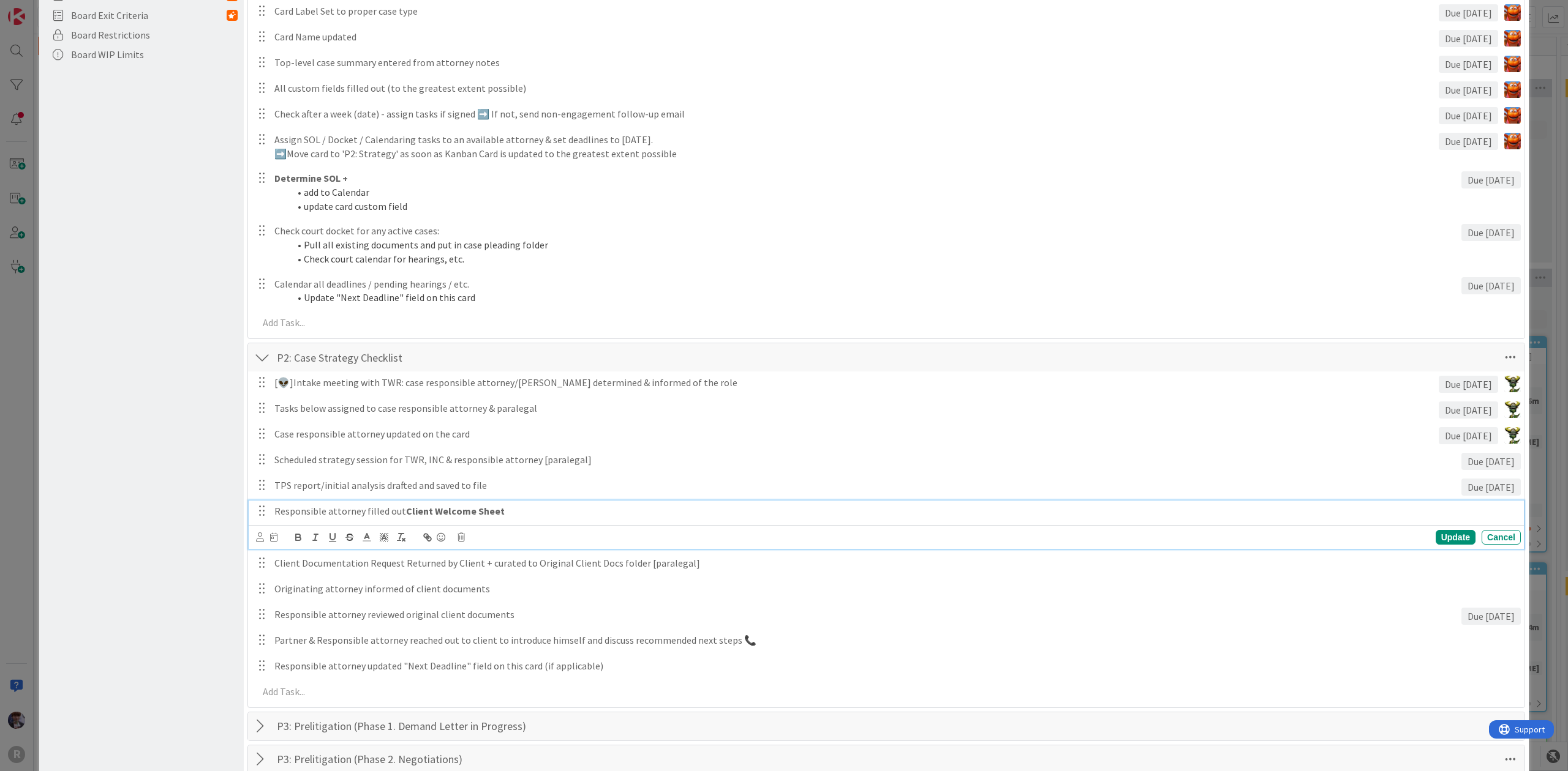
click at [164, 542] on div "Board Settings You are an Administrator . You can edit all settings. Popular Au…" at bounding box center [142, 494] width 205 height 1770
click at [505, 512] on p "Responsible attorney filled out Client Welcome Sheet" at bounding box center [895, 511] width 1241 height 14
click at [173, 485] on div "Board Settings You are an Administrator . You can edit all settings. Popular Au…" at bounding box center [142, 494] width 205 height 1770
click at [513, 509] on p "Responsible attorney filled out Client Welcome Sheet" at bounding box center [895, 511] width 1241 height 14
click at [427, 513] on strong "Client Welcome Sheet" at bounding box center [455, 511] width 99 height 12
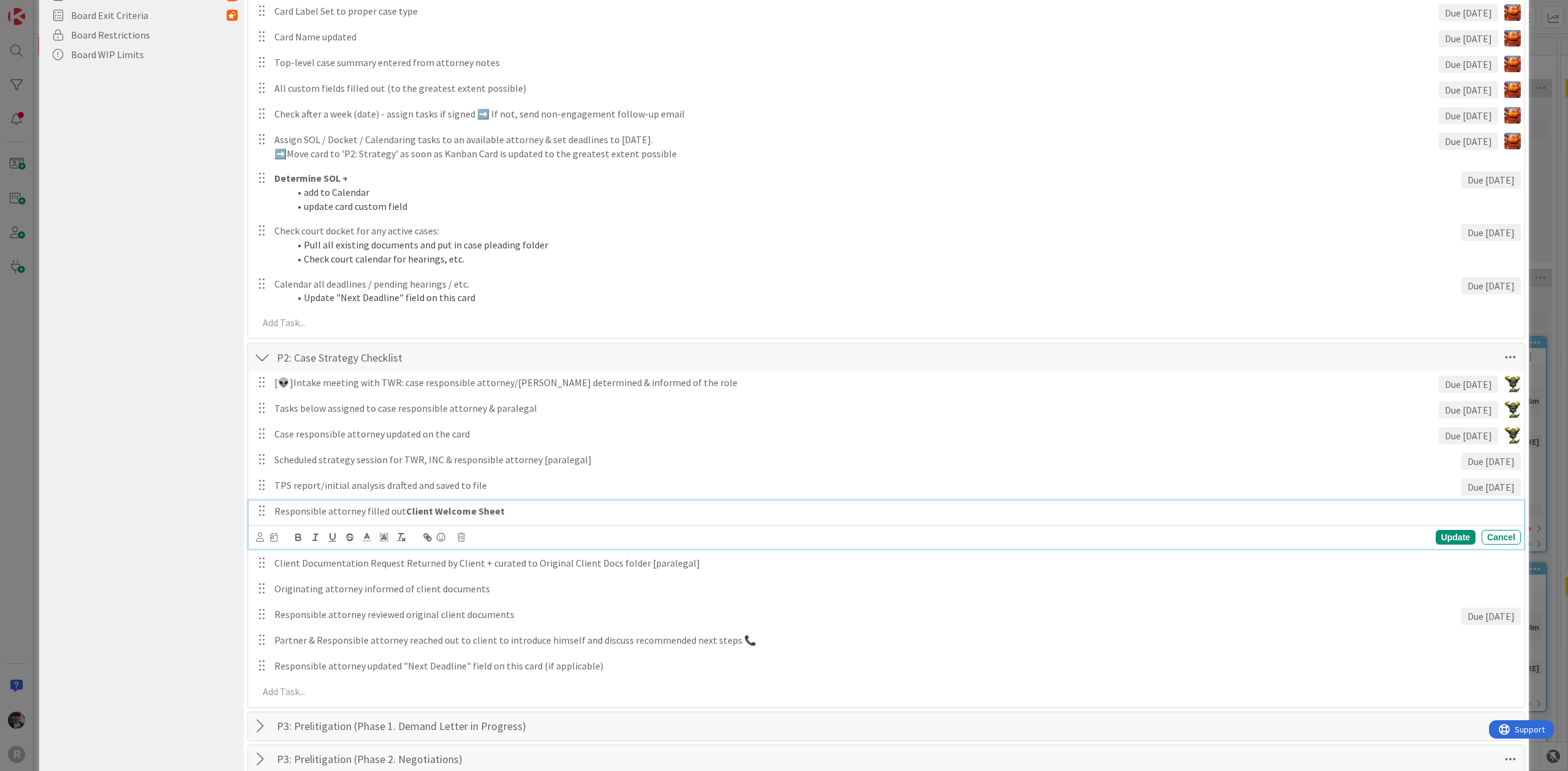
click at [470, 512] on strong "Client Welcome Sheet" at bounding box center [455, 511] width 99 height 12
click at [174, 578] on div "Board Settings You are an Administrator . You can edit all settings. Popular Au…" at bounding box center [142, 494] width 205 height 1770
click at [397, 536] on p "Client Documentation Request Returned by Client + curated to Original Client Do…" at bounding box center [895, 536] width 1241 height 14
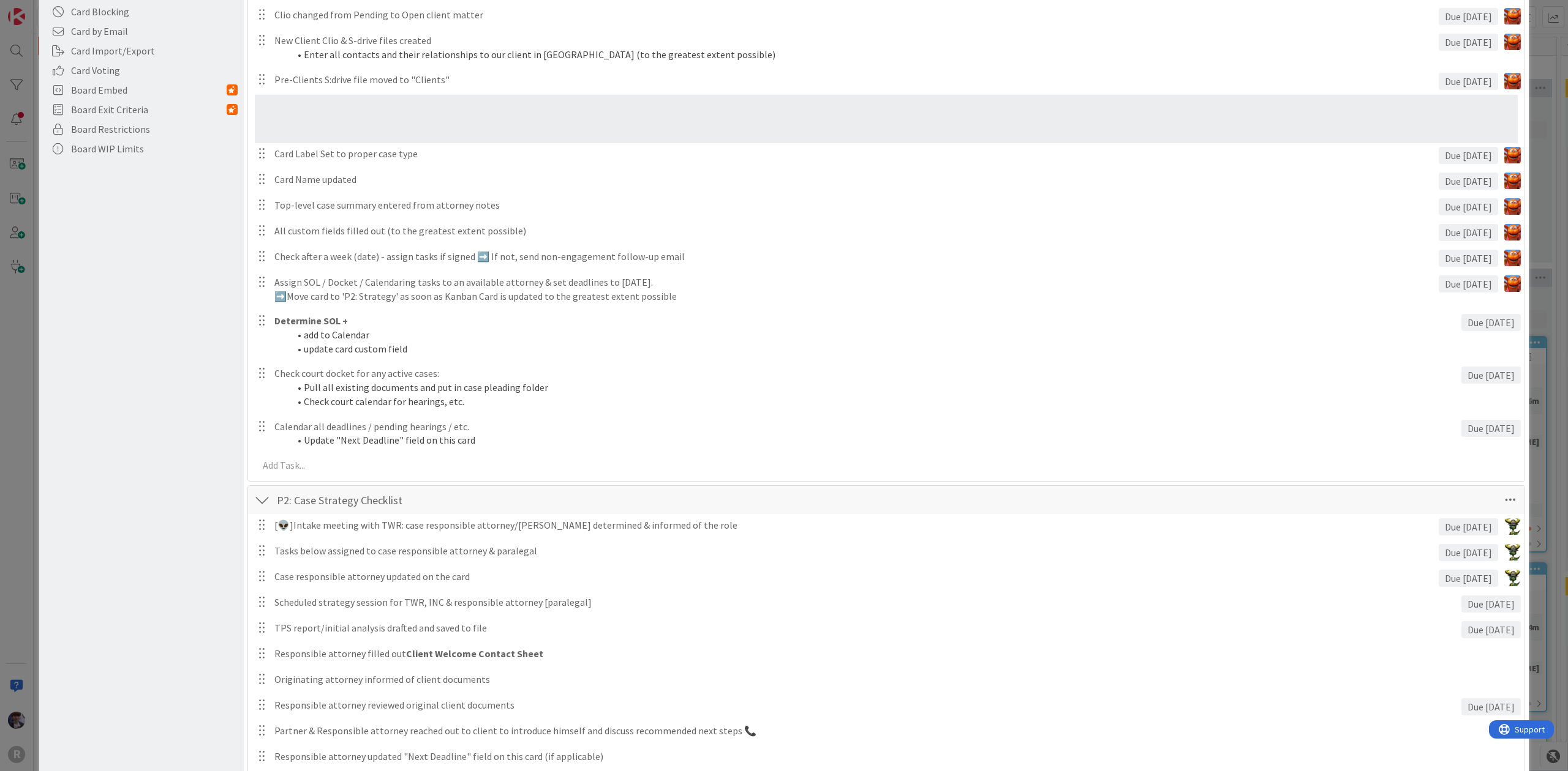
scroll to position [307, 0]
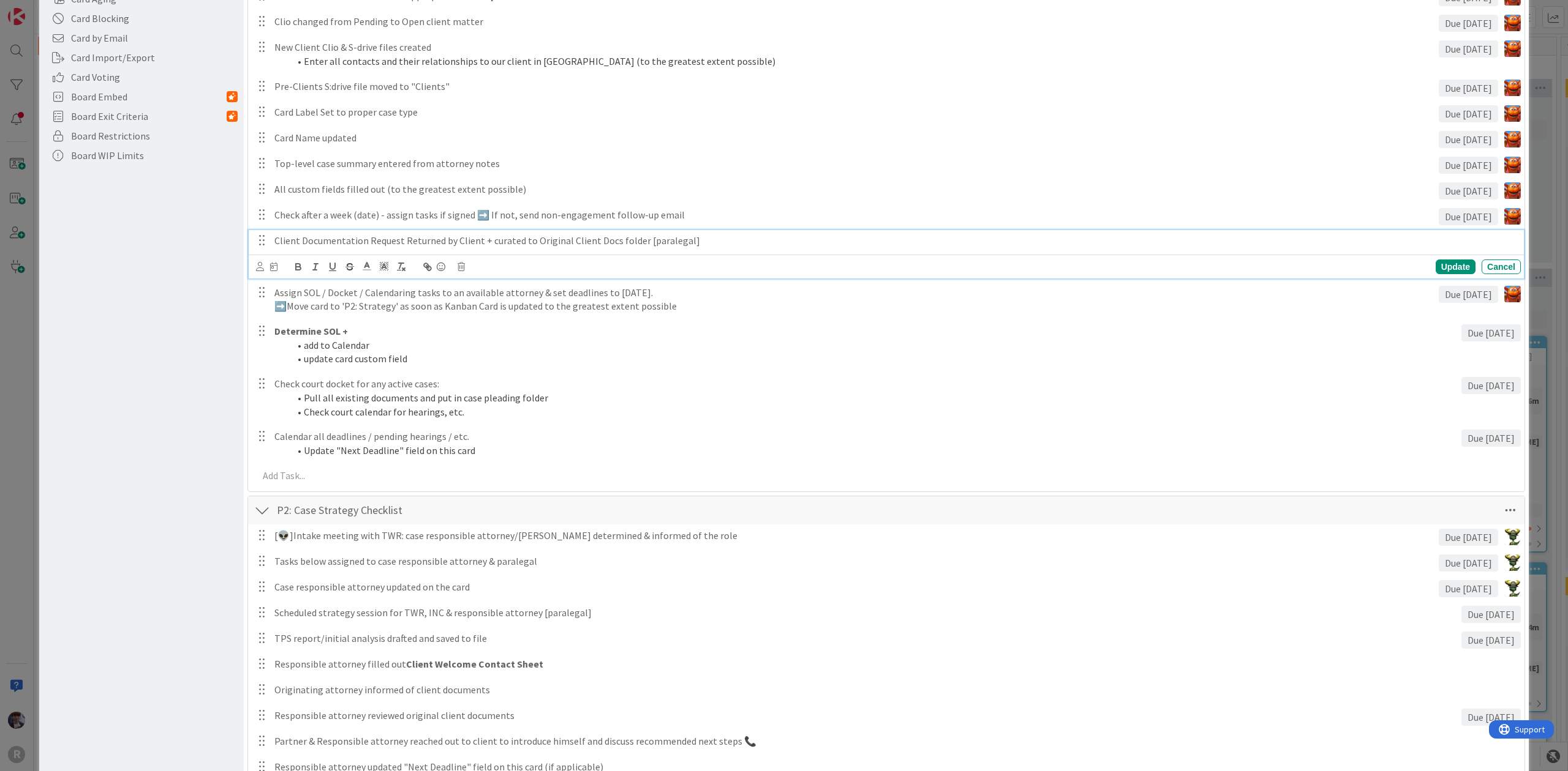
click at [369, 238] on p "Client Documentation Request Returned by Client + curated to Original Client Do…" at bounding box center [895, 240] width 1241 height 14
click at [261, 270] on icon at bounding box center [260, 266] width 8 height 9
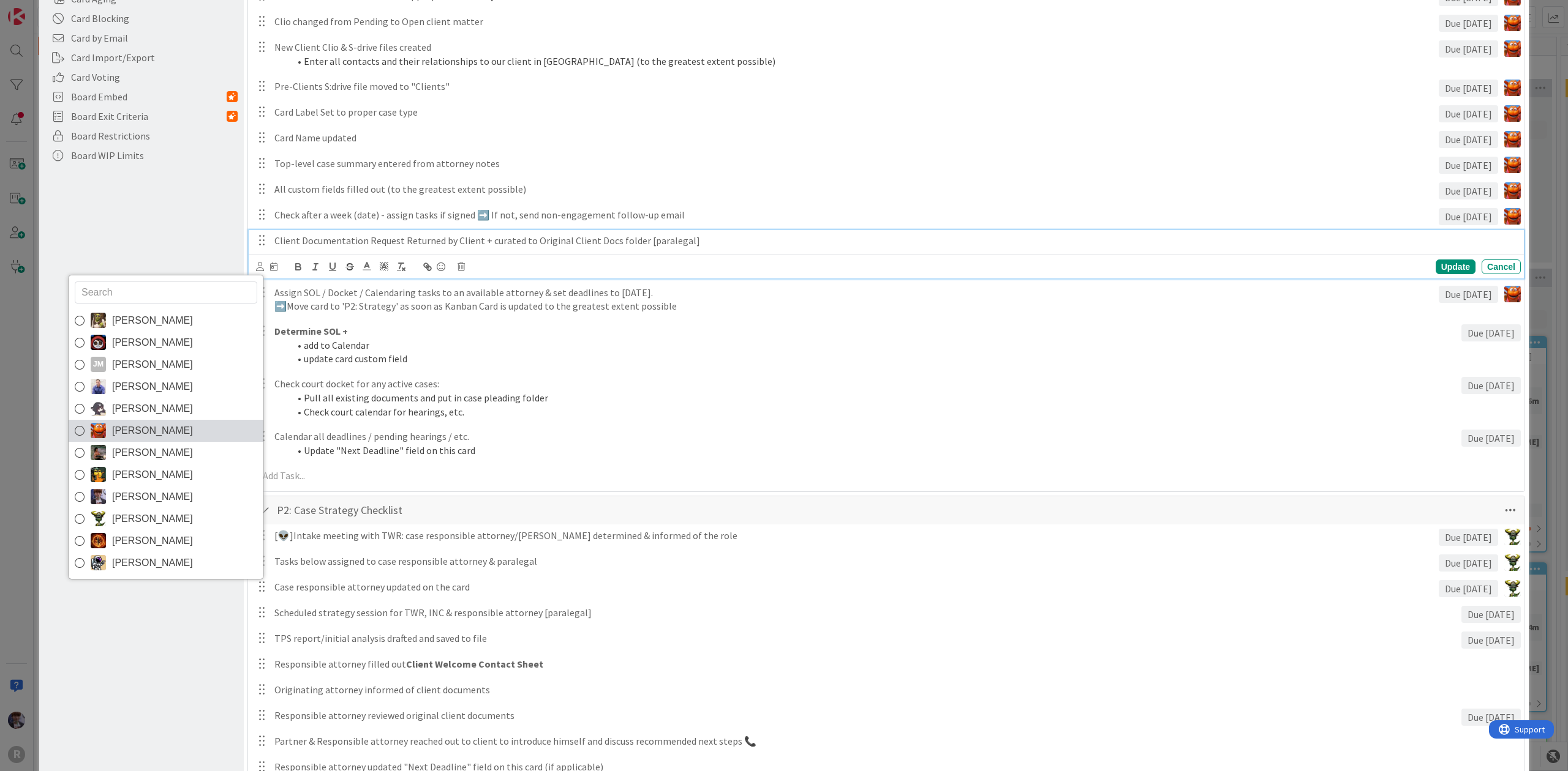
click at [181, 432] on link "[PERSON_NAME]" at bounding box center [165, 430] width 195 height 22
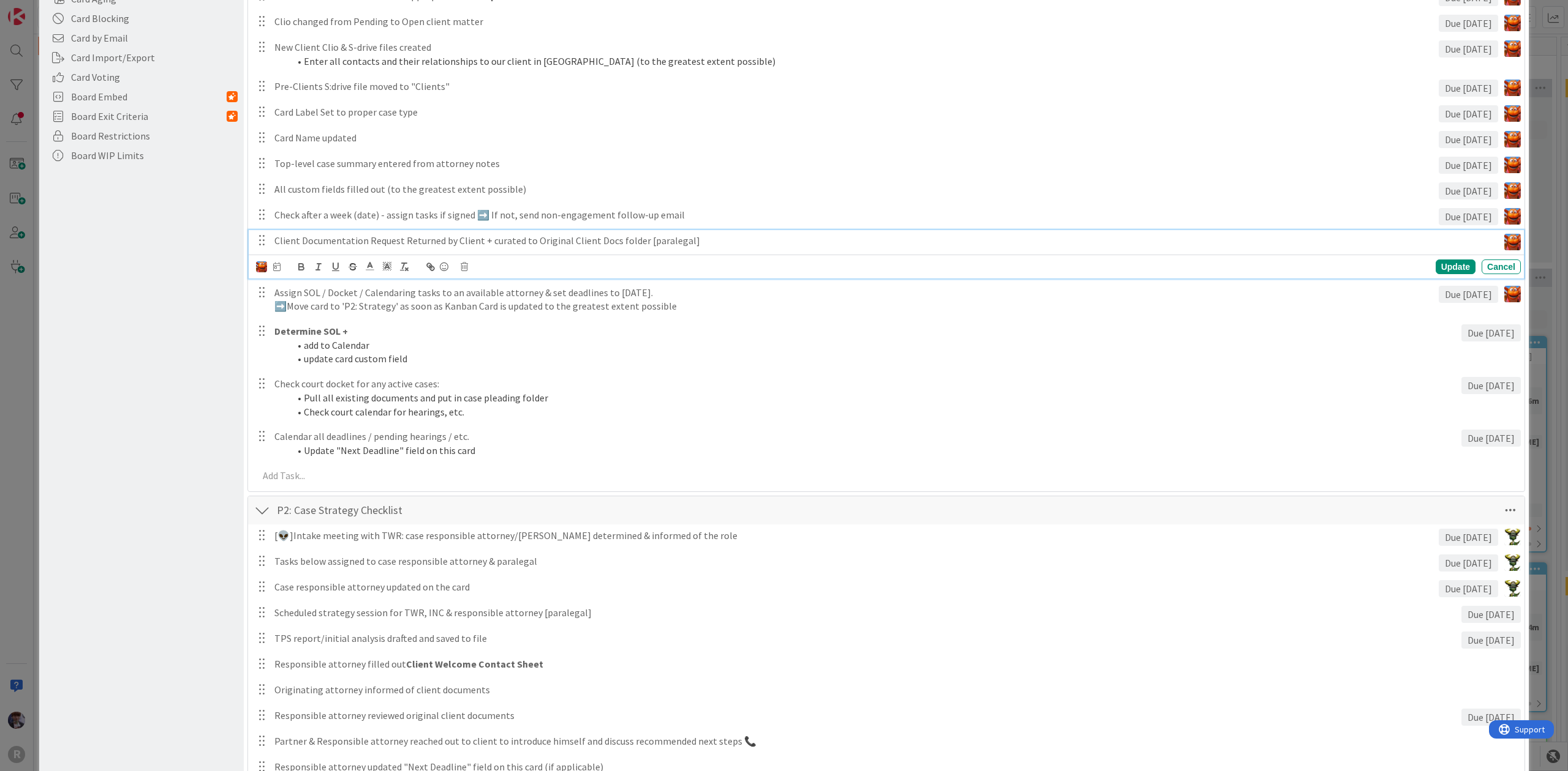
click at [216, 303] on div "Board Settings You are an Administrator . You can edit all settings. Popular Au…" at bounding box center [142, 595] width 205 height 1770
click at [456, 248] on div "Client Documentation Request Returned by Client + curated to Original Client Do…" at bounding box center [883, 241] width 1229 height 21
click at [274, 261] on div "[PERSON_NAME] [PERSON_NAME] [PERSON_NAME] [PERSON_NAME] [PERSON_NAME] [PERSON_N…" at bounding box center [268, 267] width 25 height 13
click at [274, 264] on icon at bounding box center [277, 267] width 7 height 8
click at [299, 336] on input "number" at bounding box center [302, 331] width 46 height 22
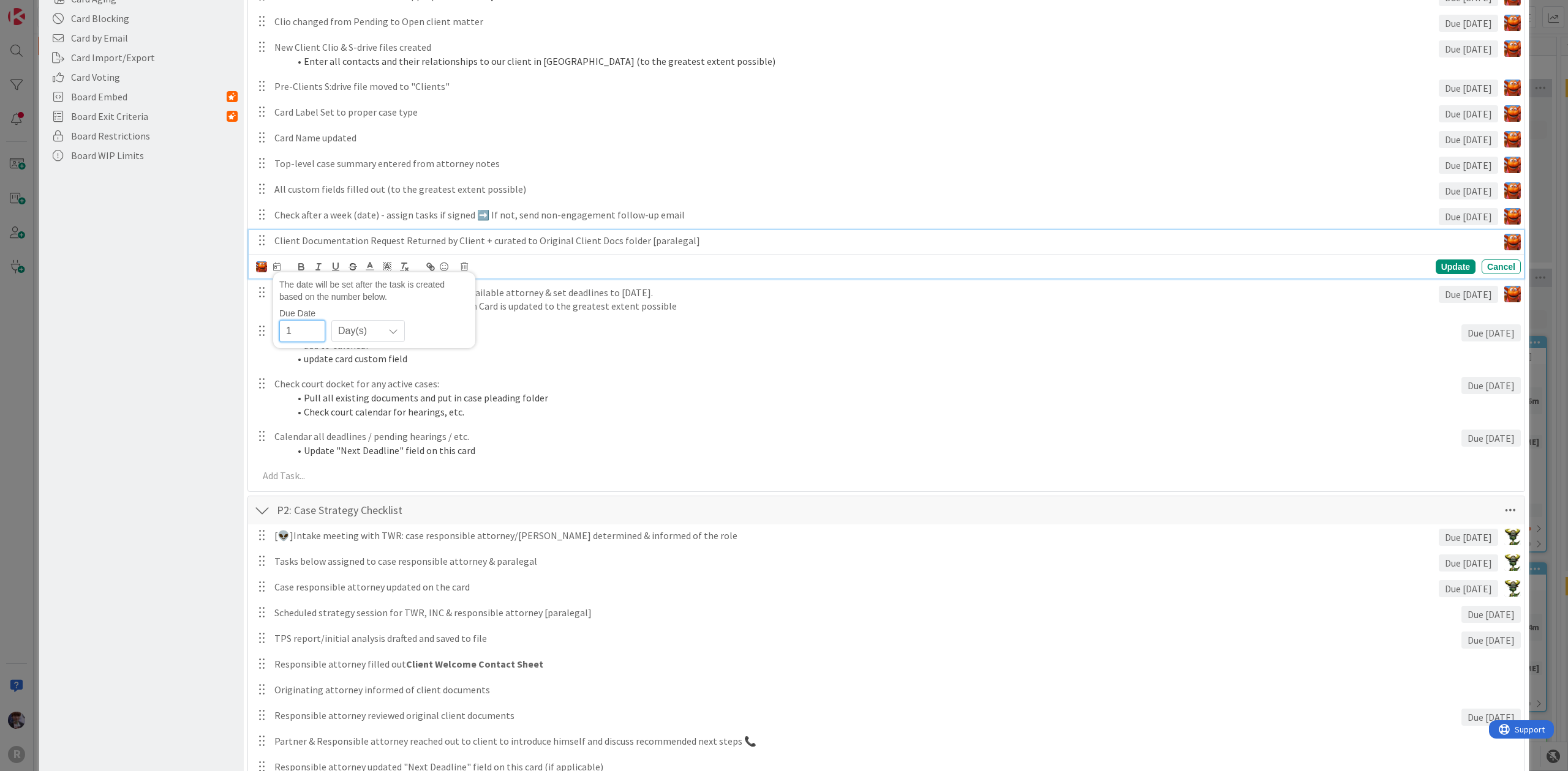
type input "1"
click at [1435, 267] on div "Update" at bounding box center [1455, 267] width 40 height 15
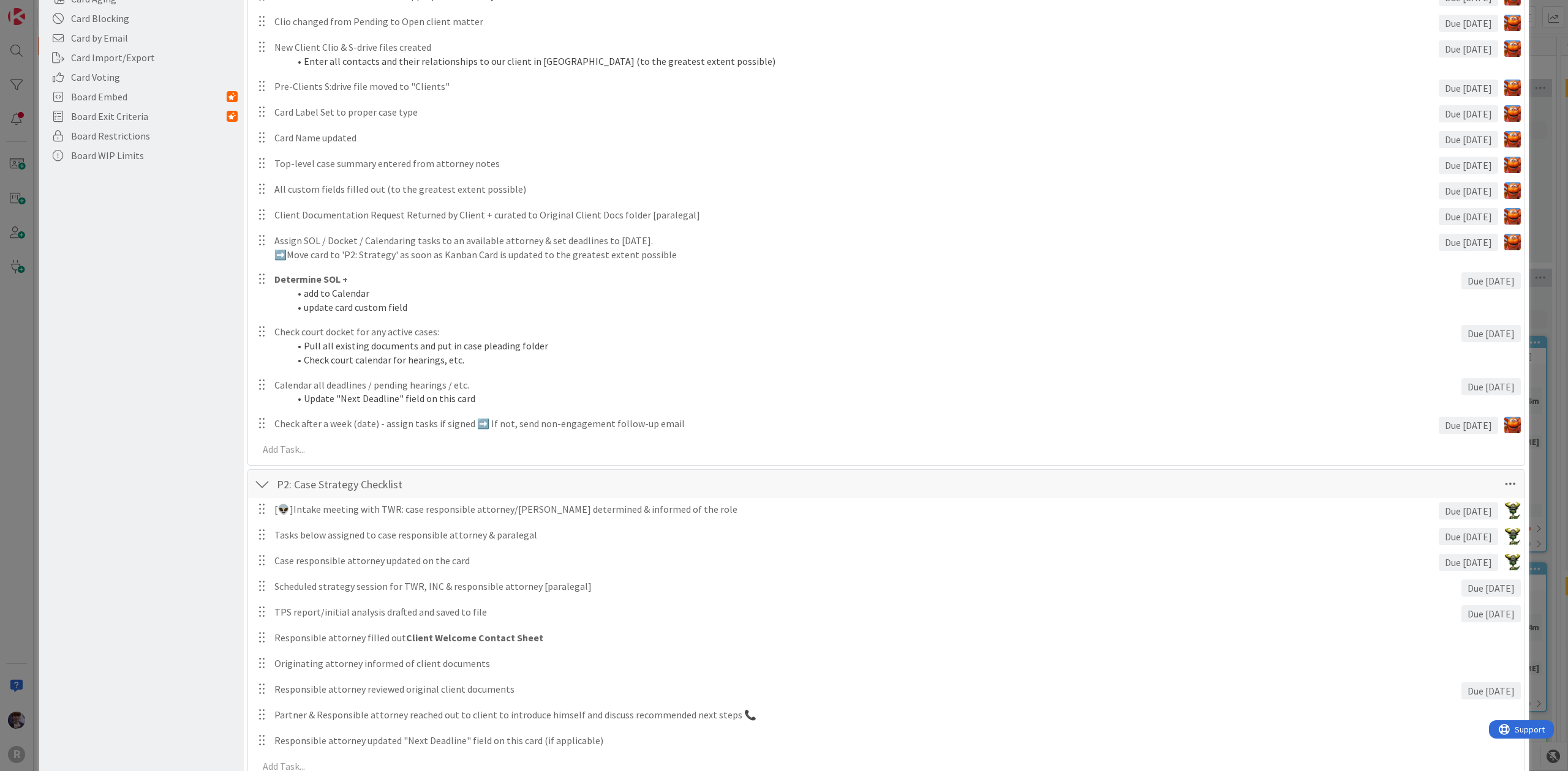
click at [179, 425] on div "Board Settings You are an Administrator . You can edit all settings. Popular Au…" at bounding box center [142, 582] width 205 height 1744
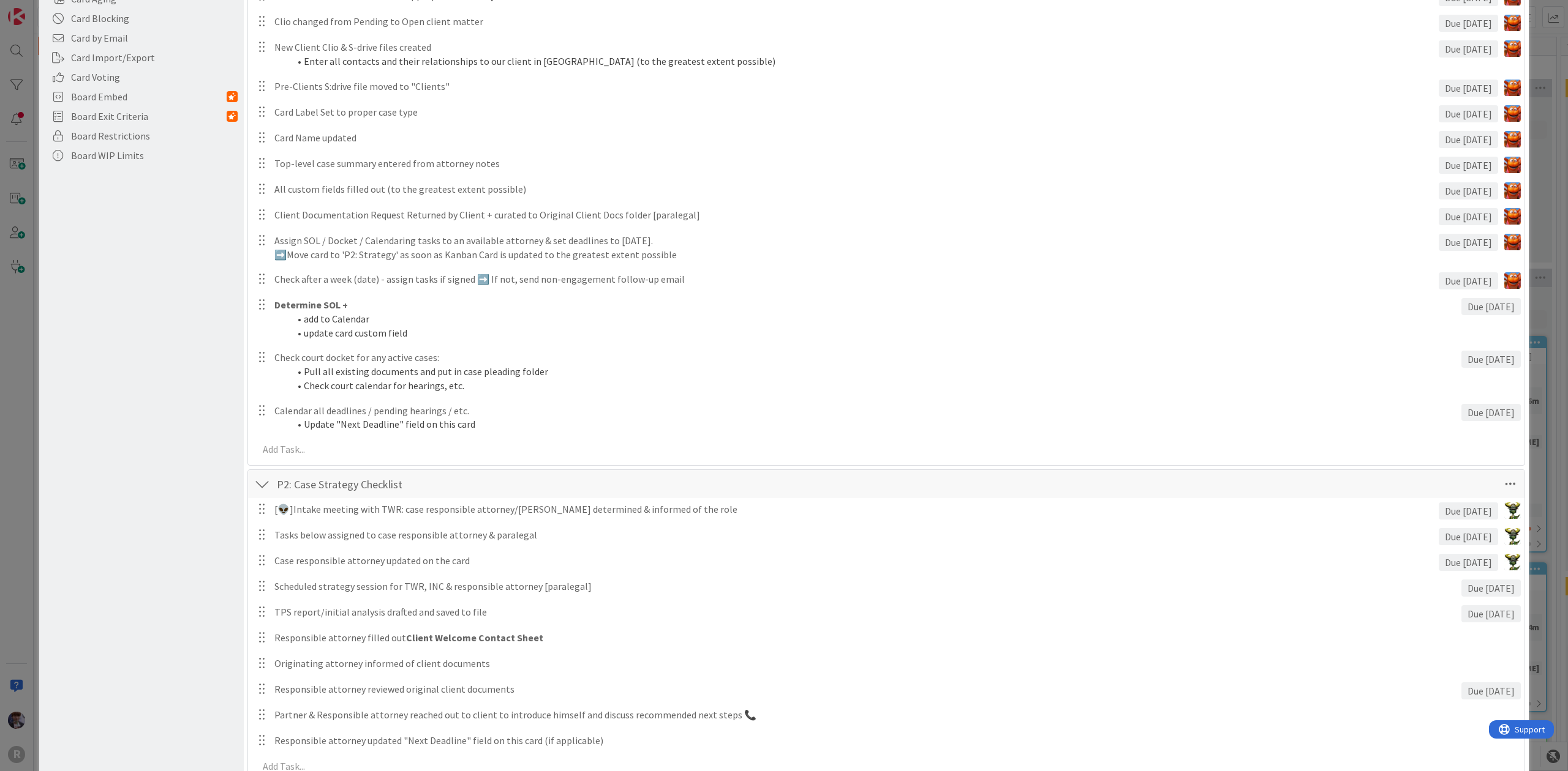
click at [216, 373] on div "Board Settings You are an Administrator . You can edit all settings. Popular Au…" at bounding box center [142, 582] width 205 height 1744
click at [155, 402] on div "Board Settings You are an Administrator . You can edit all settings. Popular Au…" at bounding box center [142, 582] width 205 height 1744
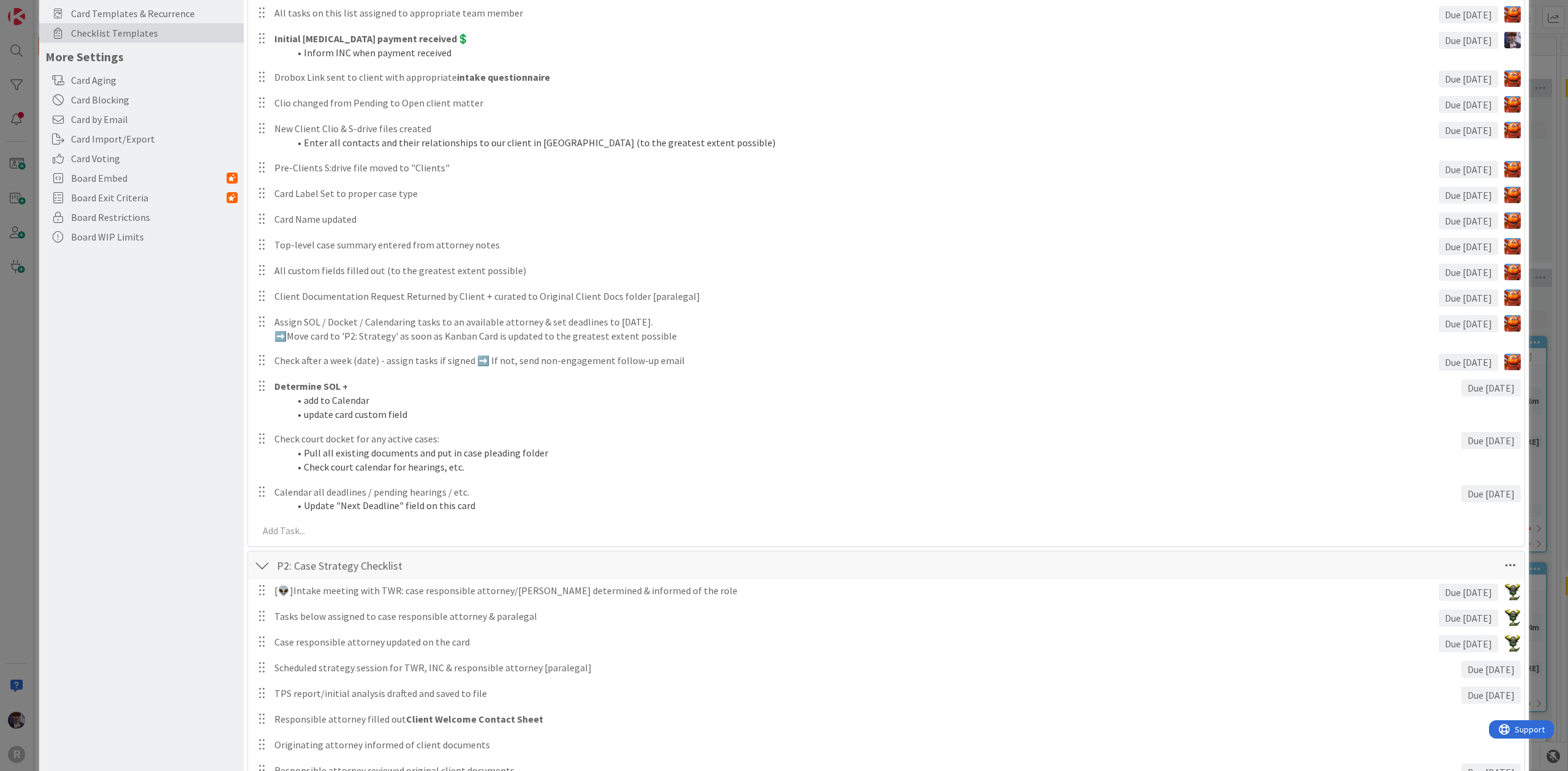
scroll to position [143, 0]
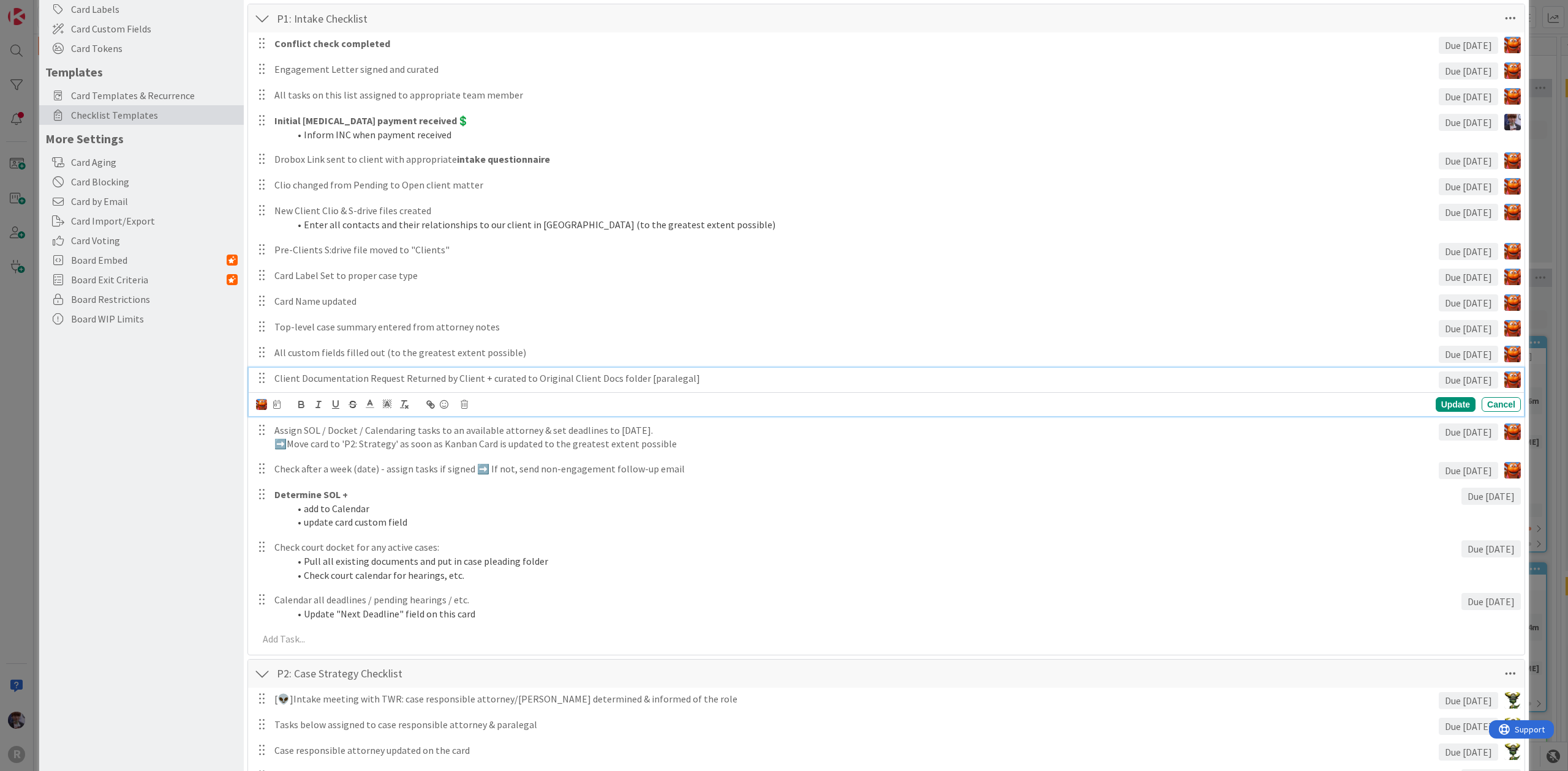
click at [691, 376] on p "Client Documentation Request Returned by Client + curated to Original Client Do…" at bounding box center [854, 379] width 1159 height 14
drag, startPoint x: 691, startPoint y: 376, endPoint x: 638, endPoint y: 379, distance: 53.1
click at [638, 379] on p "Client Documentation Request Returned by Client + curated to Original Client Do…" at bounding box center [854, 379] width 1159 height 14
click at [277, 403] on icon at bounding box center [277, 405] width 7 height 8
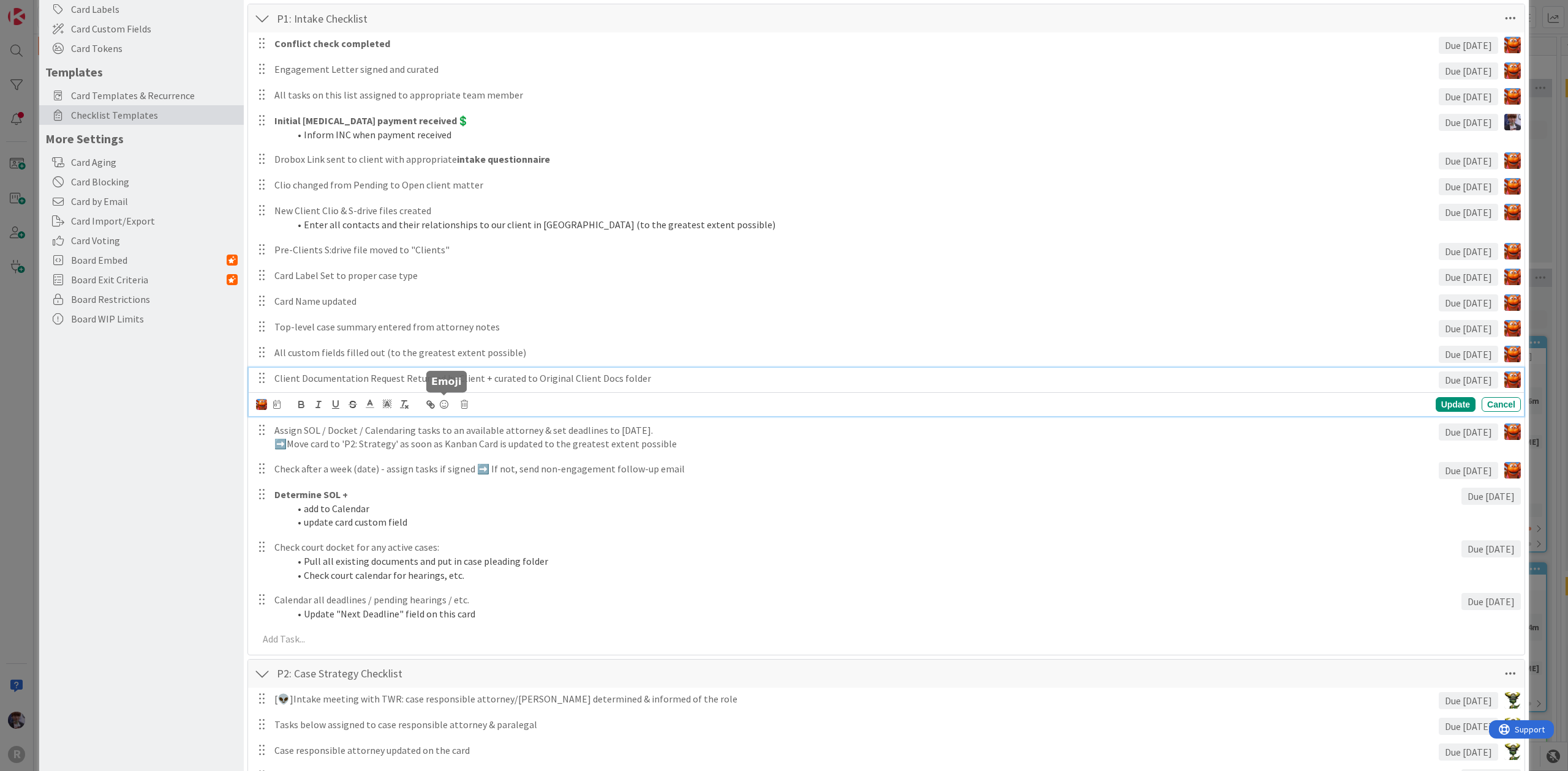
click at [444, 403] on icon at bounding box center [444, 404] width 15 height 17
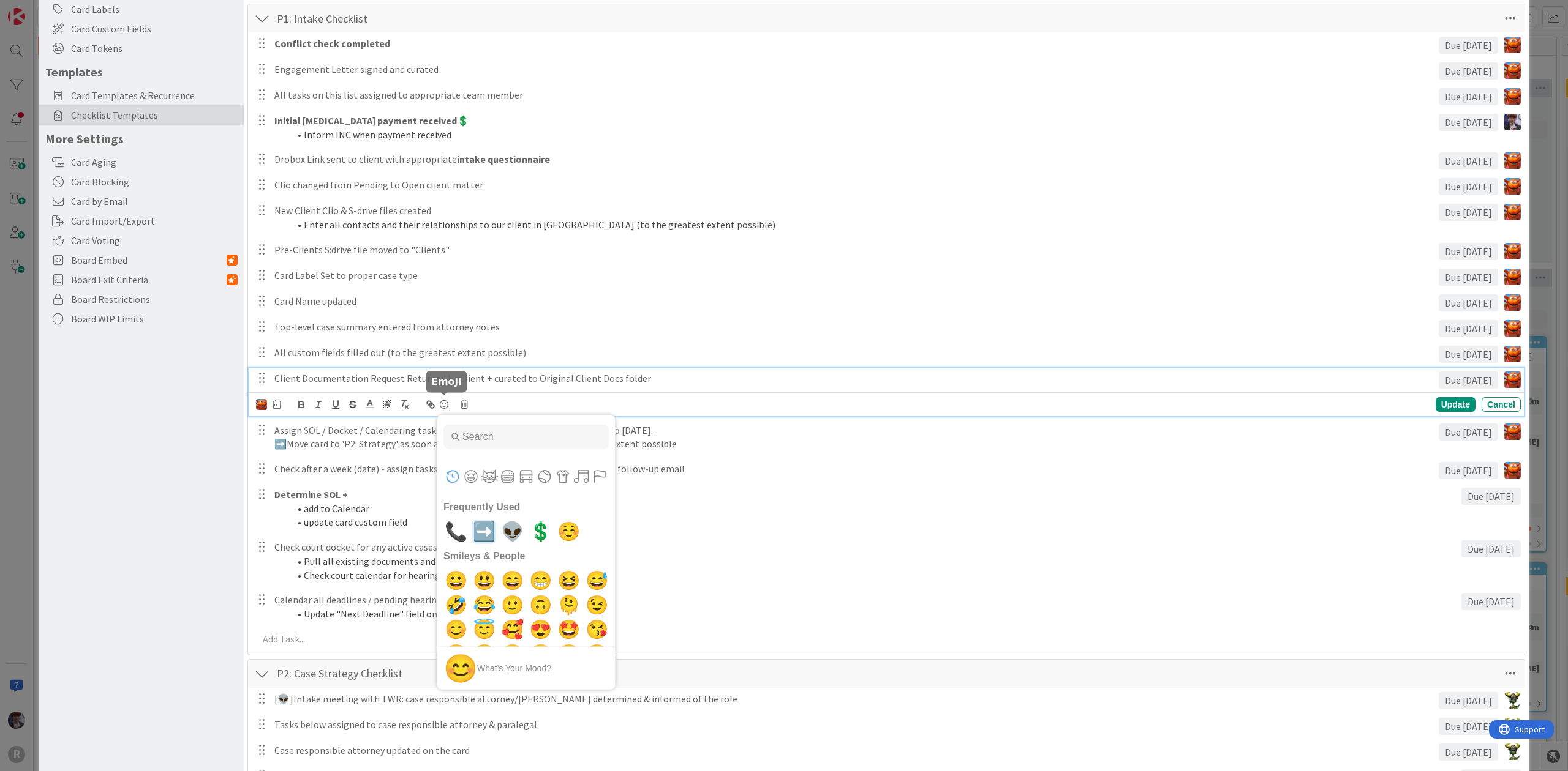
click at [486, 544] on h2 "Smileys & People" at bounding box center [526, 556] width 178 height 25
click at [482, 534] on span "➡️" at bounding box center [484, 532] width 29 height 25
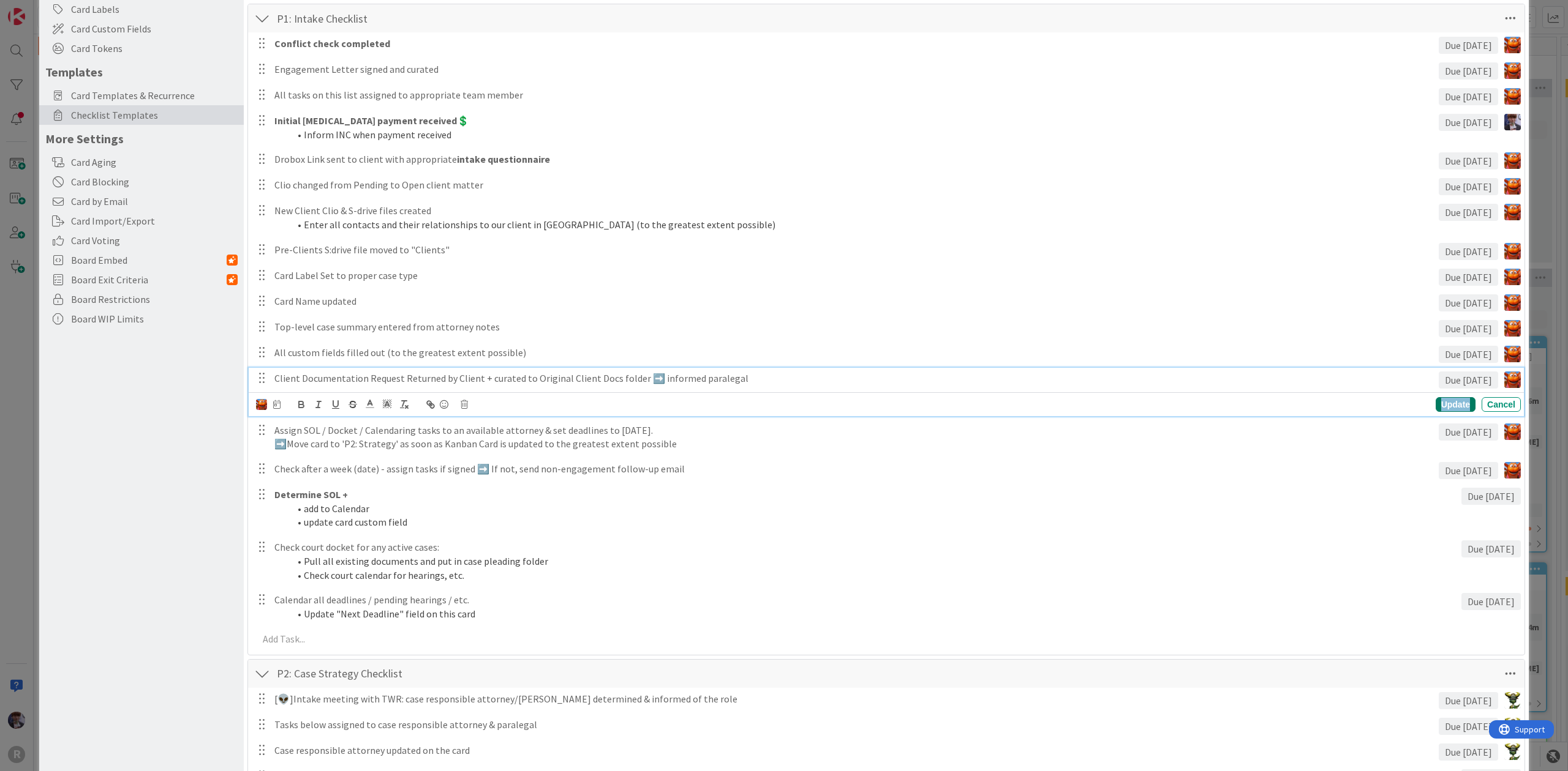
click at [1451, 405] on div "Update" at bounding box center [1455, 405] width 40 height 15
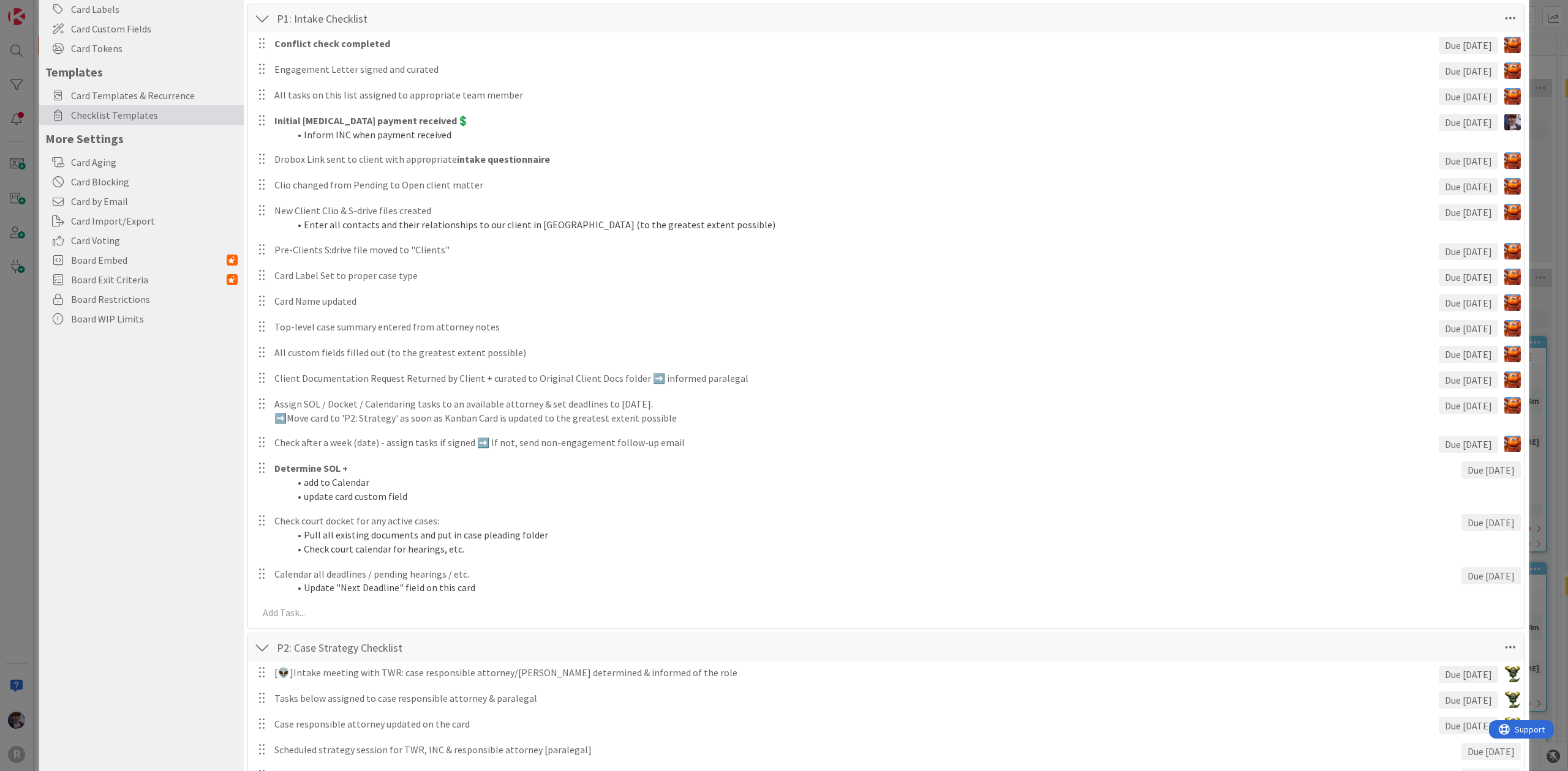
click at [198, 471] on div "Board Settings You are an Administrator . You can edit all settings. Popular Au…" at bounding box center [142, 745] width 205 height 1744
click at [164, 448] on div "Board Settings You are an Administrator . You can edit all settings. Popular Au…" at bounding box center [142, 745] width 205 height 1744
click at [159, 441] on div "Board Settings You are an Administrator . You can edit all settings. Popular Au…" at bounding box center [142, 745] width 205 height 1744
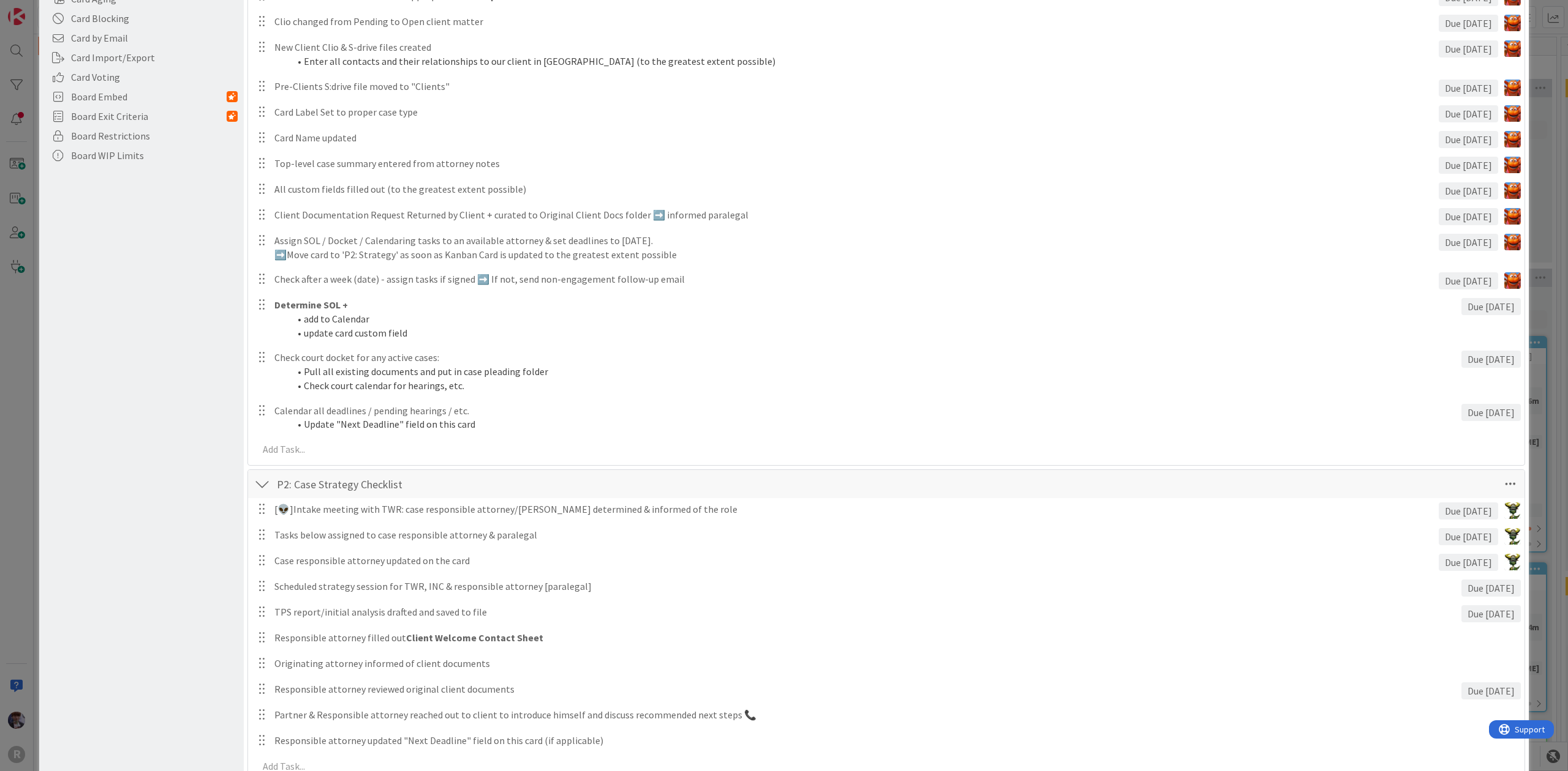
scroll to position [388, 0]
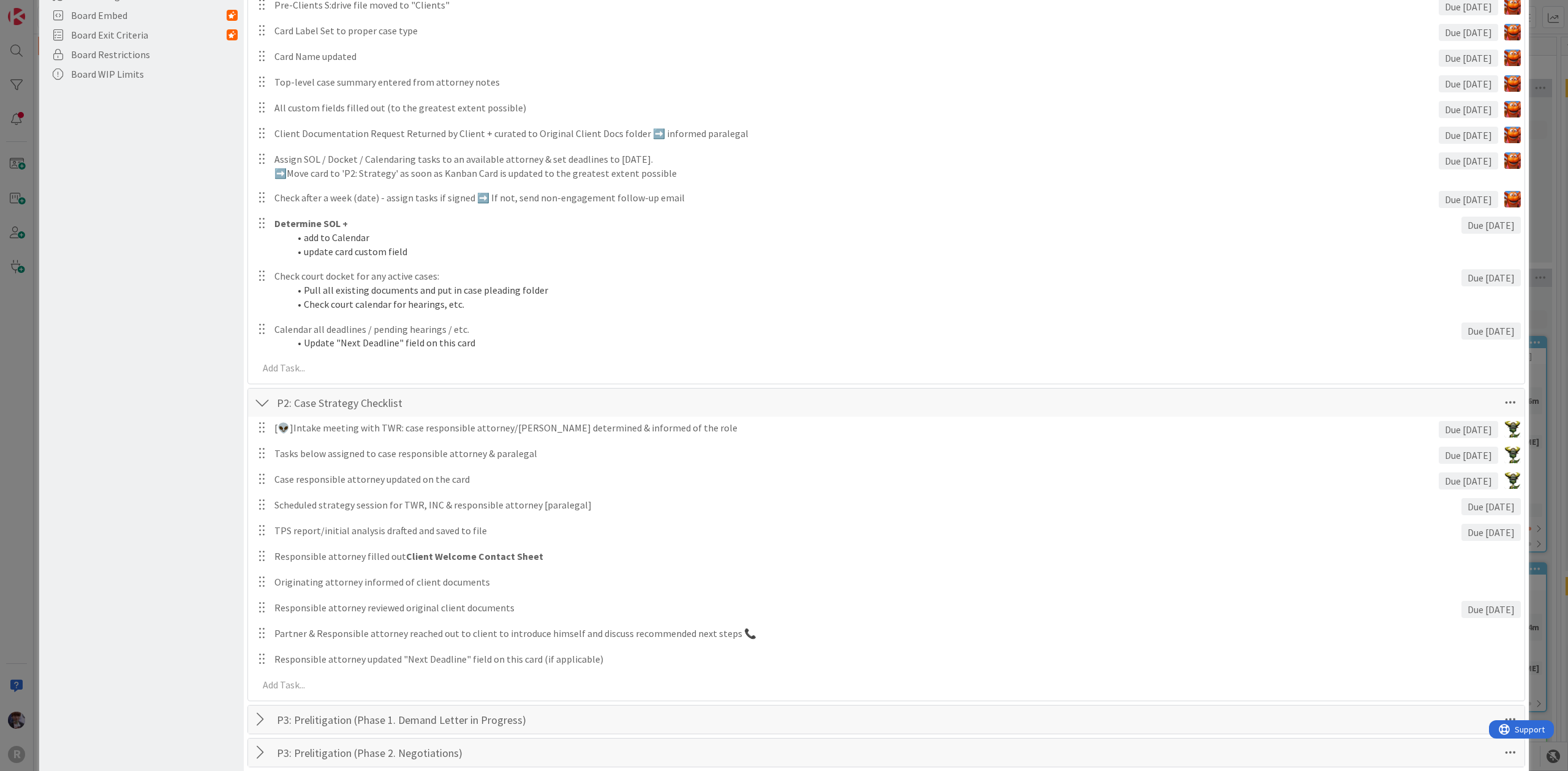
click at [190, 560] on div "Board Settings You are an Administrator . You can edit all settings. Popular Au…" at bounding box center [142, 500] width 205 height 1744
click at [221, 569] on div "Board Settings You are an Administrator . You can edit all settings. Popular Au…" at bounding box center [142, 500] width 205 height 1744
click at [228, 550] on div "Board Settings You are an Administrator . You can edit all settings. Popular Au…" at bounding box center [142, 500] width 205 height 1744
click at [197, 522] on div "Board Settings You are an Administrator . You can edit all settings. Popular Au…" at bounding box center [142, 500] width 205 height 1744
click at [212, 536] on div "Board Settings You are an Administrator . You can edit all settings. Popular Au…" at bounding box center [142, 500] width 205 height 1744
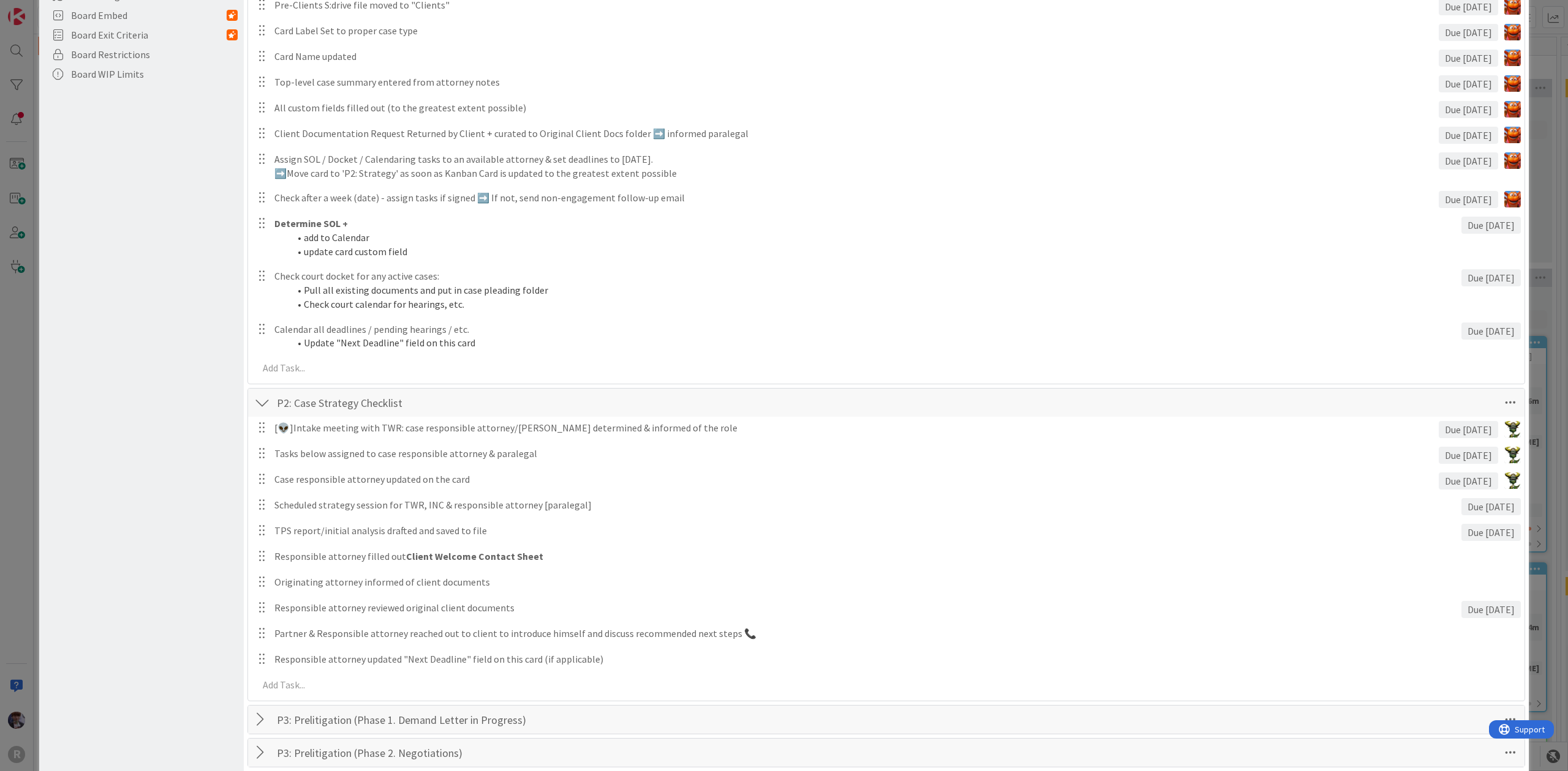
click at [200, 600] on div "Board Settings You are an Administrator . You can edit all settings. Popular Au…" at bounding box center [142, 500] width 205 height 1744
click at [18, 509] on div "Board Settings You are an Administrator . You can edit all settings. Popular Au…" at bounding box center [784, 385] width 1568 height 771
